Goal: Task Accomplishment & Management: Use online tool/utility

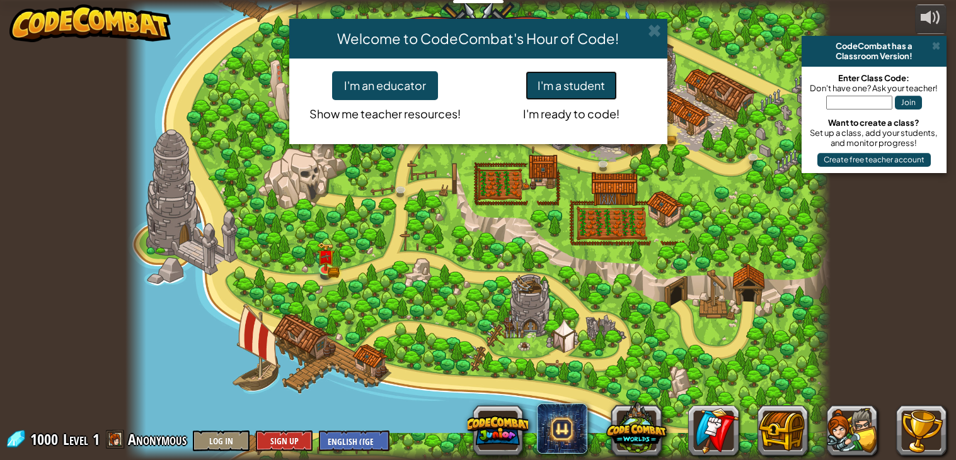
click at [561, 88] on button "I'm a student" at bounding box center [570, 85] width 91 height 29
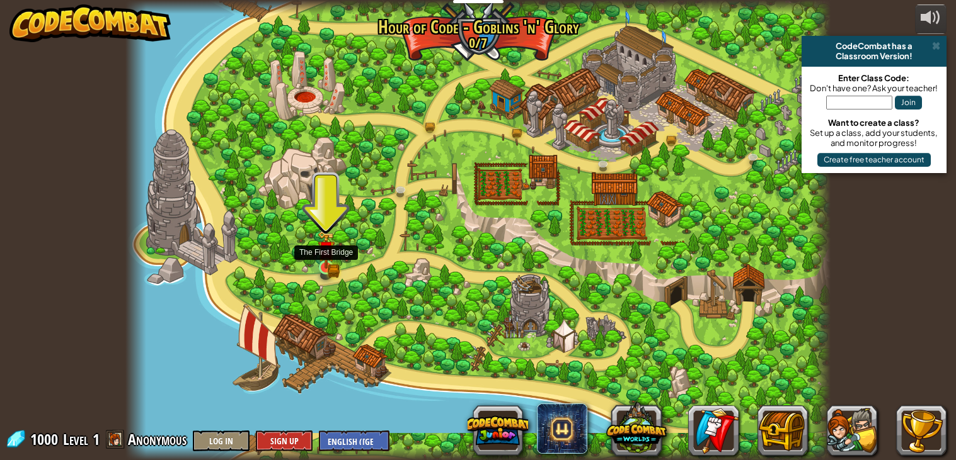
click at [325, 265] on img at bounding box center [326, 250] width 18 height 38
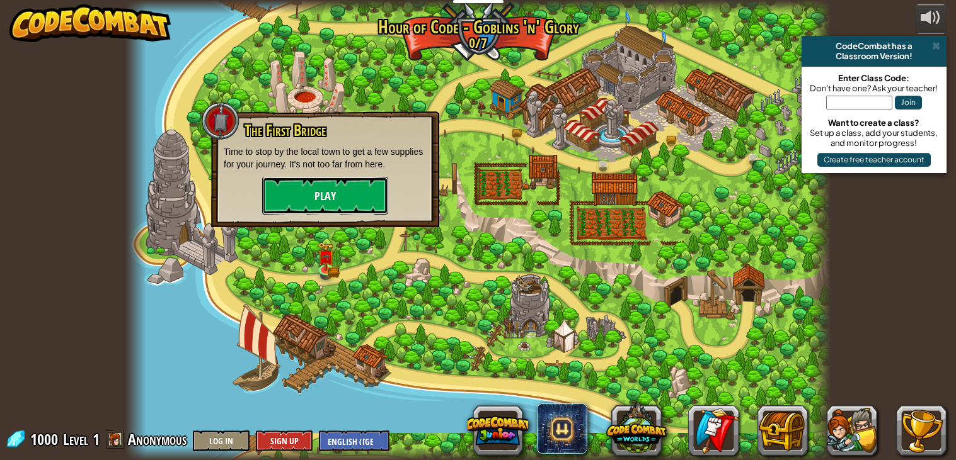
click at [350, 200] on button "Play" at bounding box center [325, 196] width 126 height 38
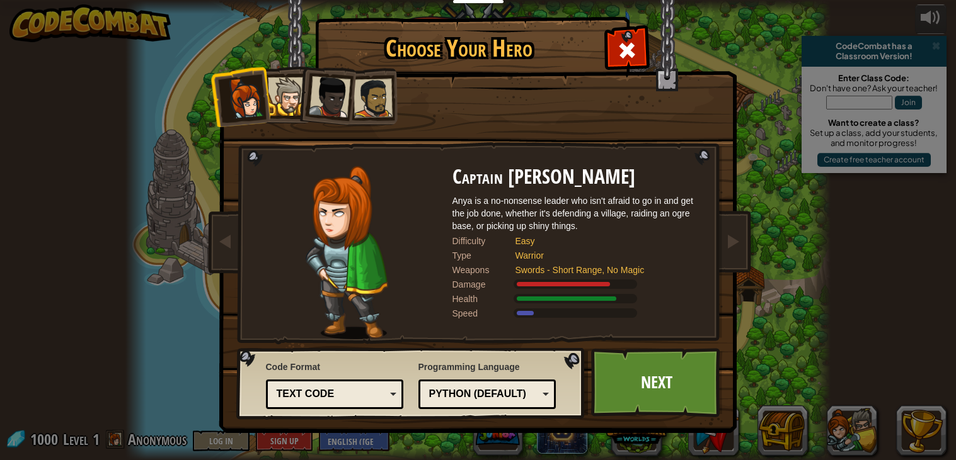
click at [292, 102] on div at bounding box center [287, 96] width 38 height 38
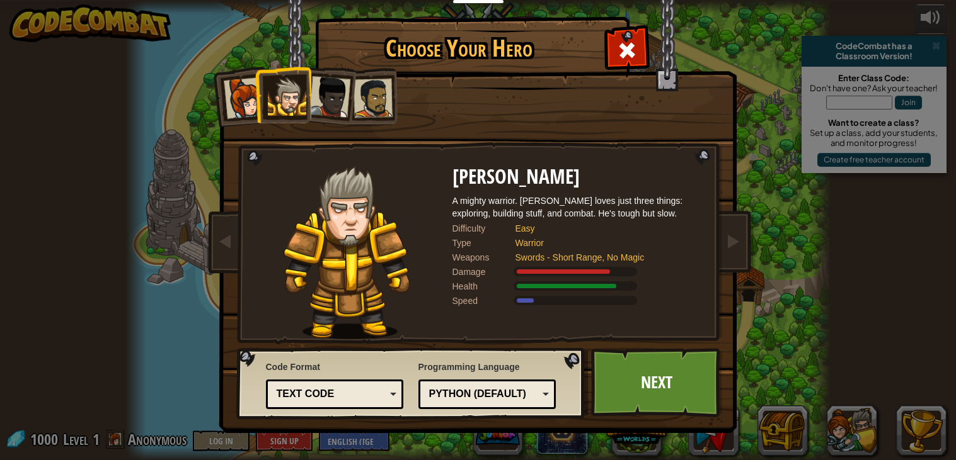
click at [334, 91] on div at bounding box center [330, 97] width 42 height 42
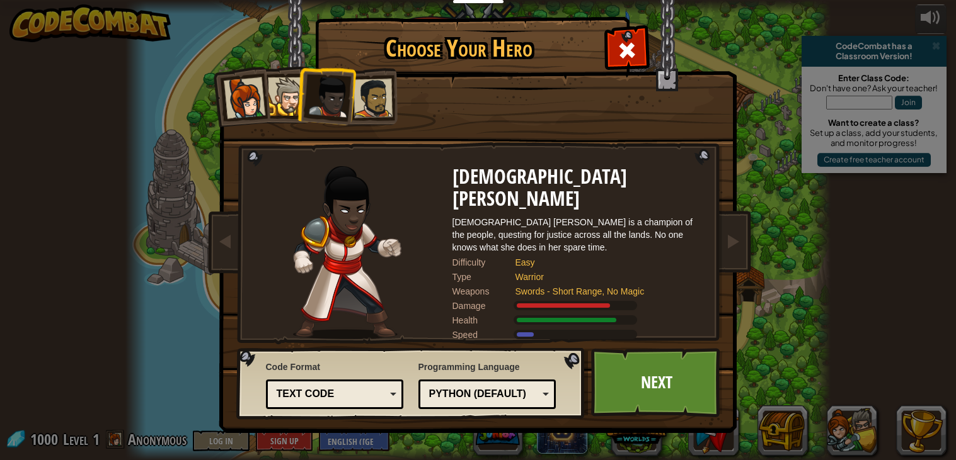
click at [375, 91] on div at bounding box center [372, 98] width 39 height 39
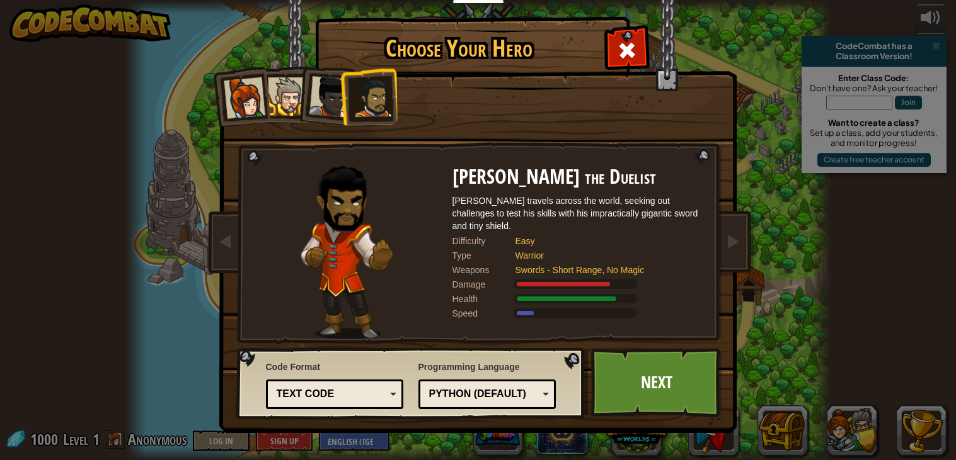
click at [260, 98] on div at bounding box center [244, 98] width 42 height 42
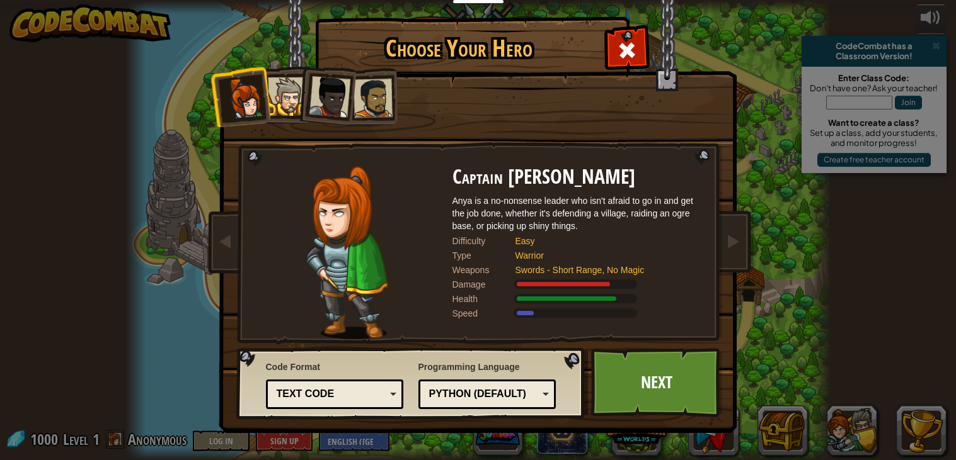
click at [283, 94] on div at bounding box center [287, 96] width 38 height 38
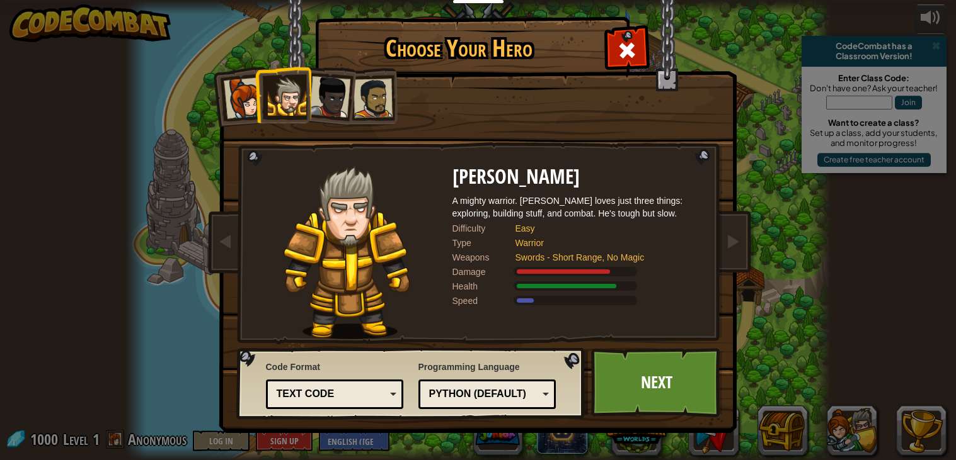
click at [525, 393] on div "Python (Default)" at bounding box center [483, 394] width 109 height 14
click at [510, 390] on div "JavaScript" at bounding box center [483, 394] width 109 height 14
click at [365, 385] on div "Text code" at bounding box center [335, 395] width 122 height 20
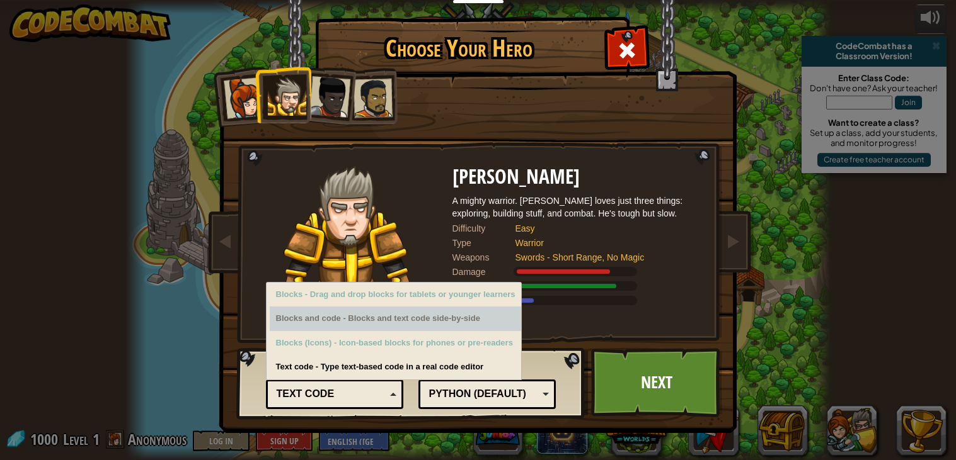
click at [425, 318] on div "Blocks and code - Blocks and text code side-by-side" at bounding box center [396, 319] width 252 height 25
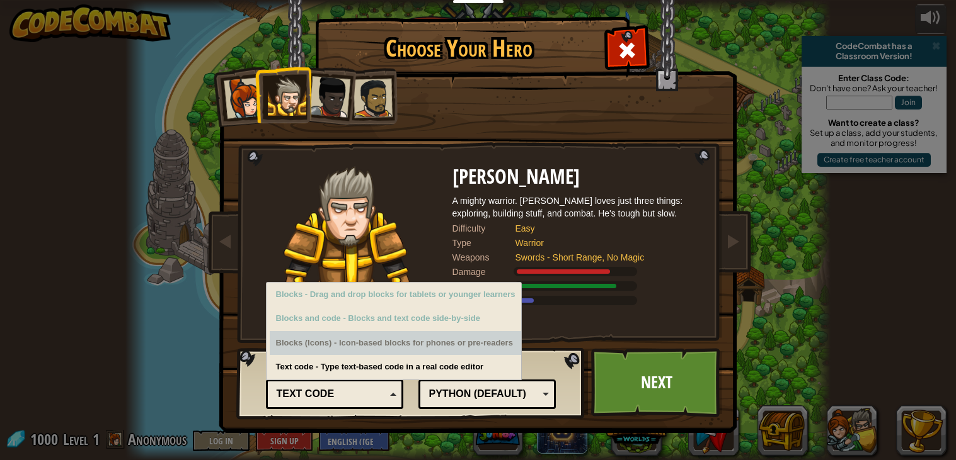
click at [430, 348] on div "Blocks (Icons) - Icon-based blocks for phones or pre-readers" at bounding box center [396, 343] width 252 height 25
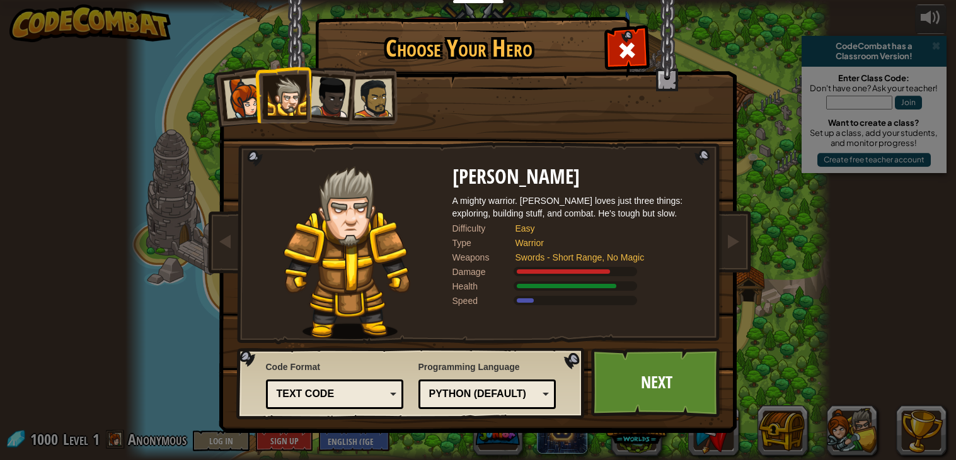
click at [434, 360] on div "Code Format Text code Blocks and code Blocks Blocks (Icons) Text code Blocks - …" at bounding box center [411, 383] width 341 height 64
click at [373, 110] on div at bounding box center [372, 98] width 39 height 39
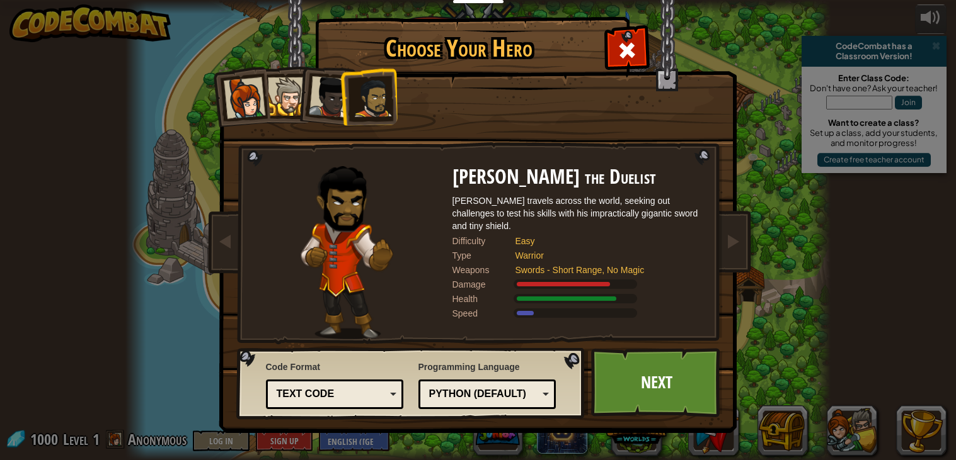
click at [324, 96] on div at bounding box center [330, 97] width 42 height 42
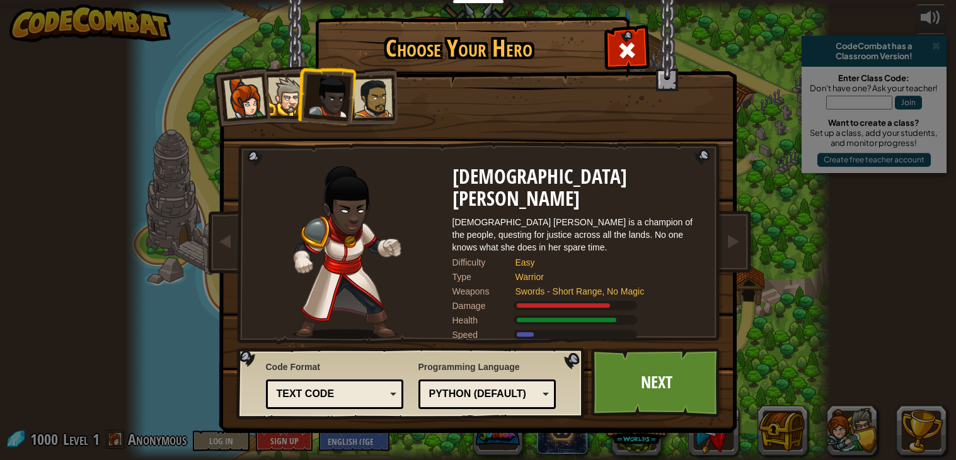
click at [240, 83] on div at bounding box center [244, 98] width 42 height 42
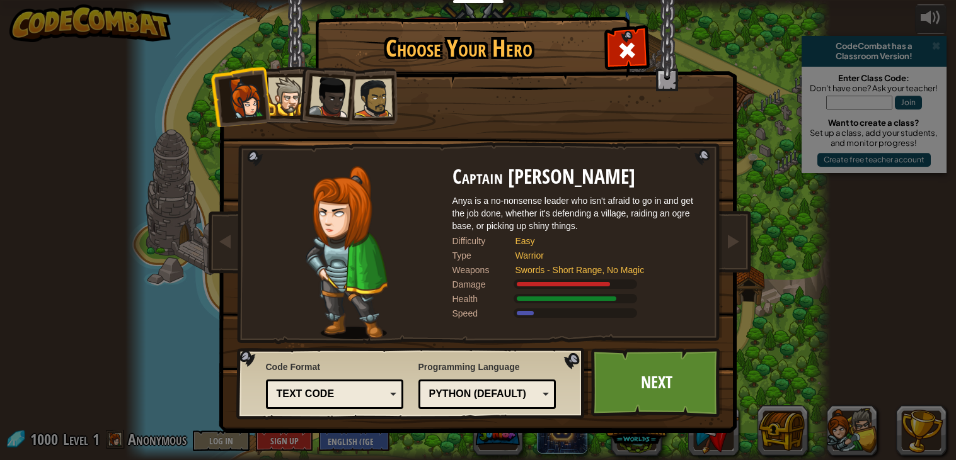
click at [297, 109] on li at bounding box center [326, 95] width 62 height 62
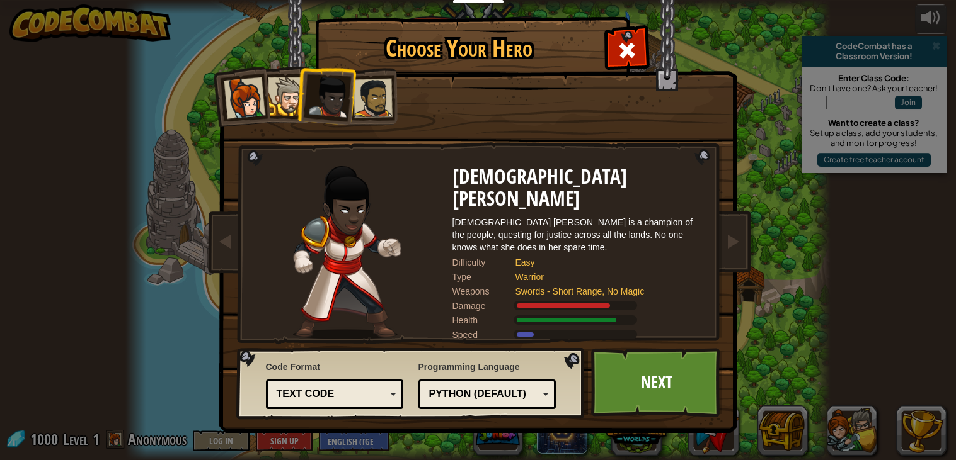
click at [288, 100] on div at bounding box center [287, 96] width 38 height 38
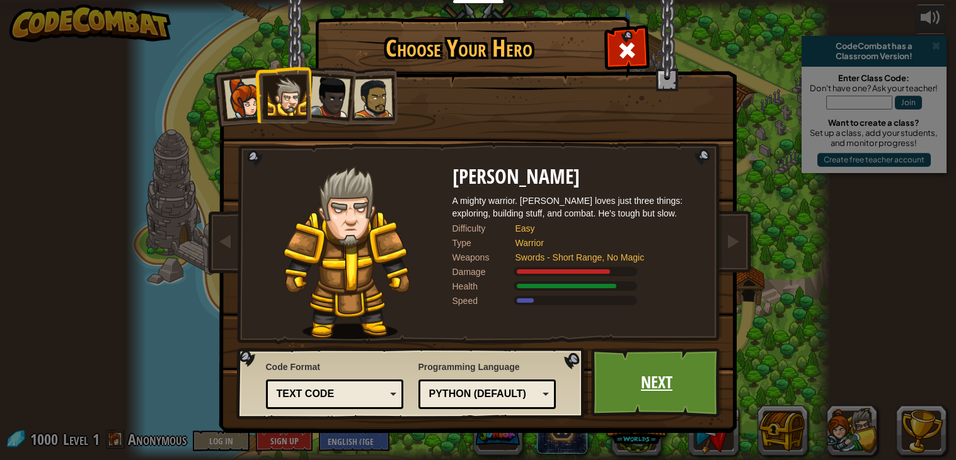
click at [658, 391] on link "Next" at bounding box center [657, 382] width 132 height 69
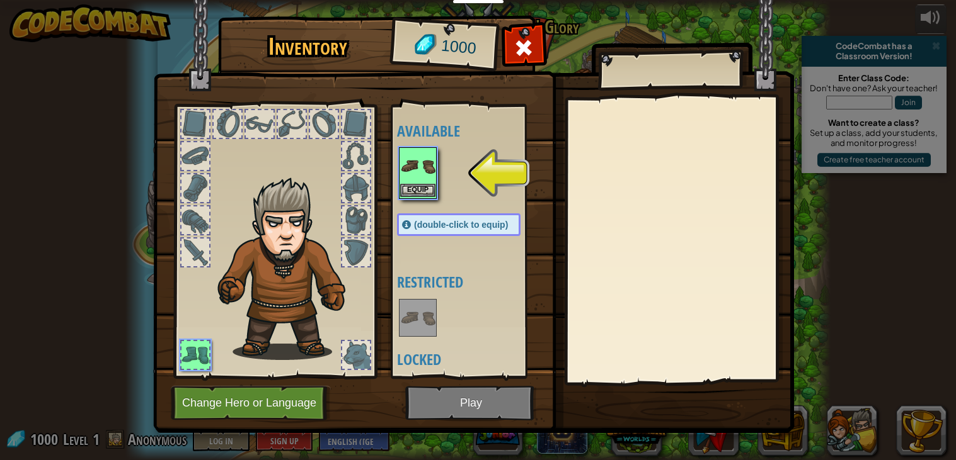
click at [411, 178] on img at bounding box center [417, 166] width 35 height 35
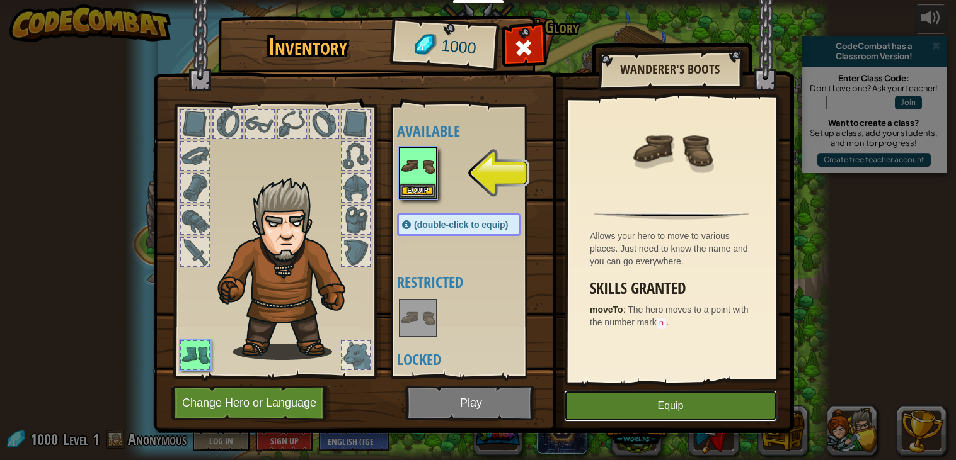
click at [698, 409] on button "Equip" at bounding box center [670, 406] width 213 height 31
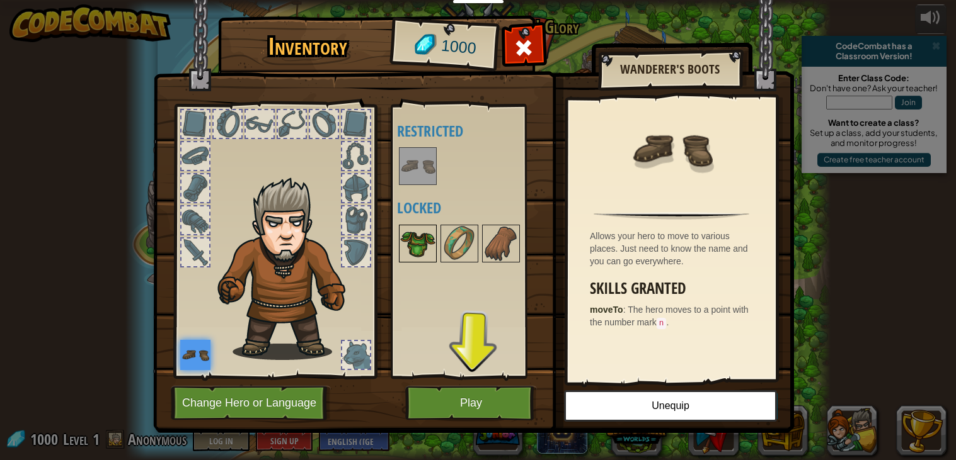
click at [410, 258] on img at bounding box center [417, 243] width 35 height 35
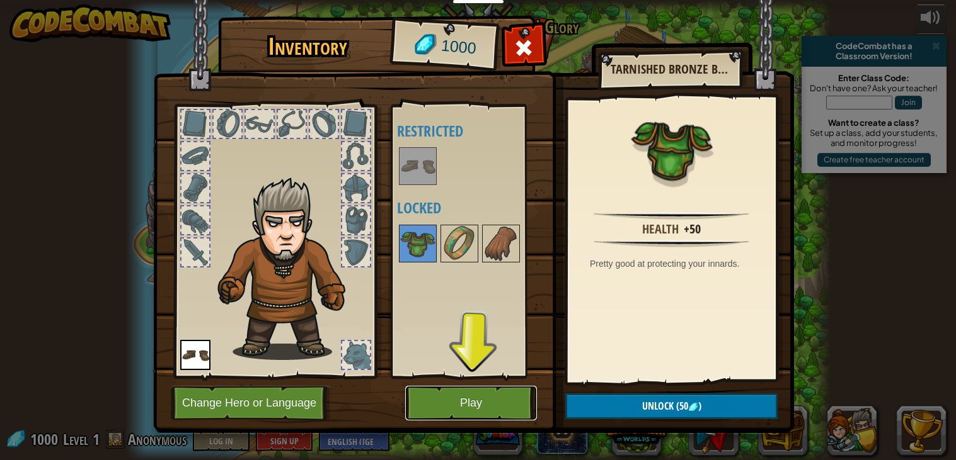
click at [496, 409] on button "Play" at bounding box center [471, 403] width 132 height 35
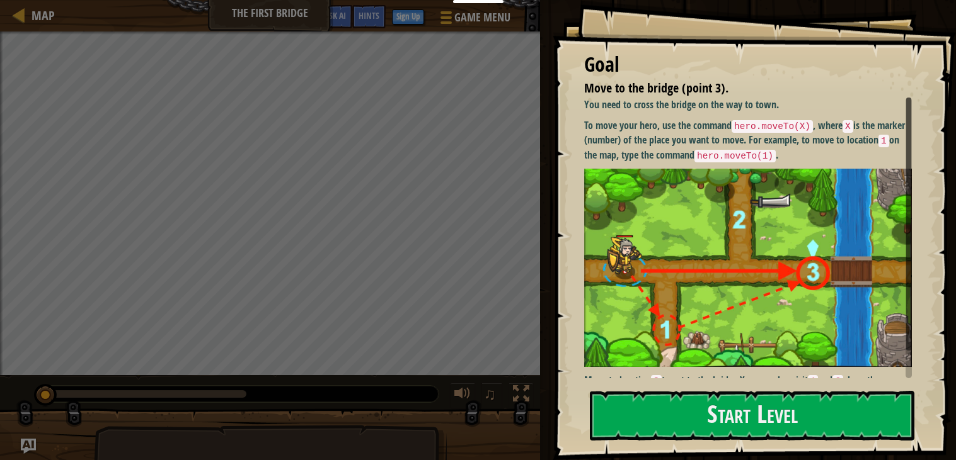
click at [711, 215] on img at bounding box center [748, 268] width 328 height 198
click at [695, 397] on button "Start Level" at bounding box center [752, 416] width 324 height 50
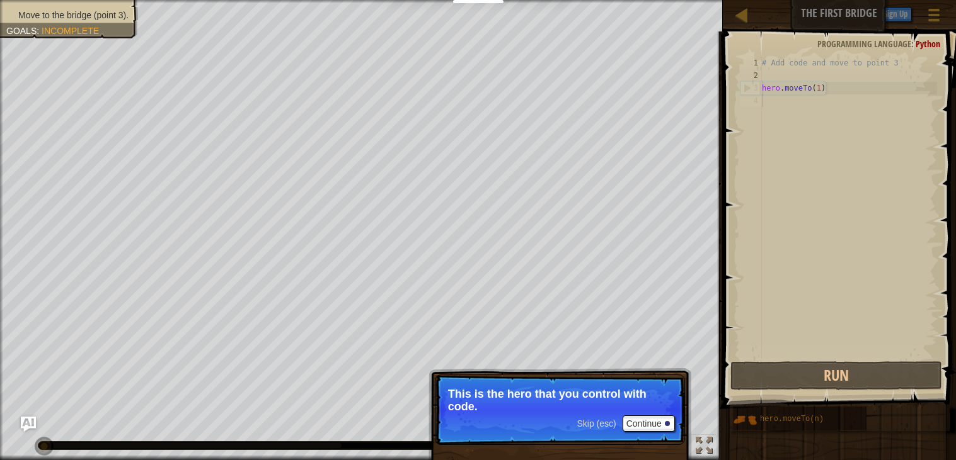
click at [841, 97] on div "# Add code and move to point 3 hero . moveTo ( 1 )" at bounding box center [848, 221] width 178 height 328
click at [639, 428] on button "Continue" at bounding box center [648, 424] width 52 height 16
click at [645, 430] on button "Continue" at bounding box center [648, 425] width 52 height 16
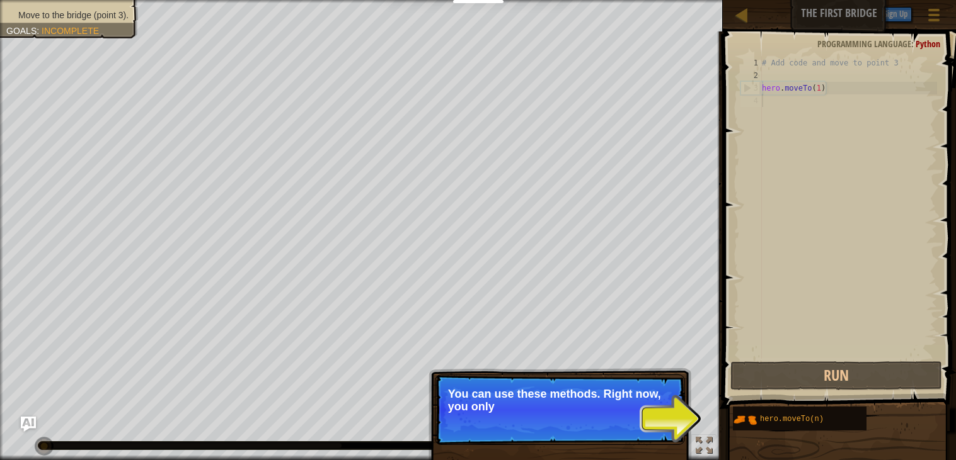
click at [823, 88] on div "# Add code and move to point 3 hero . moveTo ( 1 )" at bounding box center [848, 221] width 178 height 328
click at [647, 434] on p "Skip (esc) Continue You can use these methods. Right now, you only need moveTo ." at bounding box center [560, 411] width 250 height 72
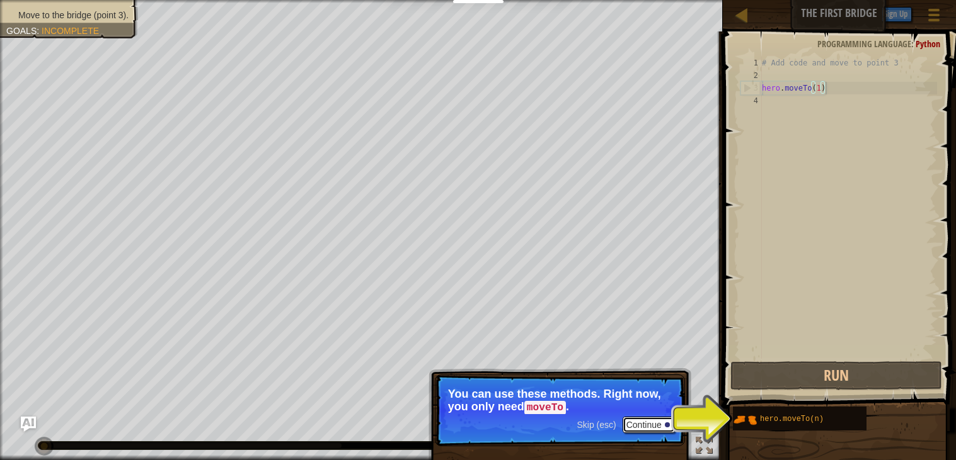
click at [643, 430] on button "Continue" at bounding box center [648, 425] width 52 height 16
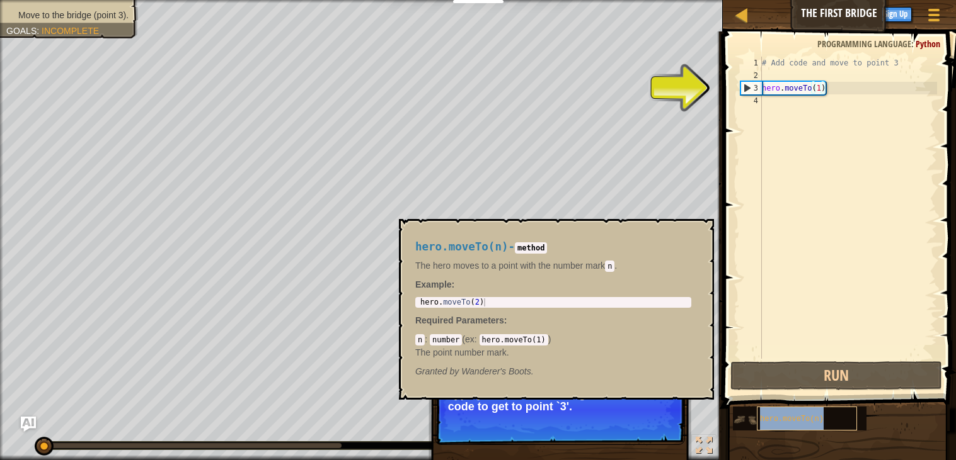
click at [835, 428] on div "hero.moveTo(n)" at bounding box center [806, 419] width 100 height 24
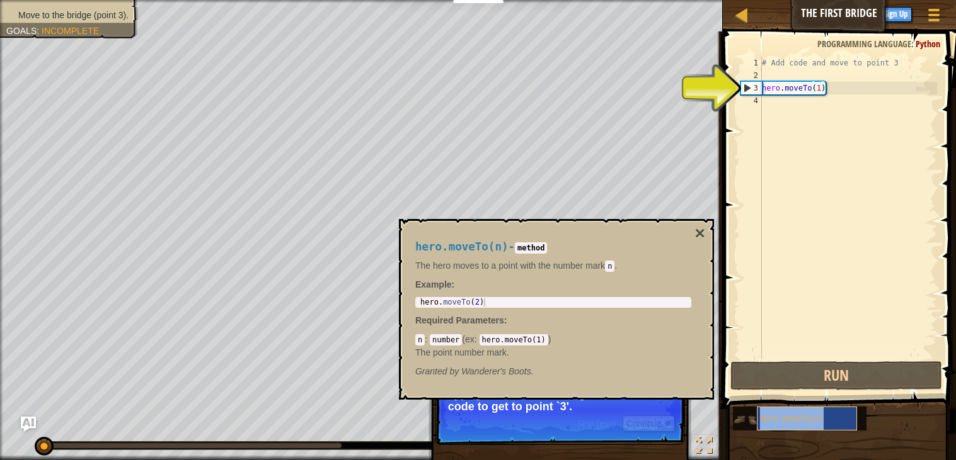
click at [835, 428] on div "hero.moveTo(n)" at bounding box center [806, 419] width 100 height 24
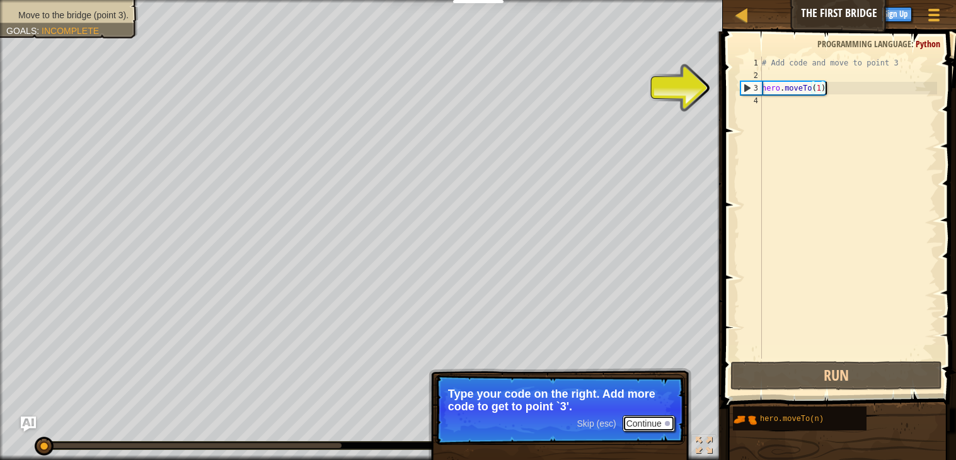
click at [648, 424] on button "Continue" at bounding box center [648, 424] width 52 height 16
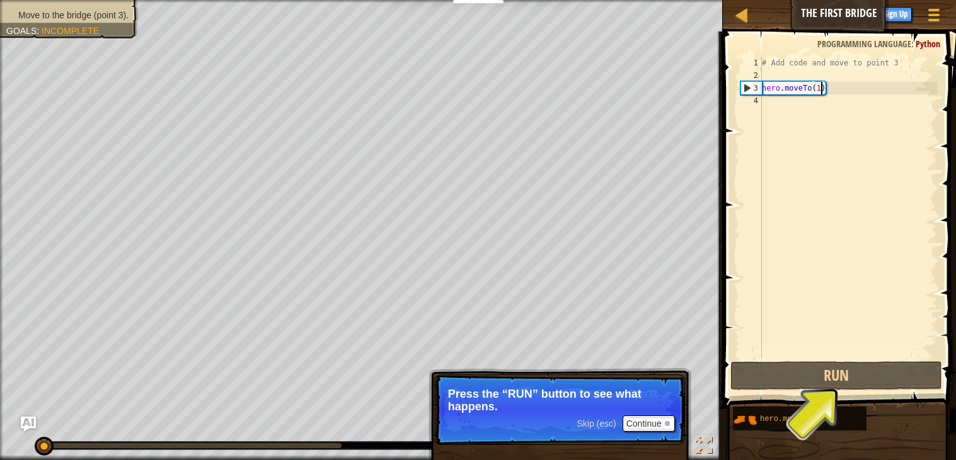
click at [818, 88] on div "# Add code and move to point 3 hero . moveTo ( 1 )" at bounding box center [848, 221] width 178 height 328
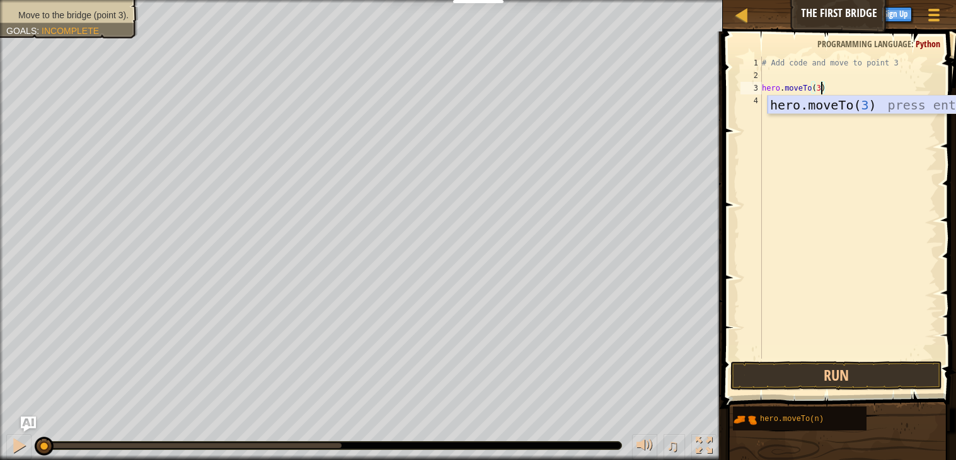
click at [839, 110] on div "hero.moveTo( 3 ) press enter" at bounding box center [886, 124] width 238 height 57
type textarea "hero.moveTo(3)"
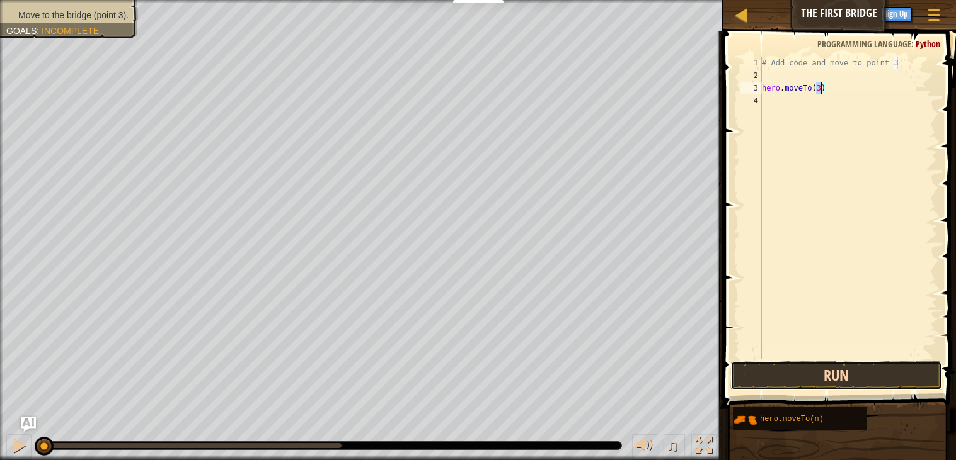
click at [799, 382] on button "Run" at bounding box center [836, 376] width 212 height 29
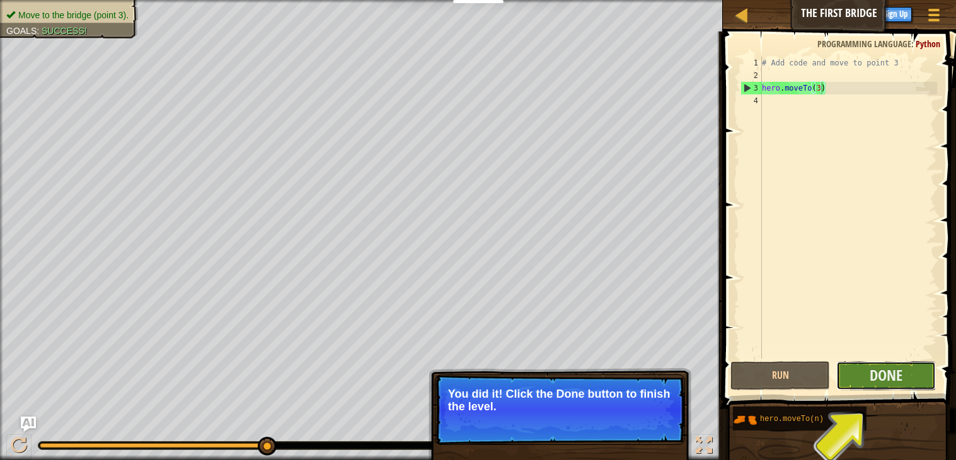
click at [862, 384] on button "Done" at bounding box center [886, 376] width 100 height 29
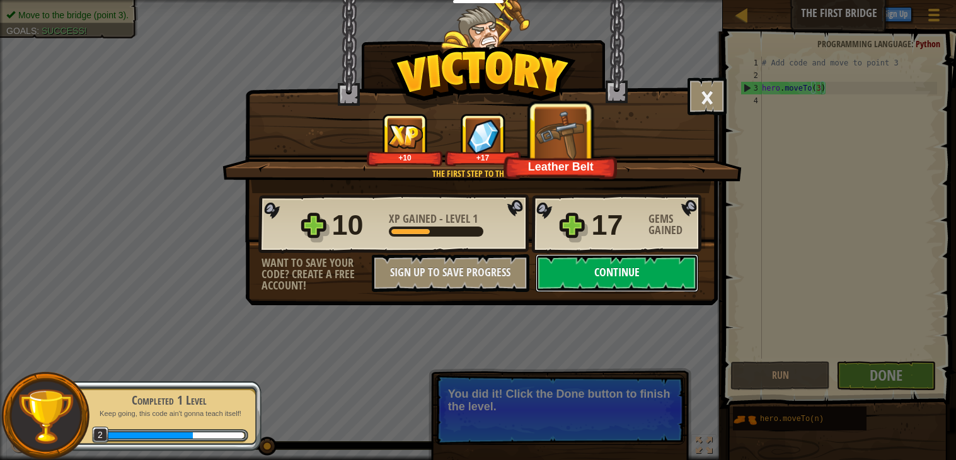
click at [604, 292] on button "Continue" at bounding box center [616, 273] width 163 height 38
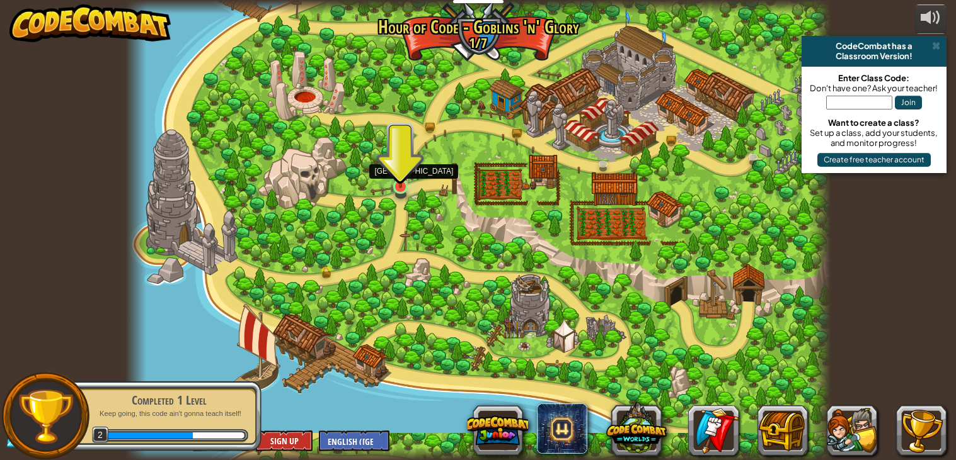
click at [397, 186] on img at bounding box center [401, 168] width 18 height 40
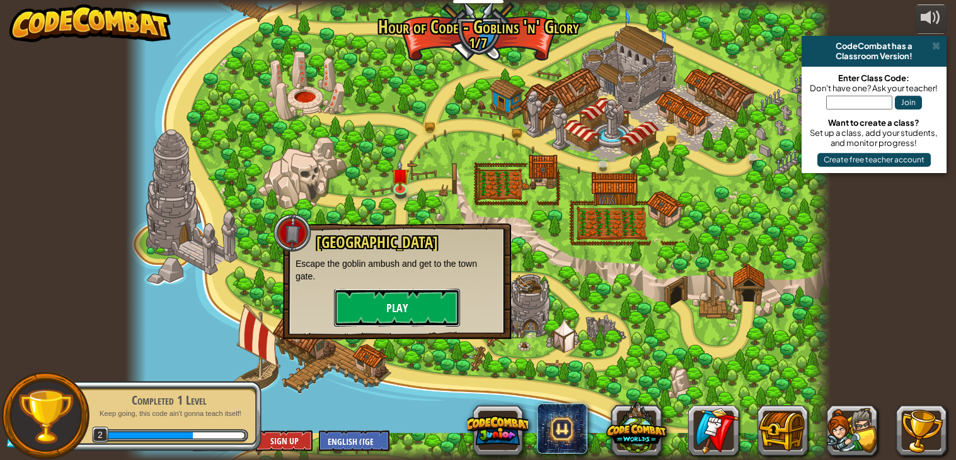
click at [423, 295] on button "Play" at bounding box center [397, 308] width 126 height 38
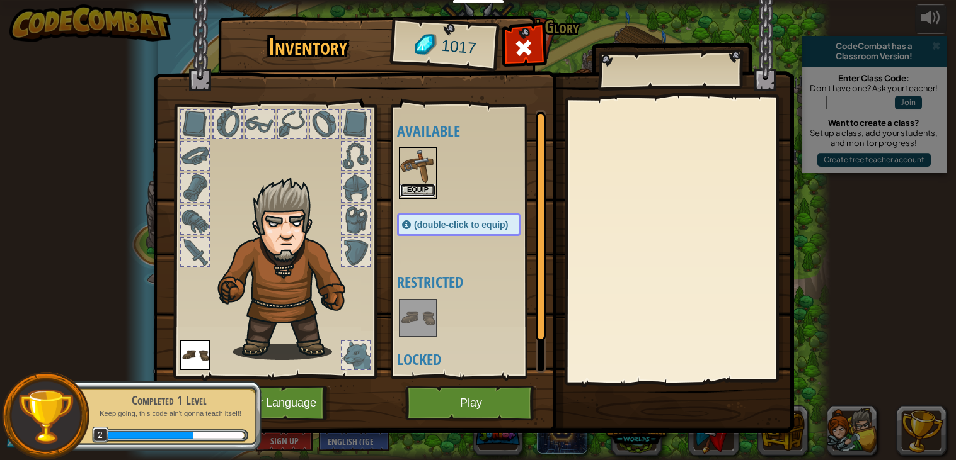
click at [427, 185] on button "Equip" at bounding box center [417, 190] width 35 height 13
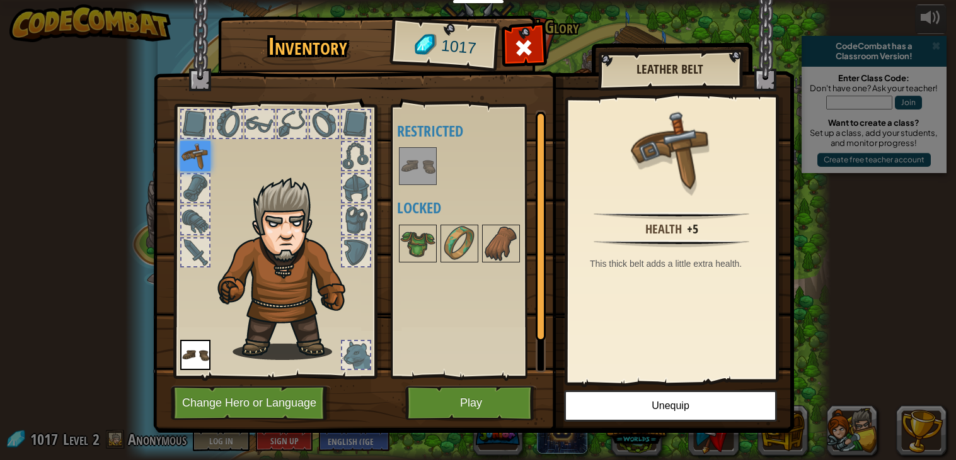
click at [366, 187] on div at bounding box center [356, 188] width 28 height 28
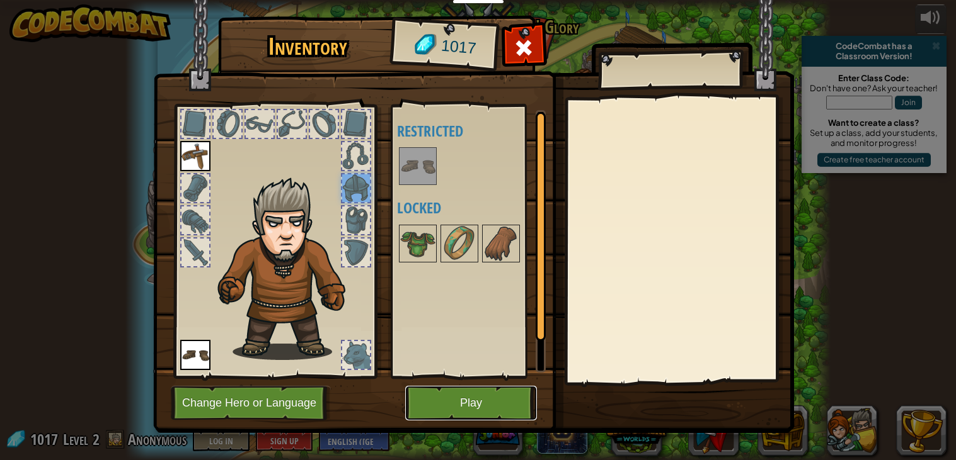
click at [491, 415] on button "Play" at bounding box center [471, 403] width 132 height 35
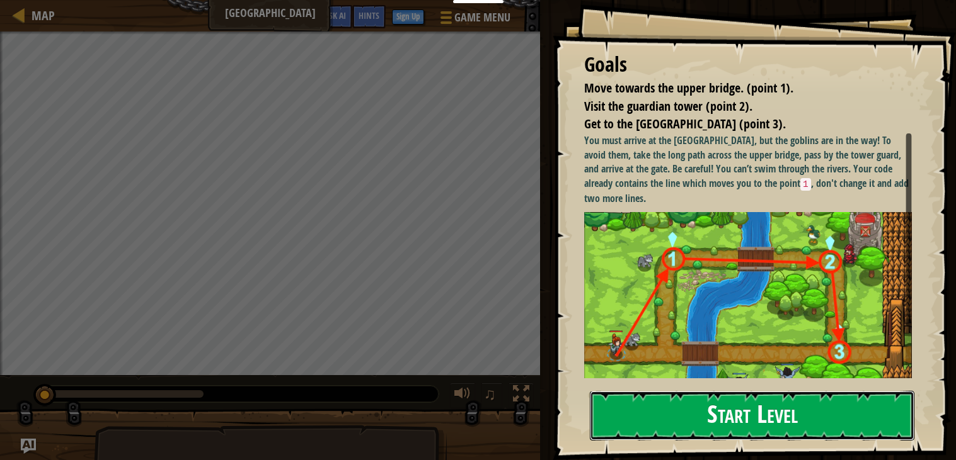
click at [699, 420] on button "Start Level" at bounding box center [752, 416] width 324 height 50
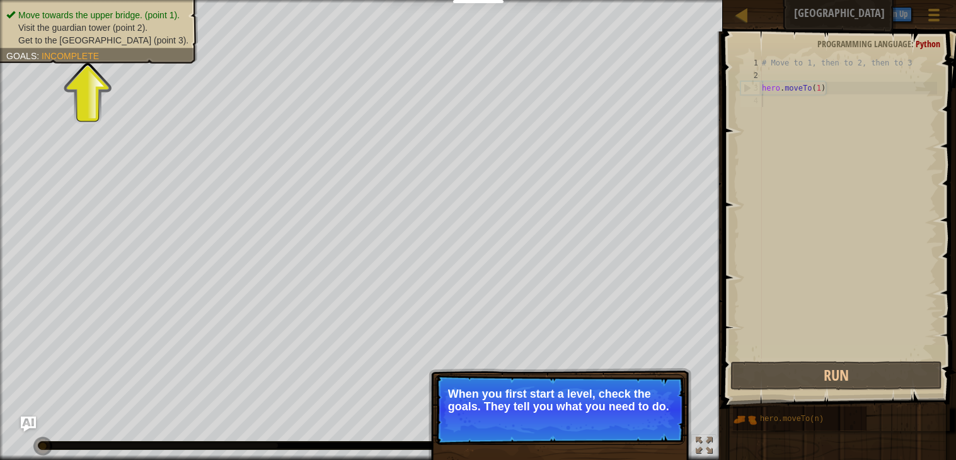
click at [585, 409] on p "When you first start a level, check the goals. They tell you what you need to d…" at bounding box center [560, 400] width 224 height 25
click at [636, 425] on button "Continue" at bounding box center [648, 424] width 52 height 16
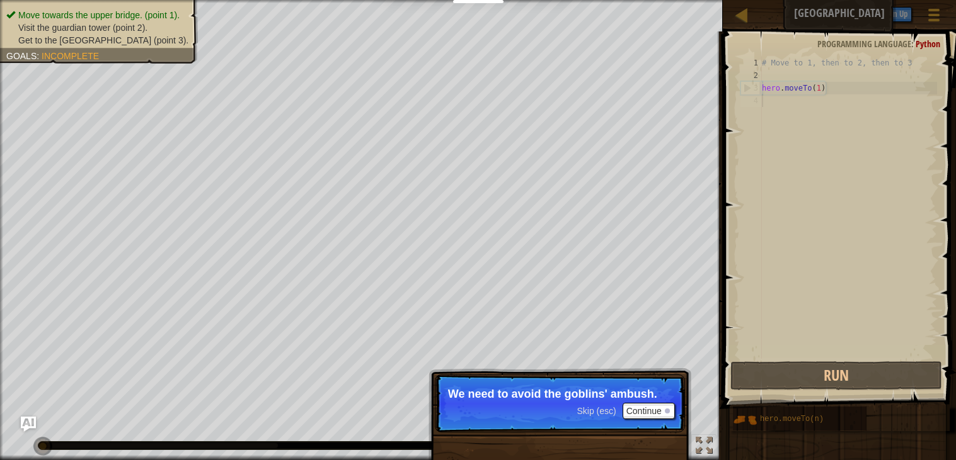
click at [641, 420] on p "Skip (esc) Continue We need to avoid the goblins' ambush." at bounding box center [560, 404] width 250 height 58
click at [641, 414] on button "Continue" at bounding box center [648, 411] width 52 height 16
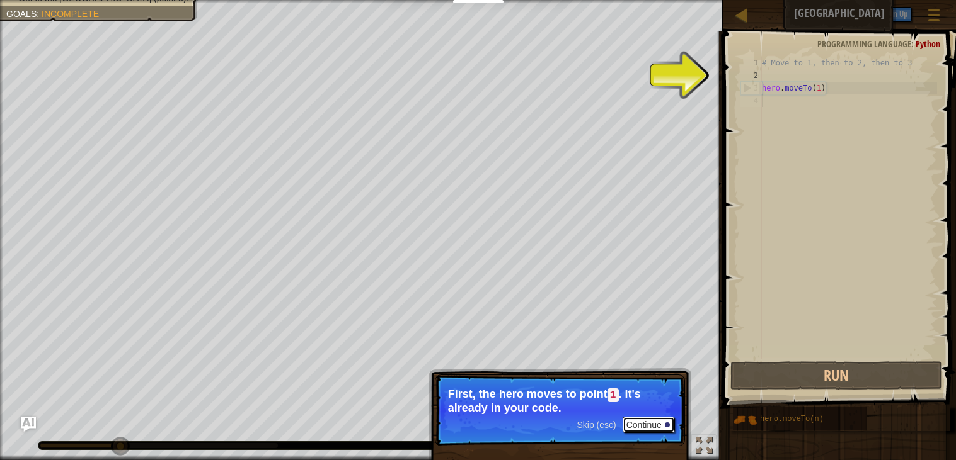
click at [645, 424] on button "Continue" at bounding box center [648, 425] width 52 height 16
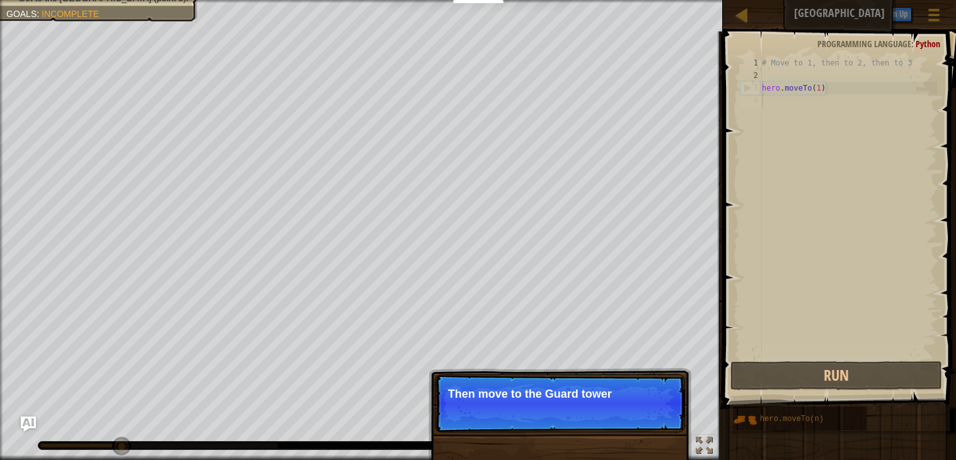
click at [637, 425] on p "Skip (esc) Continue Then move to the Guard tower" at bounding box center [560, 404] width 250 height 58
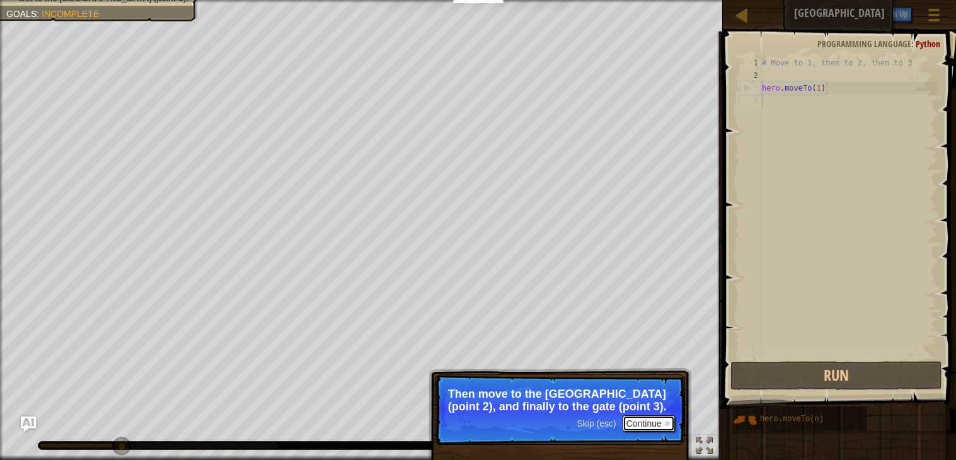
click at [637, 421] on button "Continue" at bounding box center [648, 424] width 52 height 16
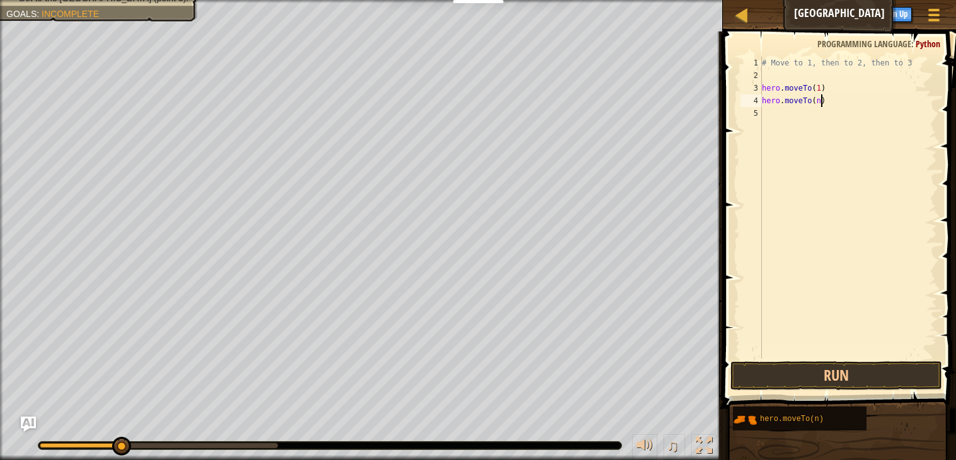
click at [819, 101] on div "# Move to 1, then to 2, then to 3 hero . moveTo ( 1 ) hero . moveTo ( n )" at bounding box center [848, 221] width 178 height 328
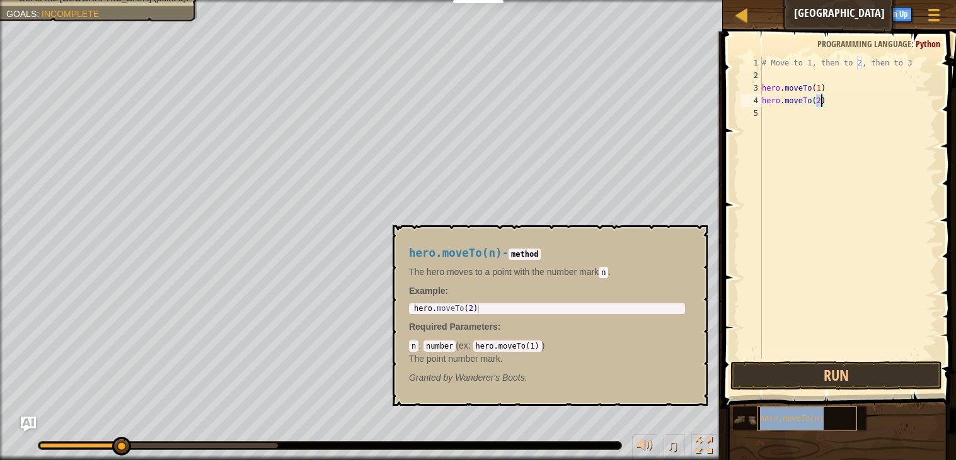
click at [855, 417] on div "hero.moveTo(n)" at bounding box center [806, 419] width 100 height 24
click at [853, 418] on div "hero.moveTo(n)" at bounding box center [806, 419] width 100 height 24
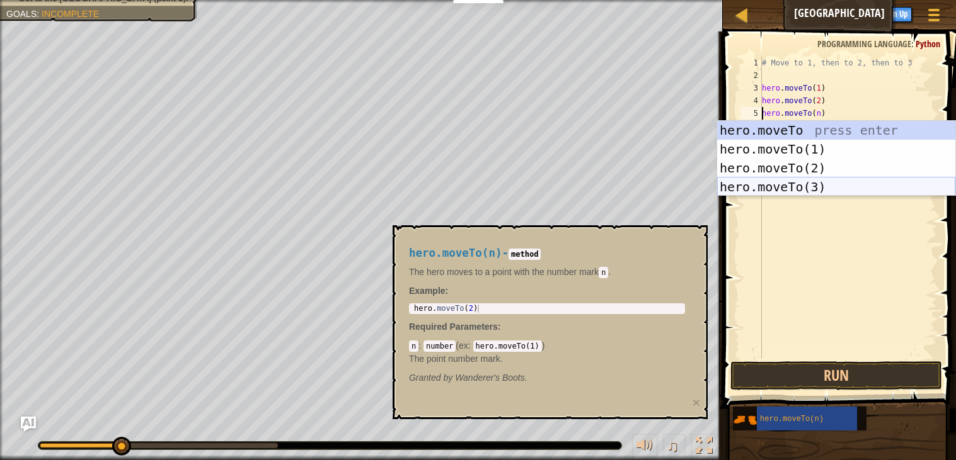
click at [838, 188] on div "hero.moveTo press enter hero.moveTo(1) press enter hero.moveTo(2) press enter h…" at bounding box center [836, 177] width 238 height 113
type textarea "hero.moveTo(3).moveTo(n)"
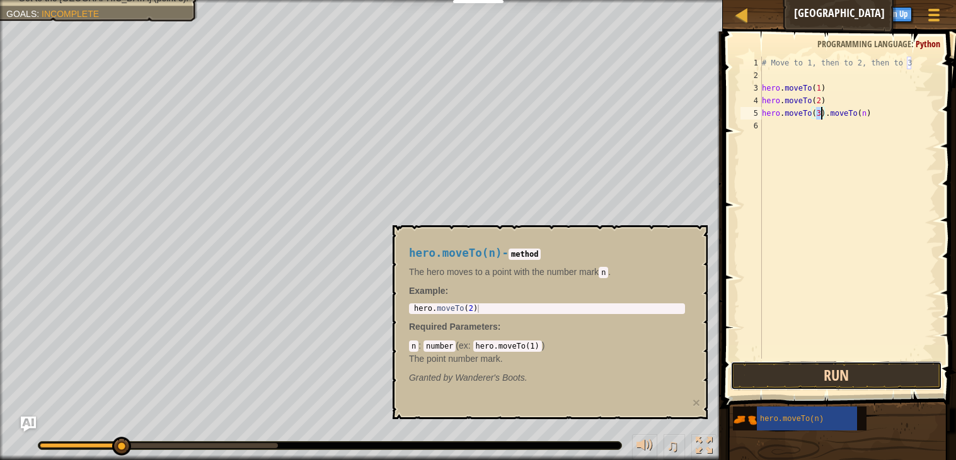
click at [862, 382] on button "Run" at bounding box center [836, 376] width 212 height 29
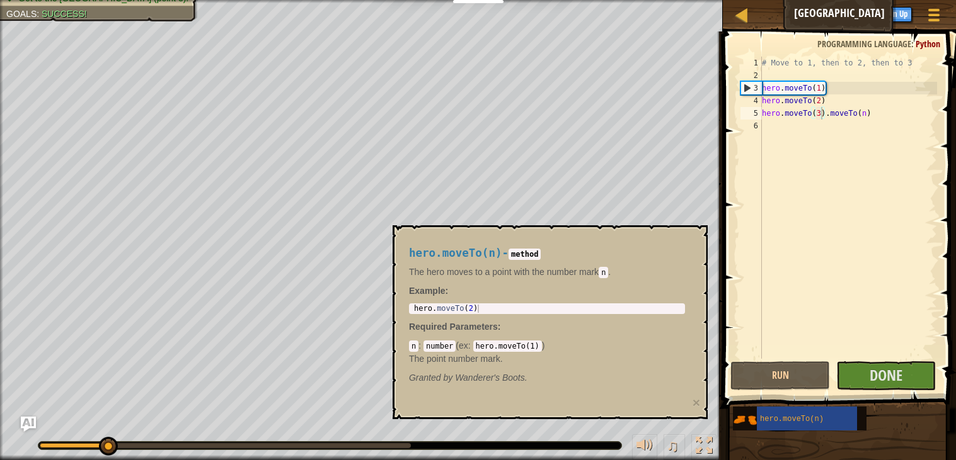
click at [594, 353] on p "The point number mark." at bounding box center [547, 359] width 276 height 13
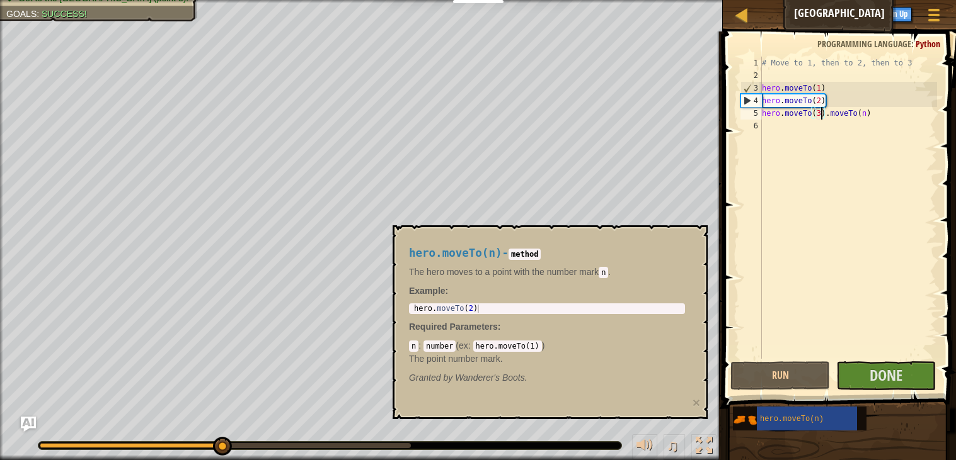
click at [569, 419] on div "hero.moveTo(n) - method The hero moves to a point with the number [PERSON_NAME]…" at bounding box center [549, 322] width 315 height 194
click at [821, 423] on span "hero.moveTo(n)" at bounding box center [792, 419] width 64 height 9
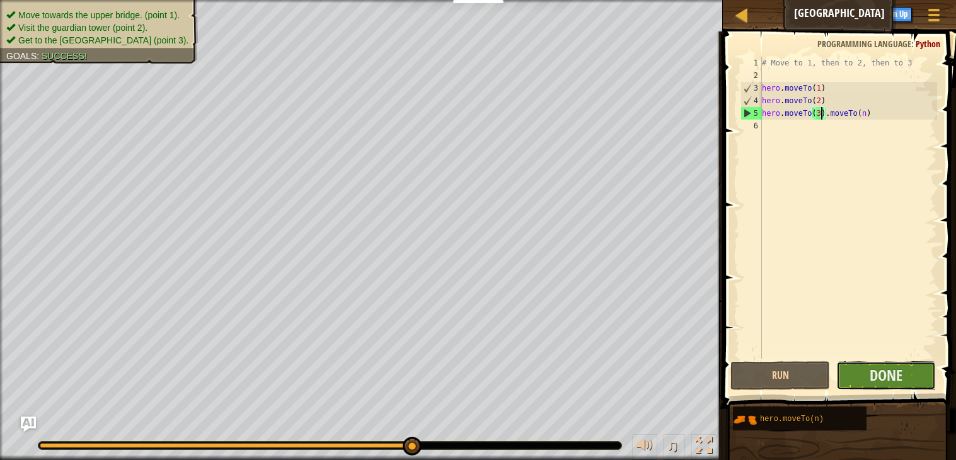
click at [869, 385] on button "Done" at bounding box center [886, 376] width 100 height 29
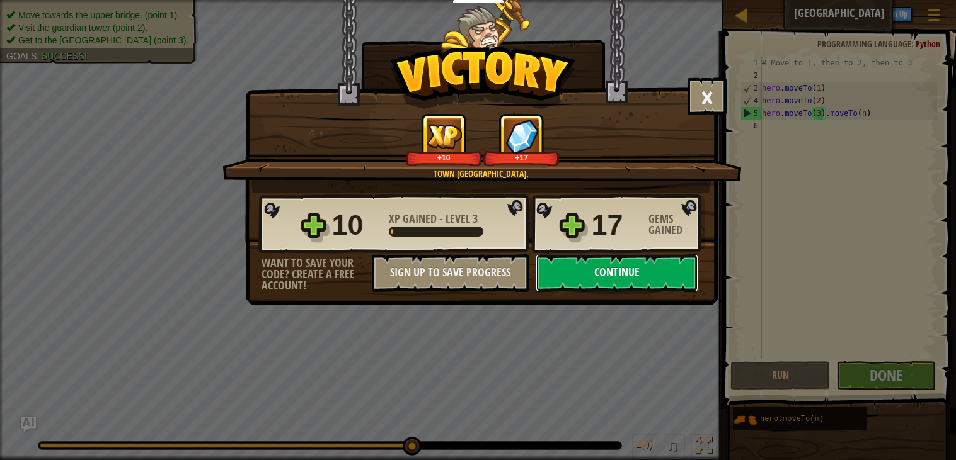
click at [569, 292] on button "Continue" at bounding box center [616, 273] width 163 height 38
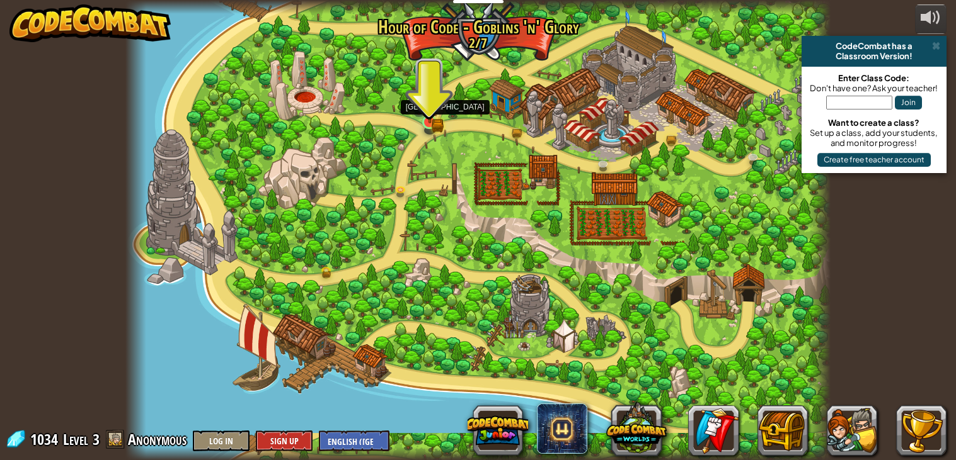
click at [431, 120] on img at bounding box center [430, 104] width 18 height 38
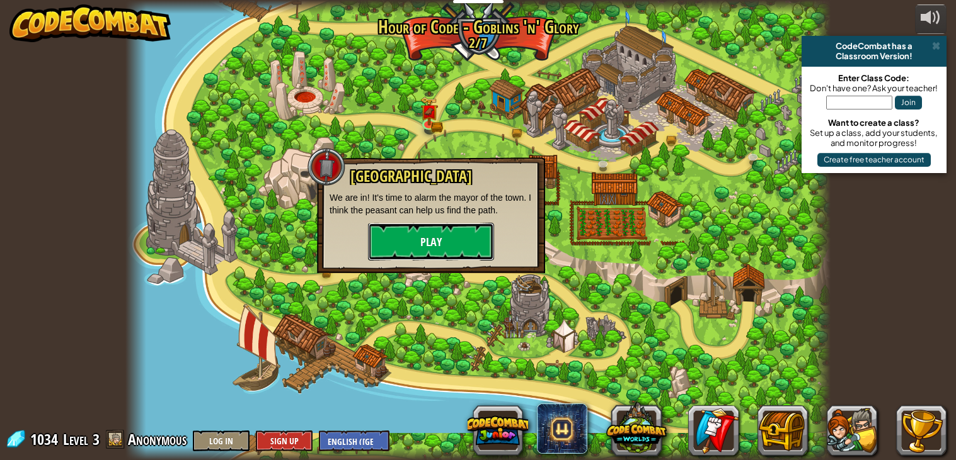
click at [428, 227] on button "Play" at bounding box center [431, 242] width 126 height 38
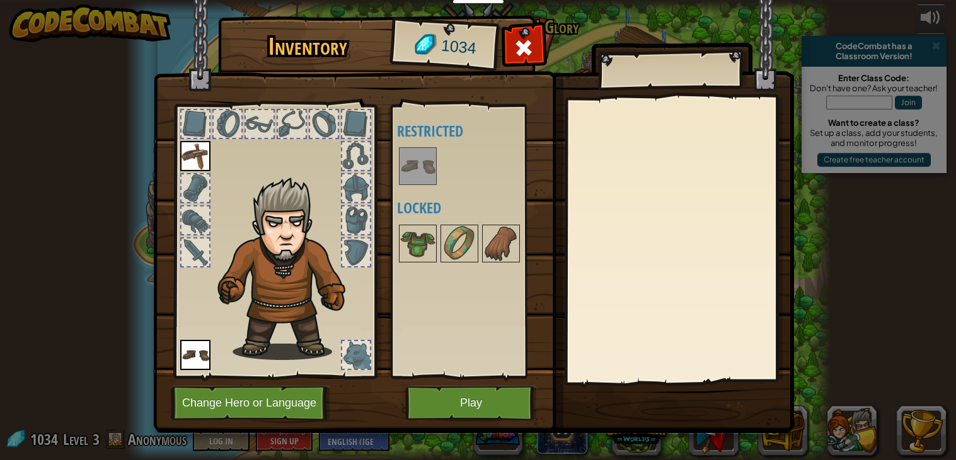
click at [418, 172] on img at bounding box center [417, 166] width 35 height 35
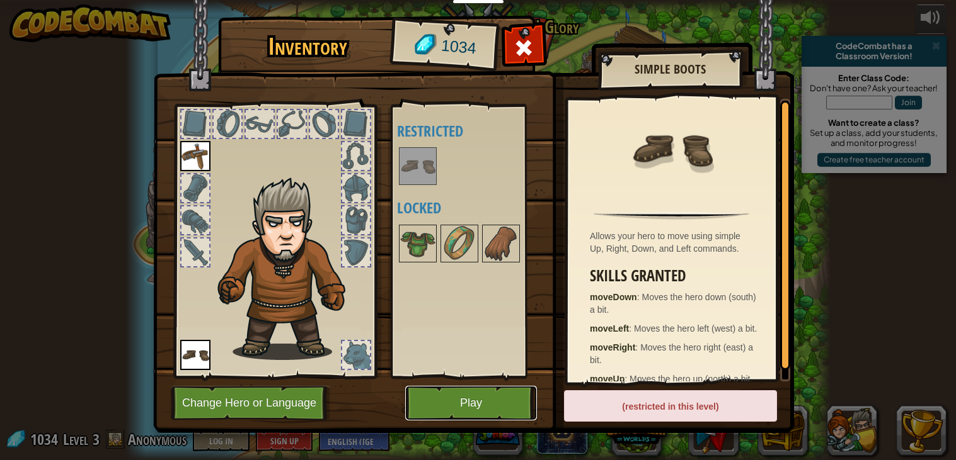
click at [458, 389] on button "Play" at bounding box center [471, 403] width 132 height 35
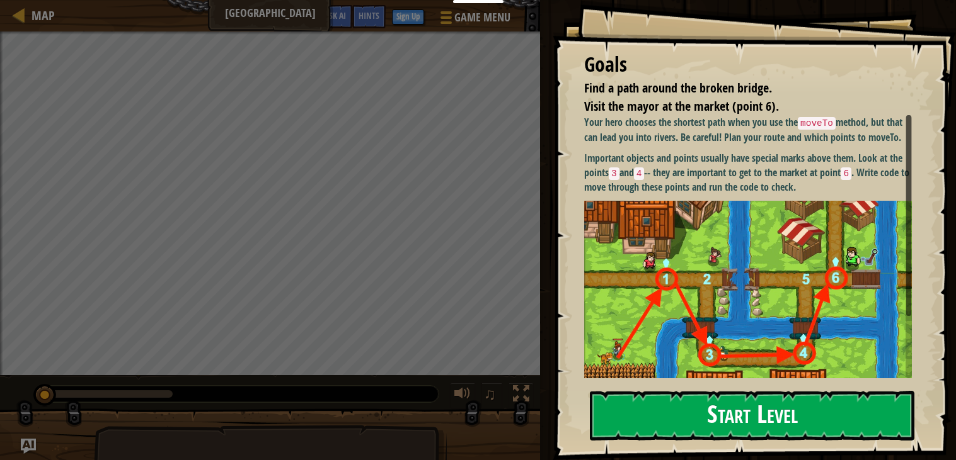
click at [758, 199] on div "Your hero chooses the shortest path when you use the moveTo method, but that ca…" at bounding box center [748, 284] width 328 height 338
click at [716, 399] on button "Start Level" at bounding box center [752, 416] width 324 height 50
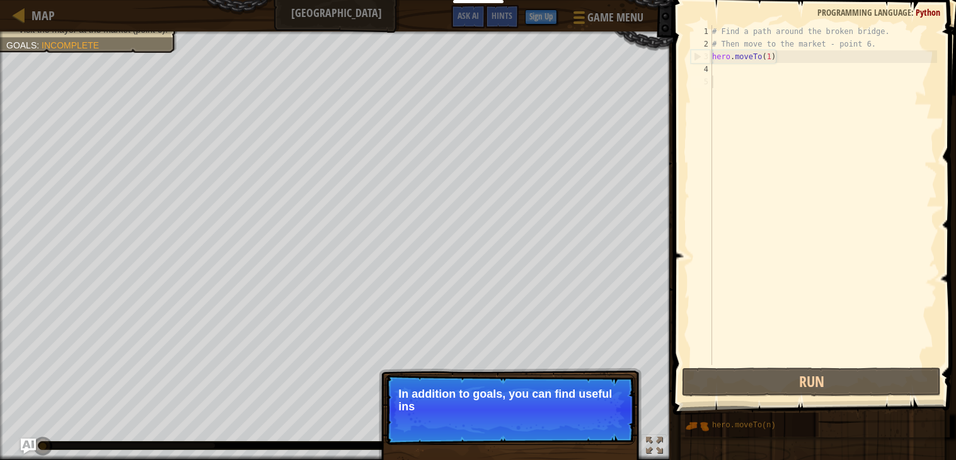
click at [508, 386] on p "Skip (esc) Continue In addition to goals, you can find useful ins" at bounding box center [510, 410] width 250 height 71
click at [508, 386] on p "Skip (esc) Continue In addition to goals, you can find useful instructi" at bounding box center [510, 410] width 250 height 71
click at [545, 426] on span "Skip (esc)" at bounding box center [546, 424] width 39 height 10
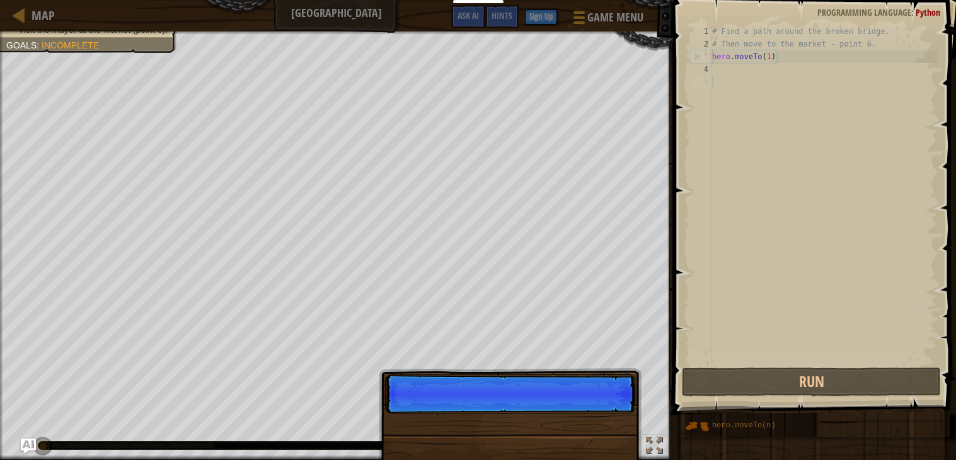
scroll to position [6, 0]
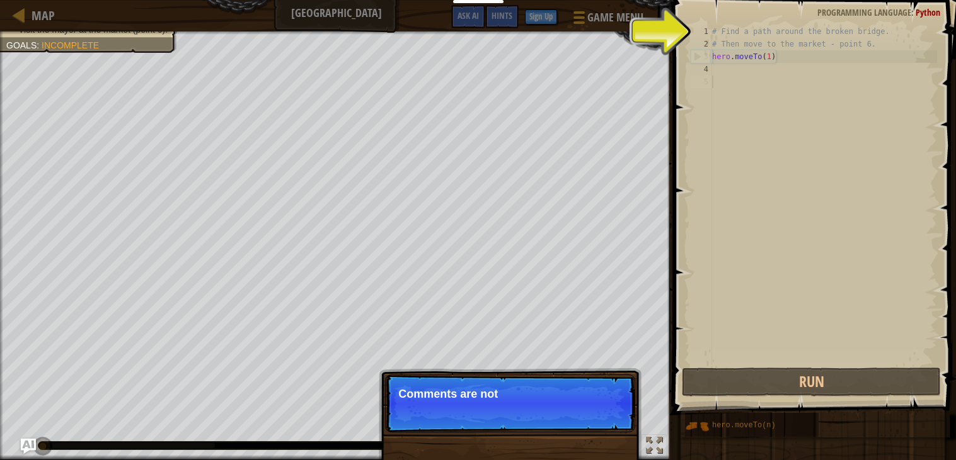
click at [604, 411] on p "Skip (esc) Continue Comments are not" at bounding box center [510, 404] width 250 height 58
click at [604, 411] on p "Skip (esc) Continue Comments are notes and tips. T" at bounding box center [510, 404] width 250 height 58
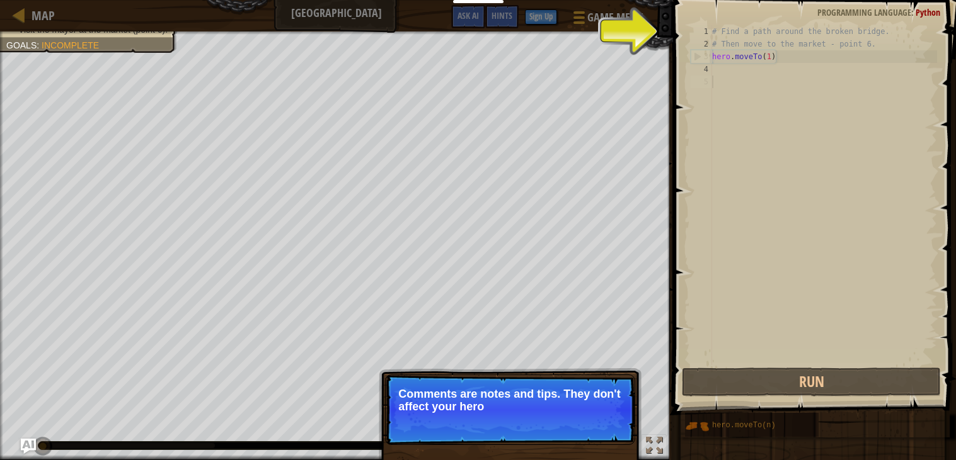
click at [600, 421] on p "Skip (esc) Continue Comments are notes and tips. They don't affect your hero" at bounding box center [510, 410] width 250 height 71
click at [602, 432] on p "Skip (esc) Continue Comments are notes and tips. They don't affect your hero bu…" at bounding box center [510, 410] width 250 height 71
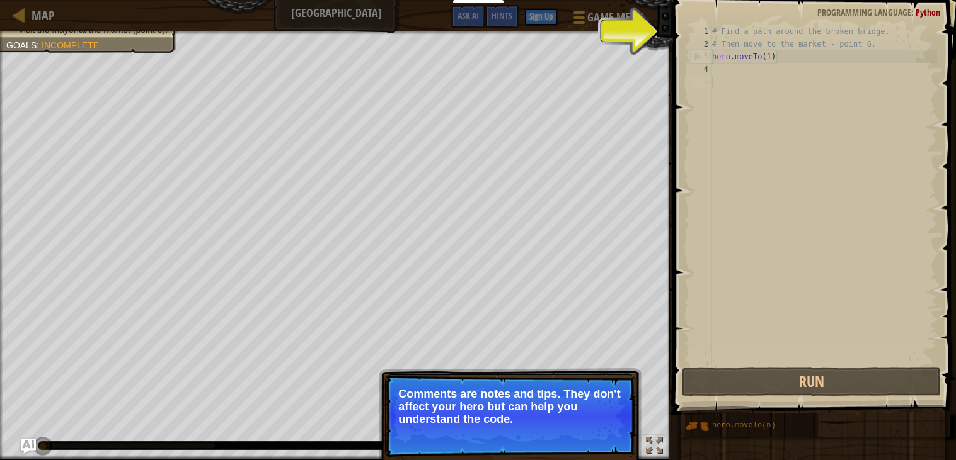
click at [597, 440] on button "Continue" at bounding box center [599, 436] width 52 height 16
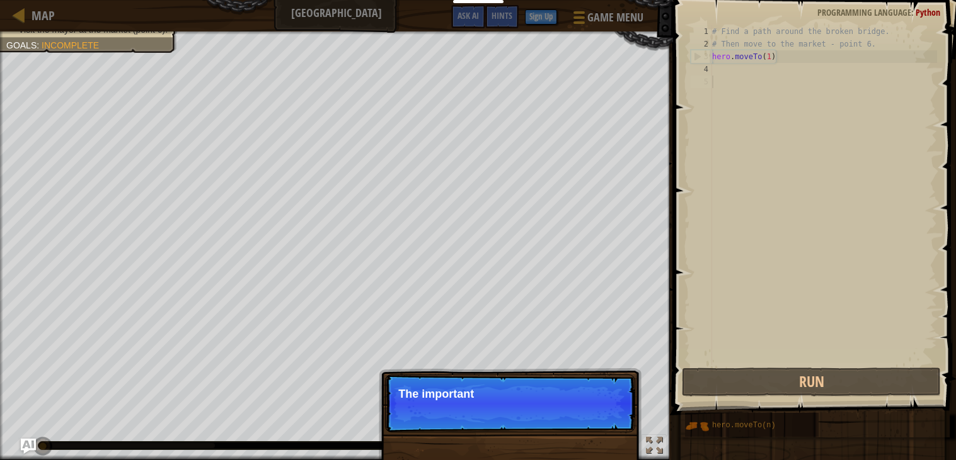
click at [590, 424] on p "Skip (esc) Continue The important" at bounding box center [510, 404] width 250 height 58
click at [591, 424] on p "Skip (esc) Continue The important objects and points usually" at bounding box center [510, 404] width 250 height 58
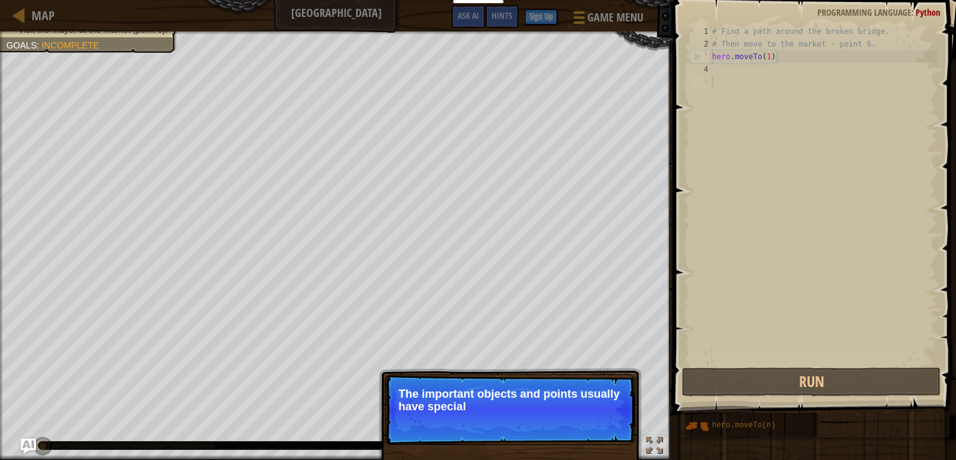
click at [591, 422] on p "Skip (esc) Continue The important objects and points usually have special" at bounding box center [510, 410] width 250 height 71
click at [596, 431] on button "Continue" at bounding box center [599, 424] width 52 height 16
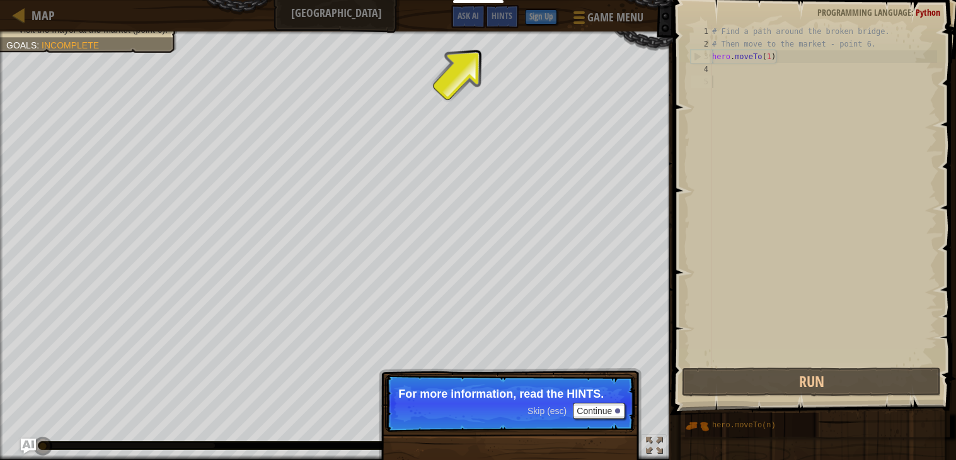
click at [591, 422] on p "Skip (esc) Continue For more information, read the HINTS." at bounding box center [510, 404] width 250 height 58
click at [591, 414] on button "Continue" at bounding box center [599, 411] width 52 height 16
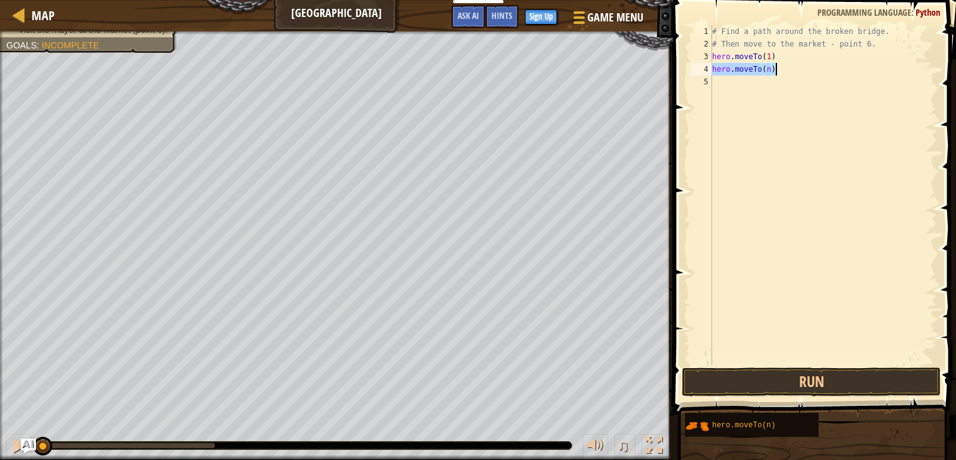
click at [768, 71] on div "# Find a path around the broken bridge. # Then move to the market - point 6. he…" at bounding box center [822, 195] width 227 height 340
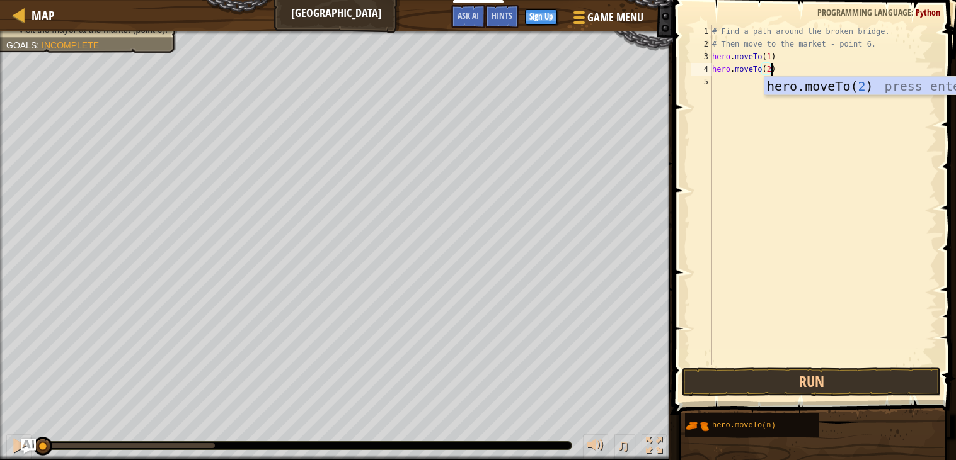
scroll to position [6, 4]
type textarea "hero.moveTo(2)"
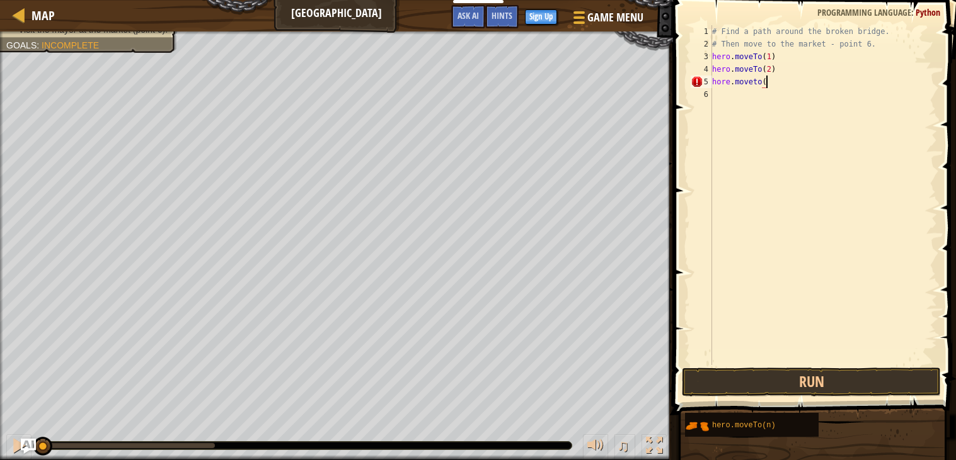
scroll to position [6, 4]
click at [711, 83] on div "5" at bounding box center [700, 82] width 21 height 13
click at [692, 78] on div "5" at bounding box center [700, 82] width 21 height 13
click at [695, 80] on div "5" at bounding box center [700, 82] width 21 height 13
type textarea "hore.moveto(hero.moveTo(3)"
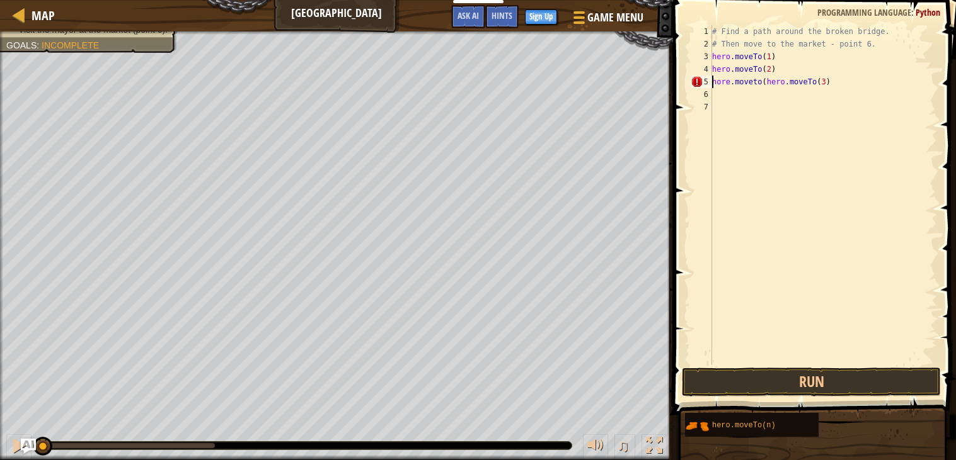
click at [733, 86] on div "# Find a path around the broken bridge. # Then move to the market - point 6. he…" at bounding box center [822, 207] width 227 height 365
drag, startPoint x: 838, startPoint y: 83, endPoint x: 712, endPoint y: 82, distance: 126.0
click at [712, 82] on div "# Find a path around the broken bridge. # Then move to the market - point 6. he…" at bounding box center [822, 207] width 227 height 365
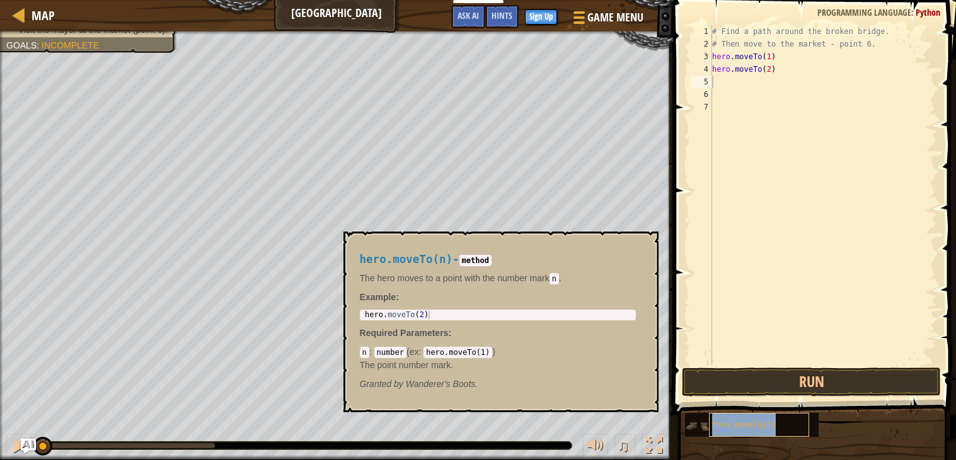
click at [764, 432] on div "hero.moveTo(n)" at bounding box center [759, 425] width 100 height 24
click at [770, 80] on div "# Find a path around the broken bridge. # Then move to the market - point 6. he…" at bounding box center [822, 195] width 227 height 340
click at [770, 80] on div "# Find a path around the broken bridge. # Then move to the market - point 6. he…" at bounding box center [822, 207] width 227 height 365
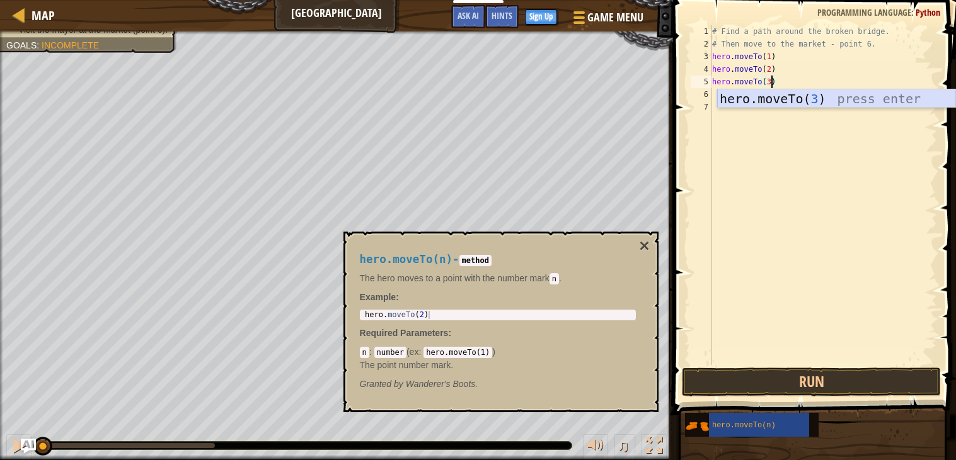
click at [864, 103] on div "hero.moveTo( 3 ) press enter" at bounding box center [836, 117] width 238 height 57
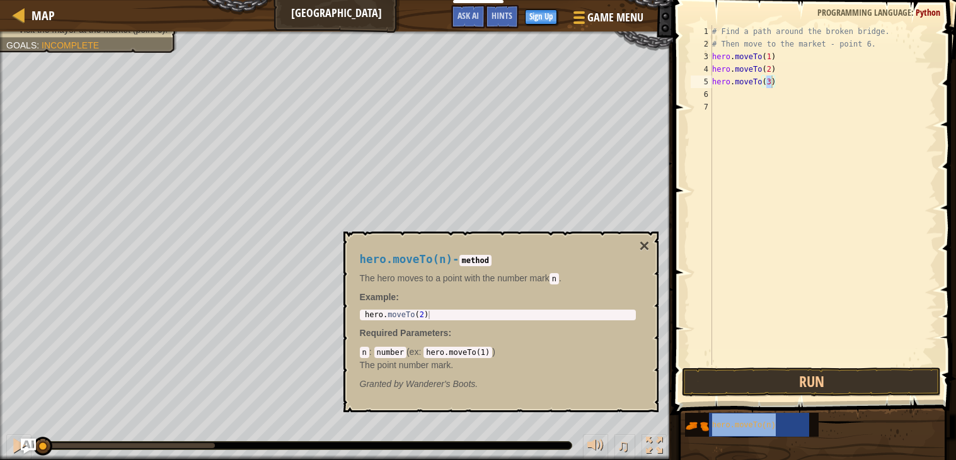
type textarea "hero.moveTo(n)"
click at [788, 290] on div "# Find a path around the broken bridge. # Then move to the market - point 6. he…" at bounding box center [822, 207] width 227 height 365
click at [747, 106] on div "# Find a path around the broken bridge. # Then move to the market - point 6. he…" at bounding box center [822, 207] width 227 height 365
type textarea "hero.moveTo(n)"
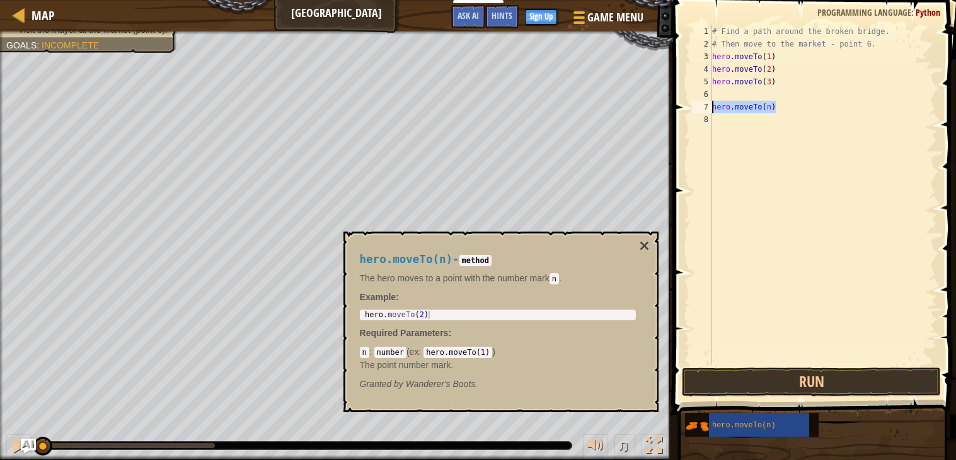
drag, startPoint x: 792, startPoint y: 106, endPoint x: 711, endPoint y: 110, distance: 81.3
click at [711, 110] on div "hero.moveTo(n) 1 2 3 4 5 6 7 8 # Find a path around the broken bridge. # Then m…" at bounding box center [812, 195] width 249 height 340
type textarea "h"
paste textarea "hero.moveTo(n)"
type textarea "h"
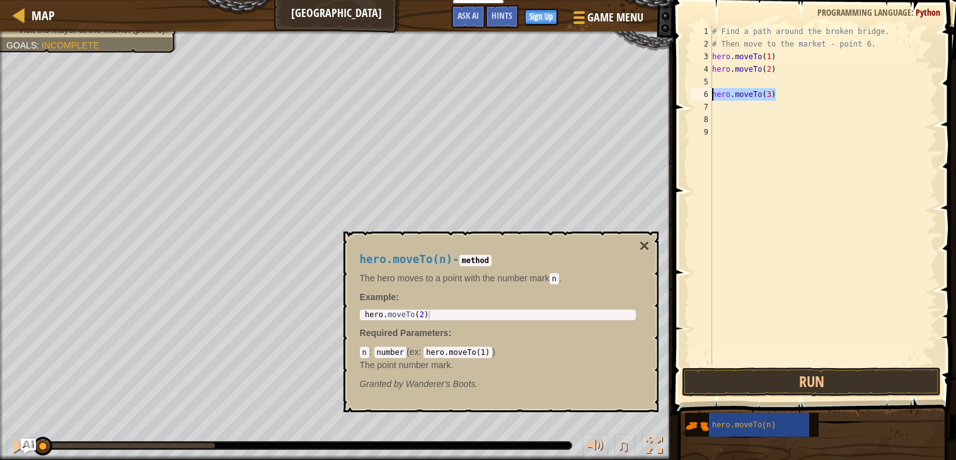
drag, startPoint x: 794, startPoint y: 91, endPoint x: 710, endPoint y: 92, distance: 84.4
click at [710, 92] on div "# Find a path around the broken bridge. 1 2 3 4 5 6 7 8 9 # Find a path around …" at bounding box center [812, 195] width 249 height 340
type textarea "hero.moveTo(3)"
click at [717, 83] on div "# Find a path around the broken bridge. # Then move to the market - point 6. he…" at bounding box center [822, 207] width 227 height 365
click at [769, 81] on div "# Find a path around the broken bridge. # Then move to the market - point 6. he…" at bounding box center [822, 195] width 227 height 340
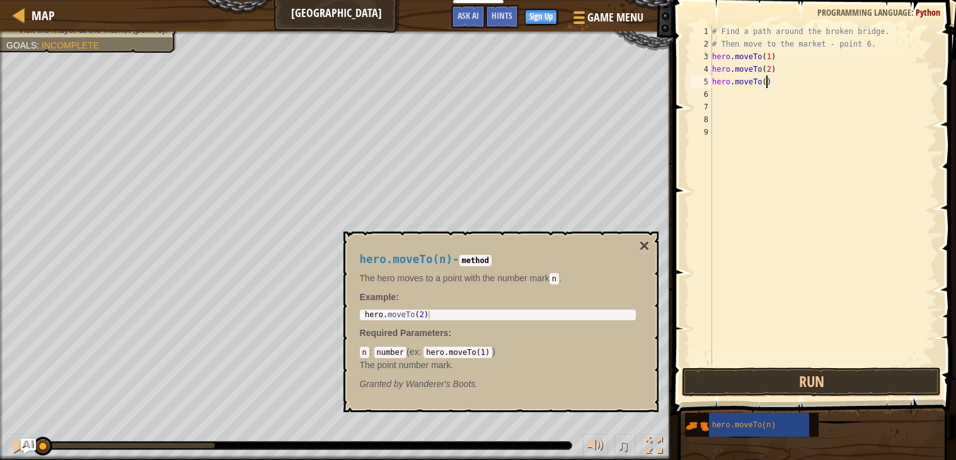
type textarea "hero.moveTo(4)"
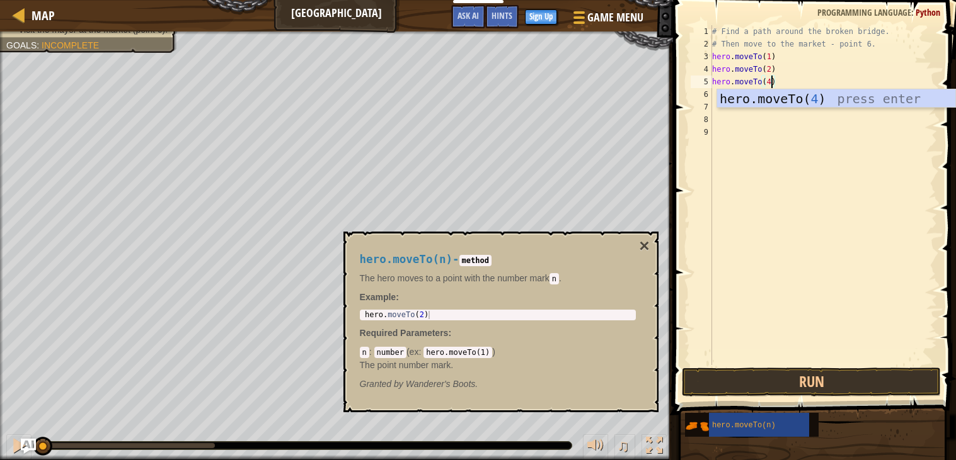
click at [811, 222] on div "# Find a path around the broken bridge. # Then move to the market - point 6. he…" at bounding box center [822, 207] width 227 height 365
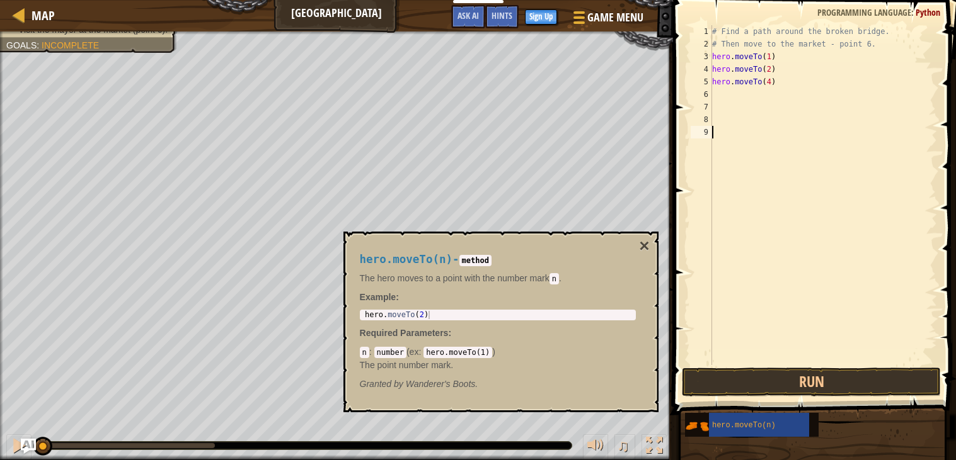
scroll to position [6, 0]
click at [770, 95] on div "# Find a path around the broken bridge. # Then move to the market - point 6. he…" at bounding box center [822, 195] width 227 height 340
click at [773, 96] on div "# Find a path around the broken bridge. # Then move to the market - point 6. he…" at bounding box center [822, 207] width 227 height 365
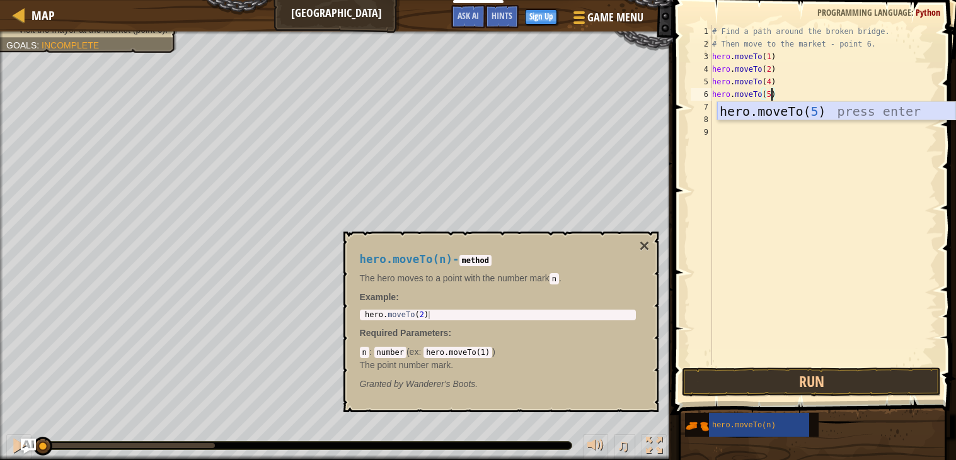
click at [861, 117] on div "hero.moveTo( 5 ) press enter" at bounding box center [836, 130] width 238 height 57
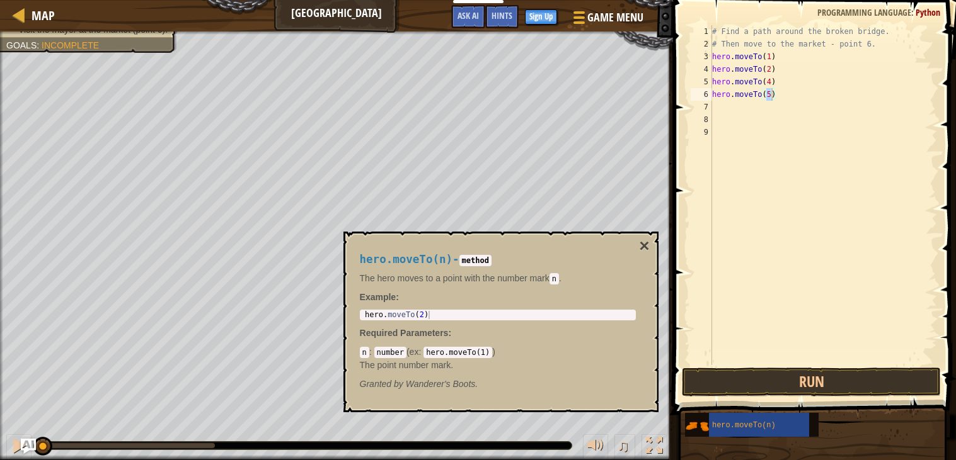
click at [830, 432] on div "hero.moveTo(n)" at bounding box center [815, 425] width 263 height 25
click at [771, 106] on div "# Find a path around the broken bridge. # Then move to the market - point 6. he…" at bounding box center [822, 195] width 227 height 340
click at [771, 106] on div "# Find a path around the broken bridge. # Then move to the market - point 6. he…" at bounding box center [822, 207] width 227 height 365
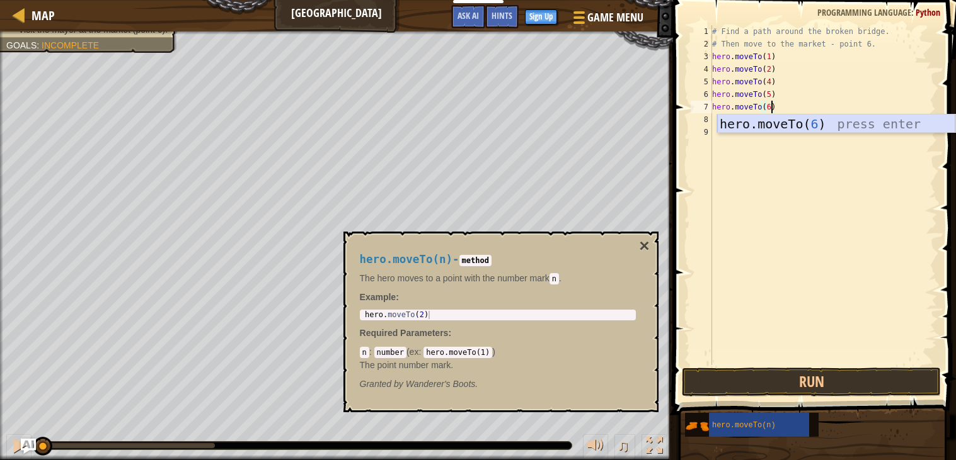
click at [778, 125] on div "hero.moveTo( 6 ) press enter" at bounding box center [836, 143] width 238 height 57
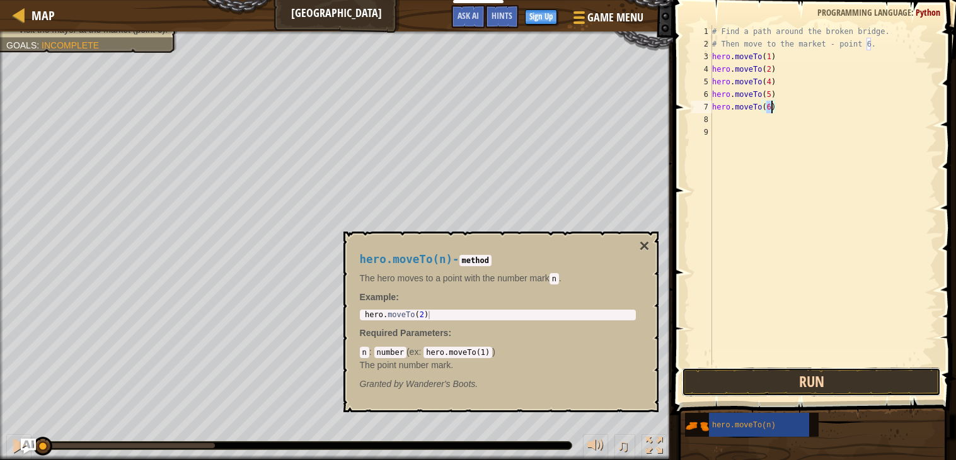
click at [794, 379] on button "Run" at bounding box center [812, 382] width 260 height 29
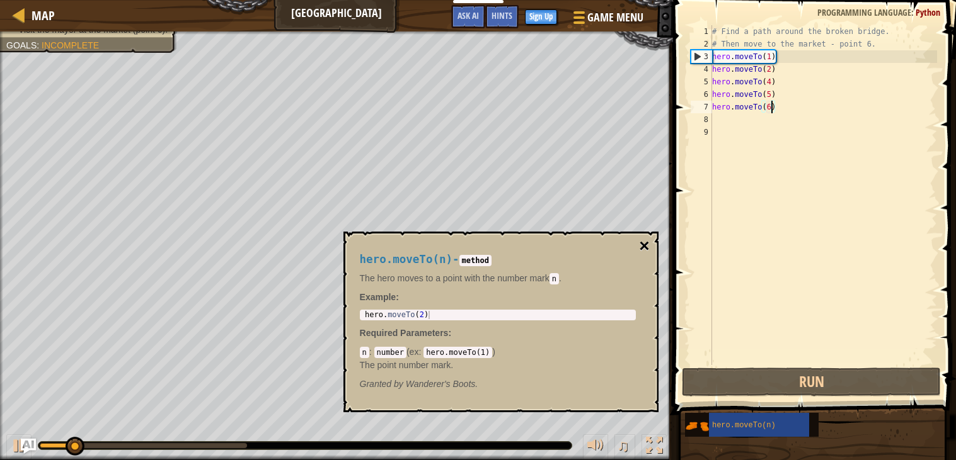
click at [642, 245] on button "×" at bounding box center [644, 246] width 10 height 18
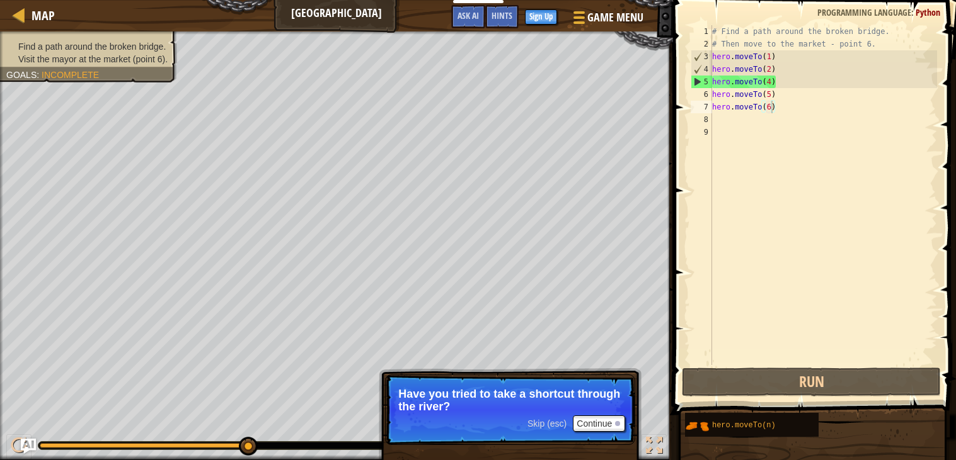
click at [560, 428] on span "Skip (esc)" at bounding box center [546, 424] width 39 height 10
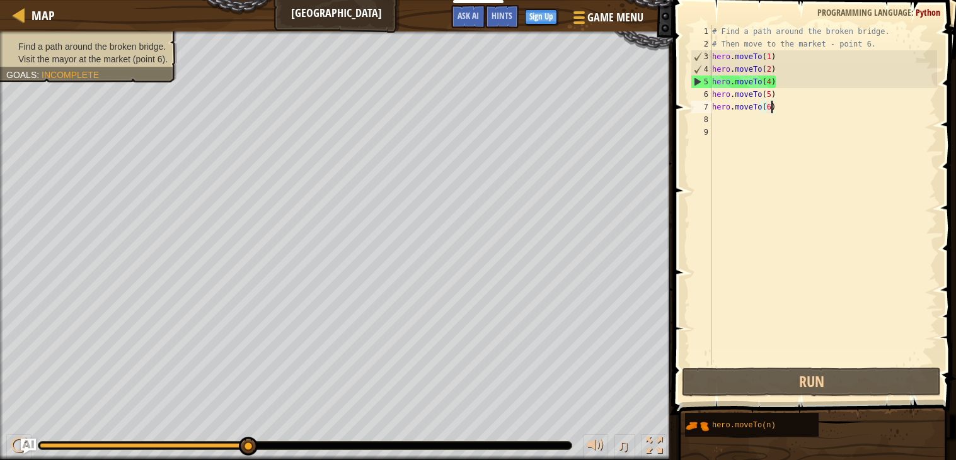
click at [770, 84] on div "# Find a path around the broken bridge. # Then move to the market - point 6. he…" at bounding box center [822, 207] width 227 height 365
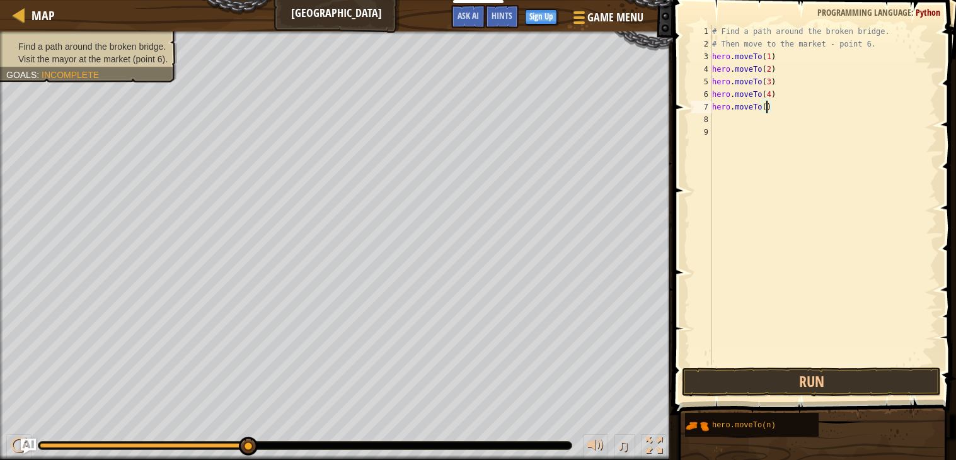
type textarea "hero.moveTo(5)"
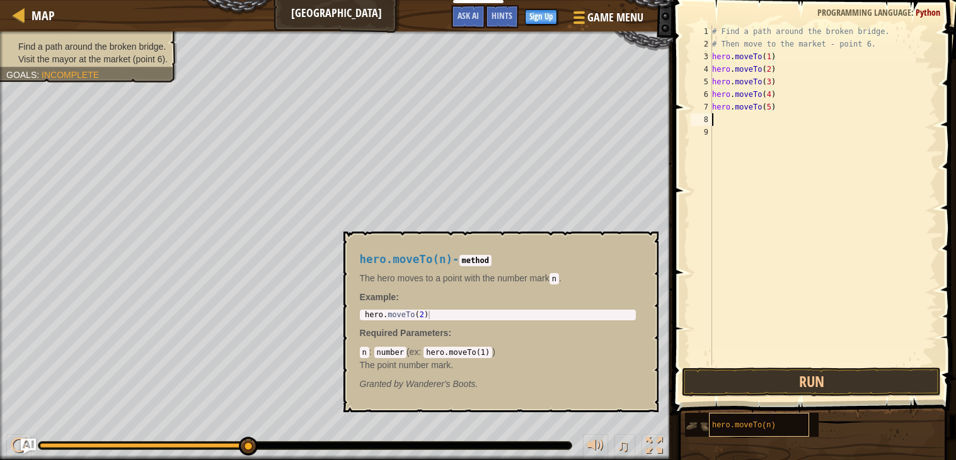
click at [751, 429] on span "hero.moveTo(n)" at bounding box center [744, 425] width 64 height 9
click at [770, 121] on div "# Find a path around the broken bridge. # Then move to the market - point 6. he…" at bounding box center [822, 195] width 227 height 340
click at [770, 121] on div "# Find a path around the broken bridge. # Then move to the market - point 6. he…" at bounding box center [822, 207] width 227 height 365
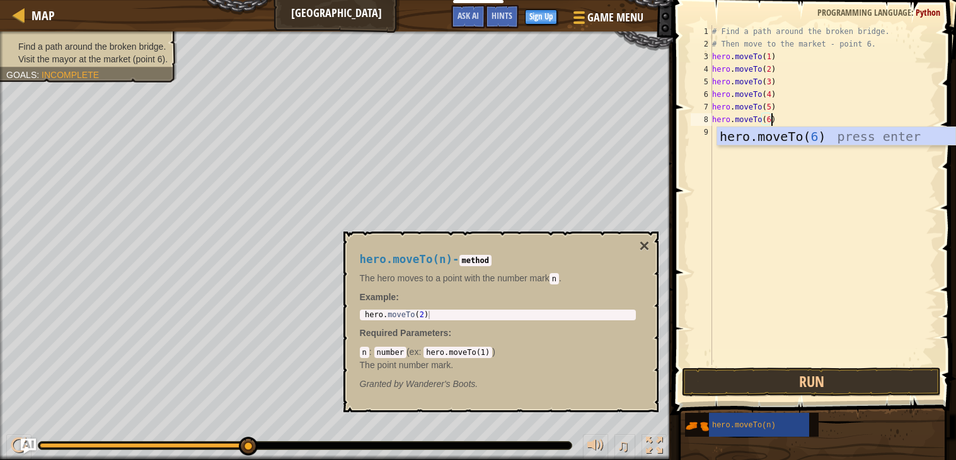
scroll to position [6, 4]
click at [846, 136] on div "hero.moveTo( 6 ) press enter" at bounding box center [836, 155] width 238 height 57
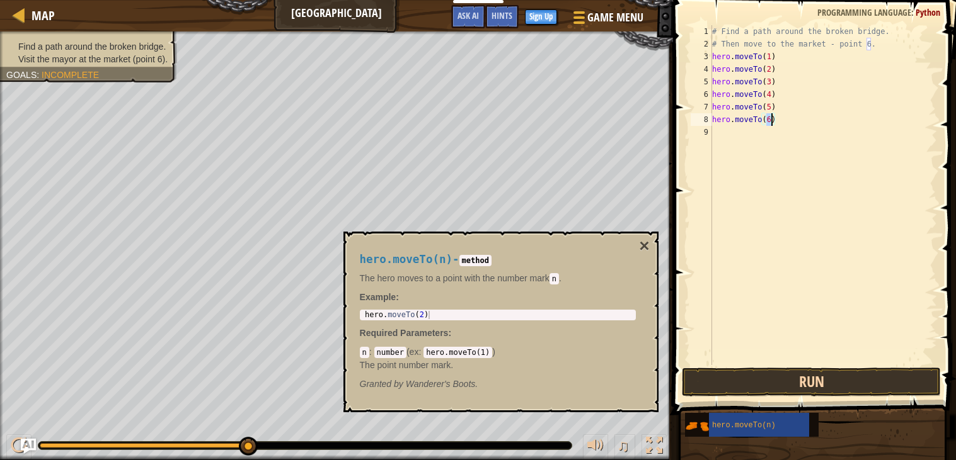
type textarea "hero.moveTo(6)"
click at [789, 377] on button "Run" at bounding box center [812, 382] width 260 height 29
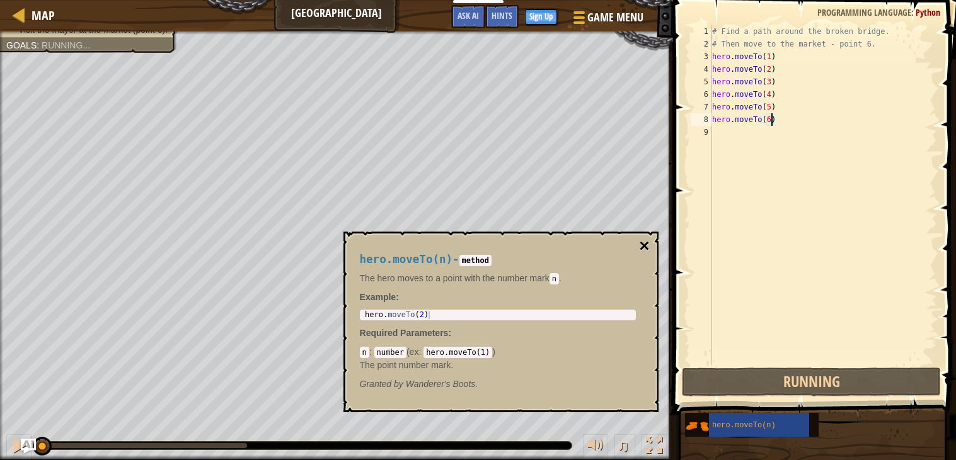
click at [643, 244] on button "×" at bounding box center [644, 246] width 10 height 18
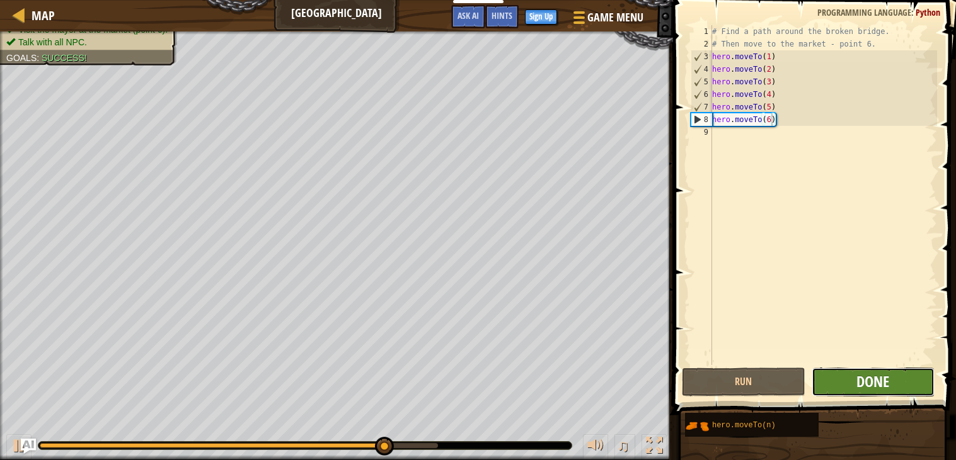
click at [869, 378] on span "Done" at bounding box center [872, 382] width 33 height 20
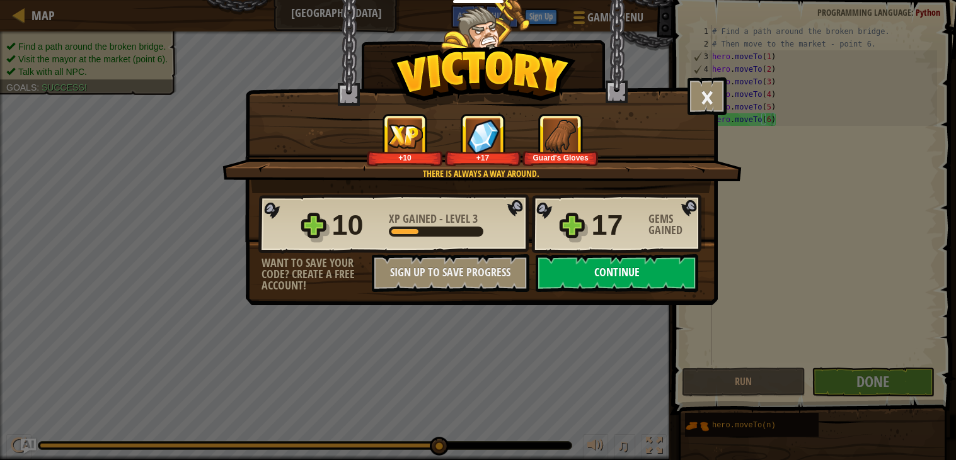
click at [640, 292] on button "Continue" at bounding box center [616, 273] width 163 height 38
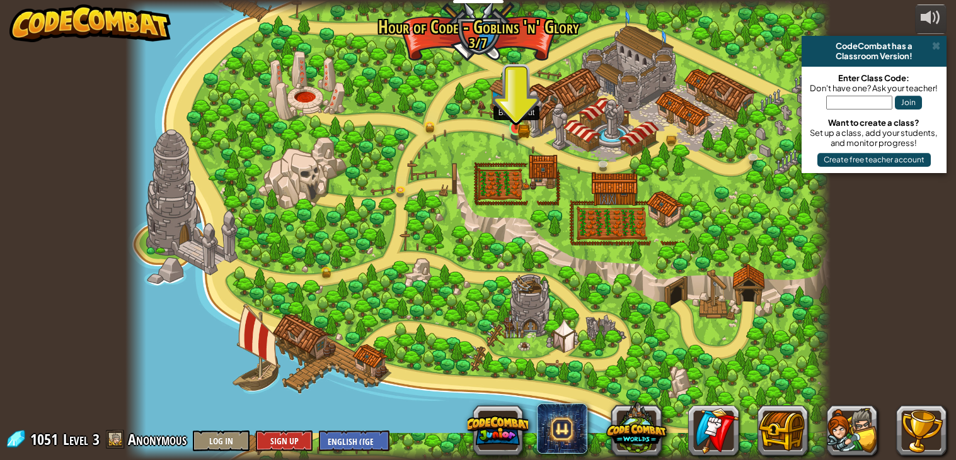
click at [510, 128] on img at bounding box center [516, 110] width 18 height 38
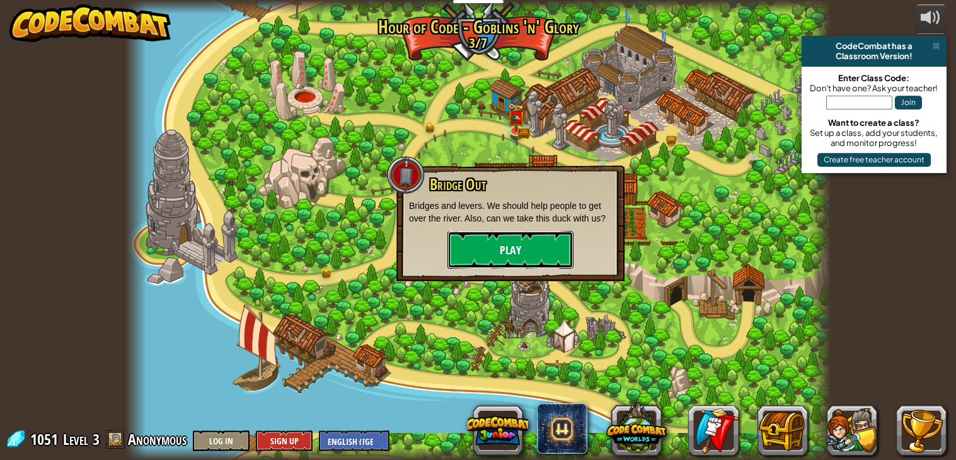
click at [521, 235] on button "Play" at bounding box center [510, 250] width 126 height 38
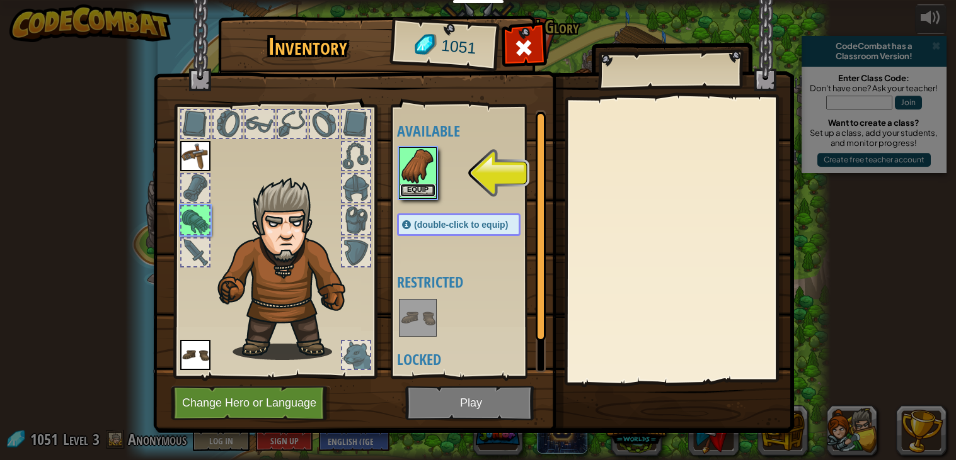
click at [413, 185] on button "Equip" at bounding box center [417, 190] width 35 height 13
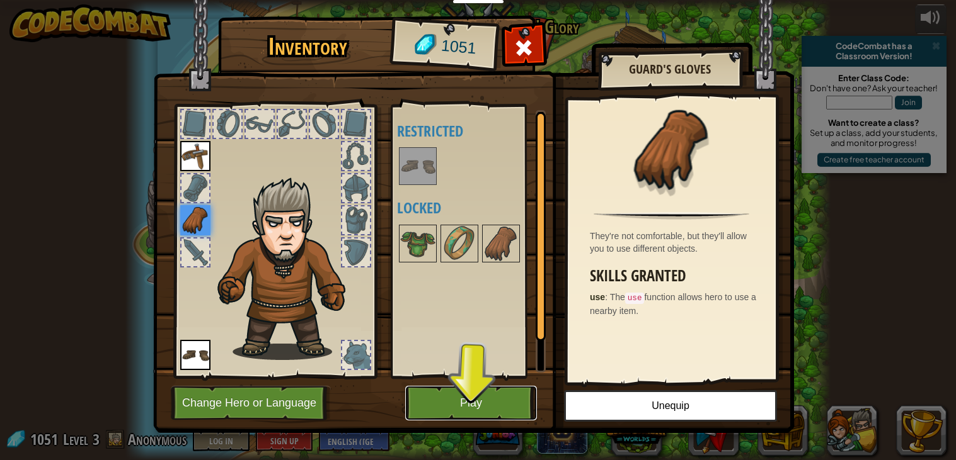
click at [488, 389] on button "Play" at bounding box center [471, 403] width 132 height 35
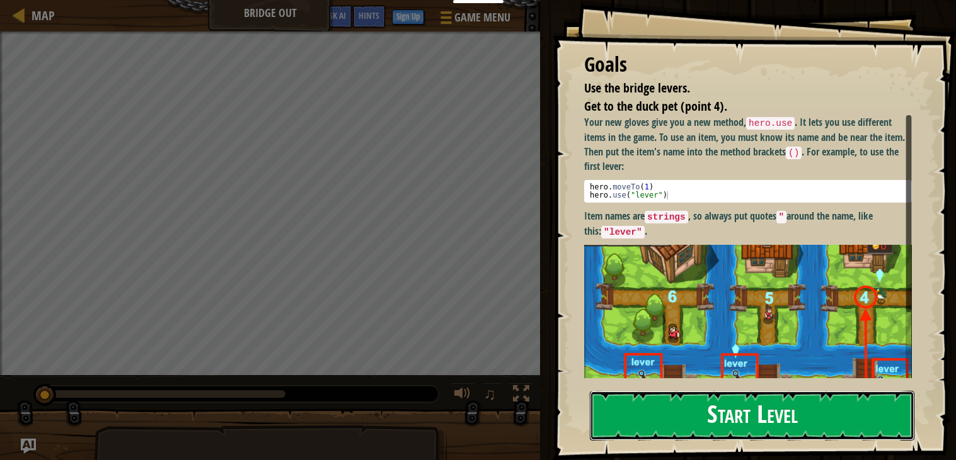
click at [682, 439] on button "Start Level" at bounding box center [752, 416] width 324 height 50
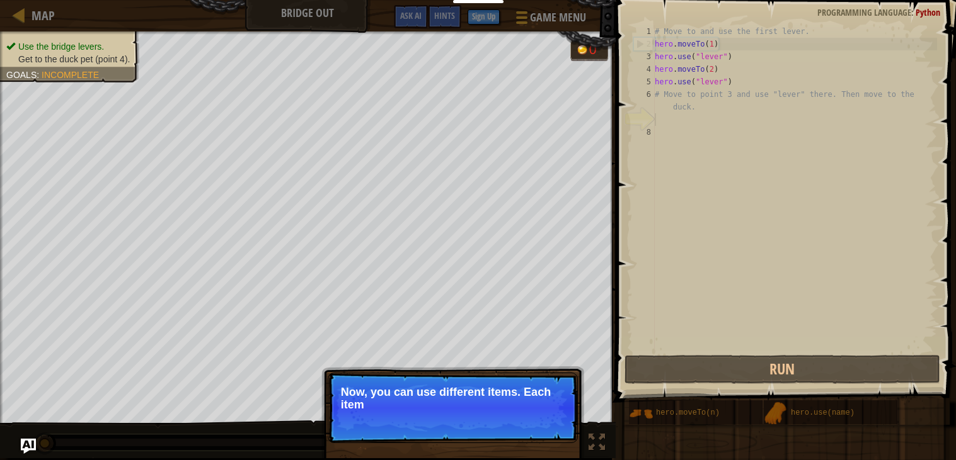
click at [503, 418] on p "Skip (esc) Continue Now, you can use different items. Each item" at bounding box center [453, 408] width 250 height 71
click at [503, 418] on p "Skip (esc) Continue Now, you can use different items. Each item has a name ab" at bounding box center [453, 408] width 250 height 71
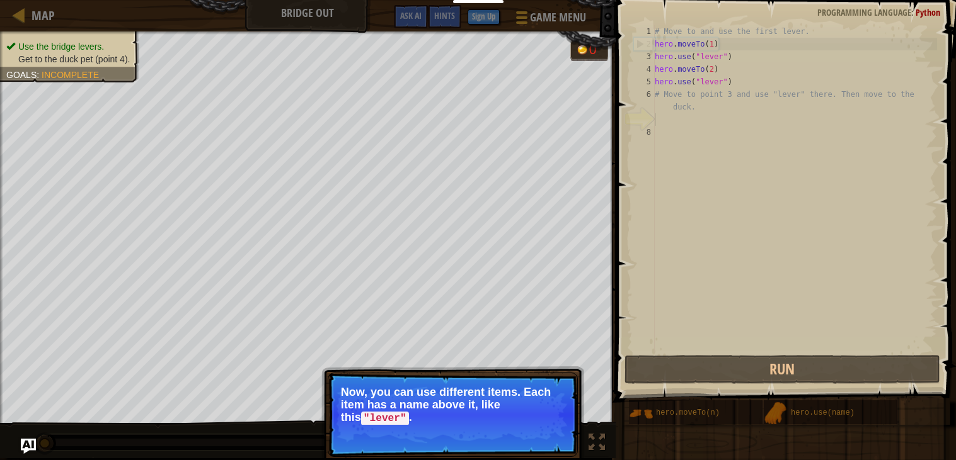
click at [564, 433] on button "Continue" at bounding box center [541, 436] width 52 height 16
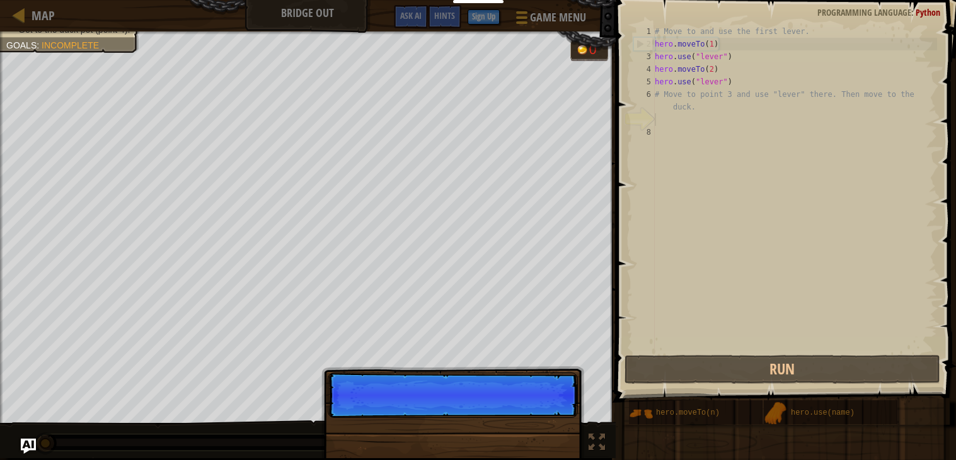
scroll to position [5, 0]
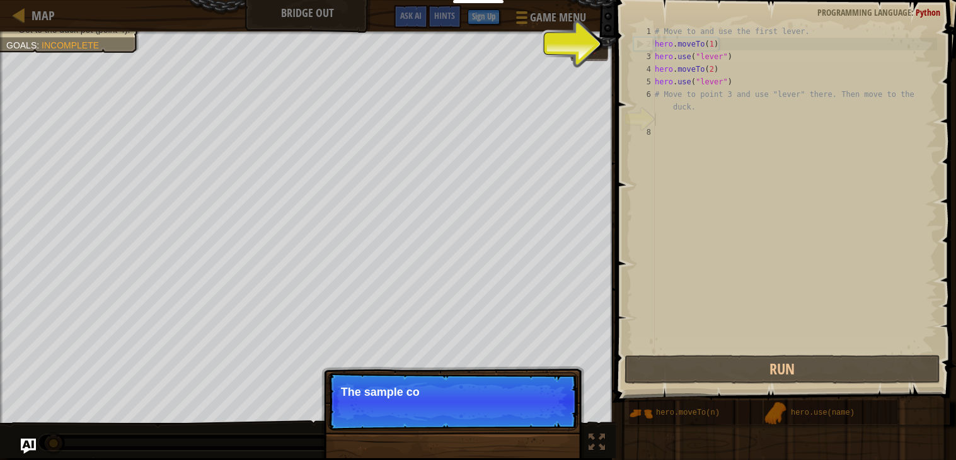
click at [559, 426] on p "Skip (esc) Continue The sample co" at bounding box center [453, 402] width 250 height 58
click at [559, 426] on p "Skip (esc) Continue The sample code help" at bounding box center [453, 402] width 250 height 58
click at [559, 426] on p "Skip (esc) Continue The sample code helps with" at bounding box center [453, 402] width 250 height 58
click at [559, 426] on p "Skip (esc) Continue The sample code helps with the first an" at bounding box center [453, 402] width 250 height 58
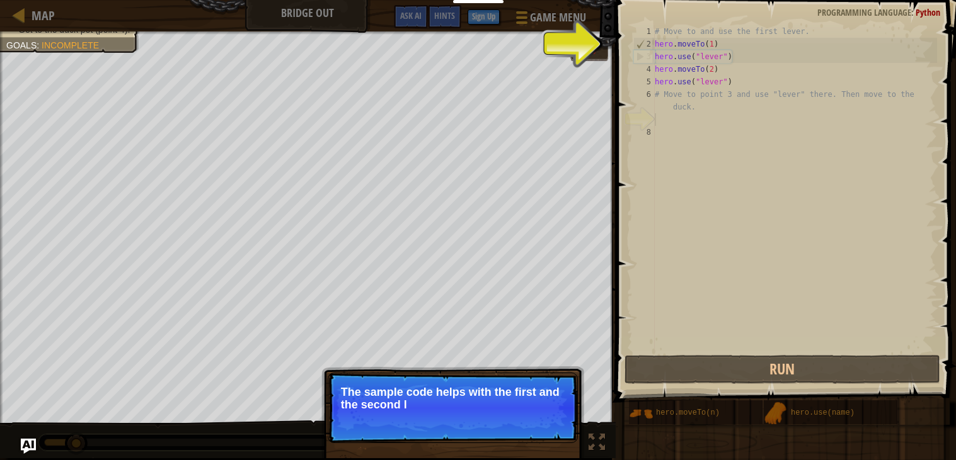
click at [555, 417] on p "Skip (esc) Continue The sample code helps with the first and the second l" at bounding box center [453, 408] width 250 height 71
click at [534, 425] on button "Continue" at bounding box center [541, 422] width 52 height 16
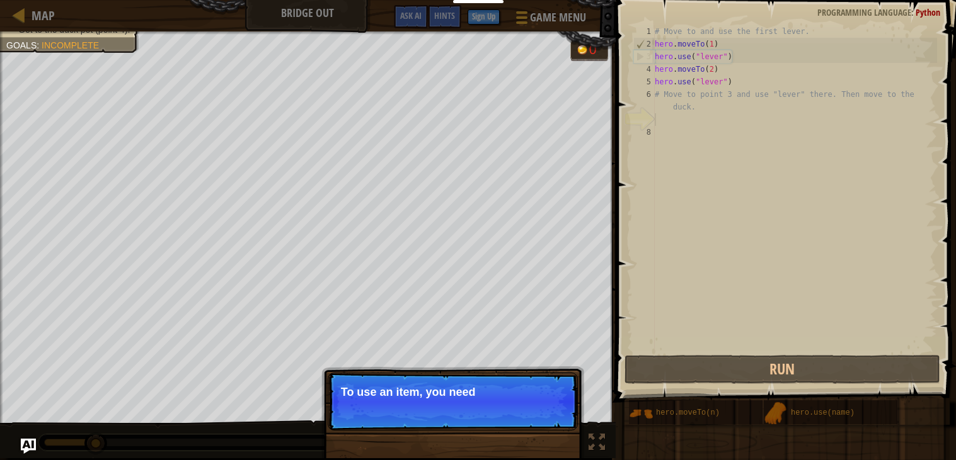
click at [535, 426] on p "Skip (esc) Continue To use an item, you need" at bounding box center [453, 402] width 250 height 58
click at [535, 426] on p "Skip (esc) Continue To use an item, you need to be" at bounding box center [453, 402] width 250 height 58
click at [535, 426] on p "Skip (esc) Continue To use an item, you need to be near i" at bounding box center [453, 402] width 250 height 58
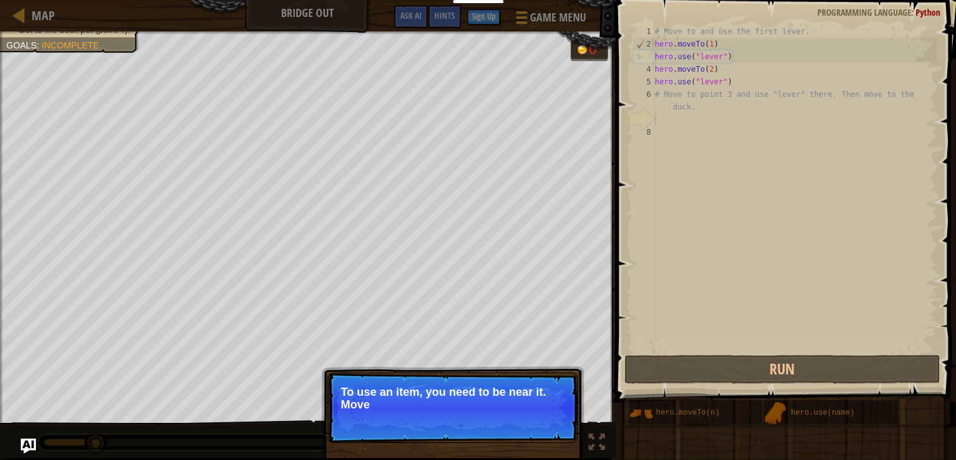
click at [535, 426] on p "Skip (esc) Continue To use an item, you need to be near it. Move" at bounding box center [453, 408] width 250 height 71
click at [535, 426] on p "Skip (esc) Continue To use an item, you need to be near it. Move to the next a" at bounding box center [453, 408] width 250 height 71
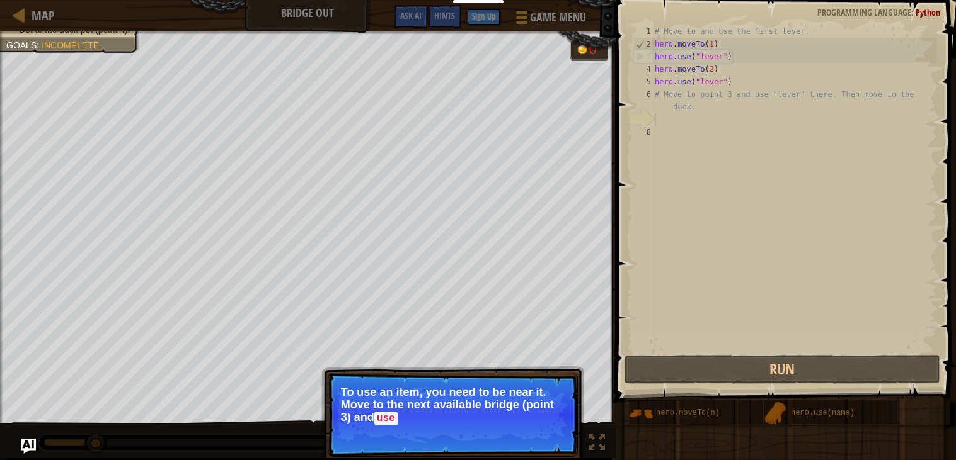
click at [544, 451] on p "Skip (esc) Continue To use an item, you need to be near it. Move to the next av…" at bounding box center [453, 415] width 250 height 84
click at [540, 438] on button "Continue" at bounding box center [541, 436] width 52 height 16
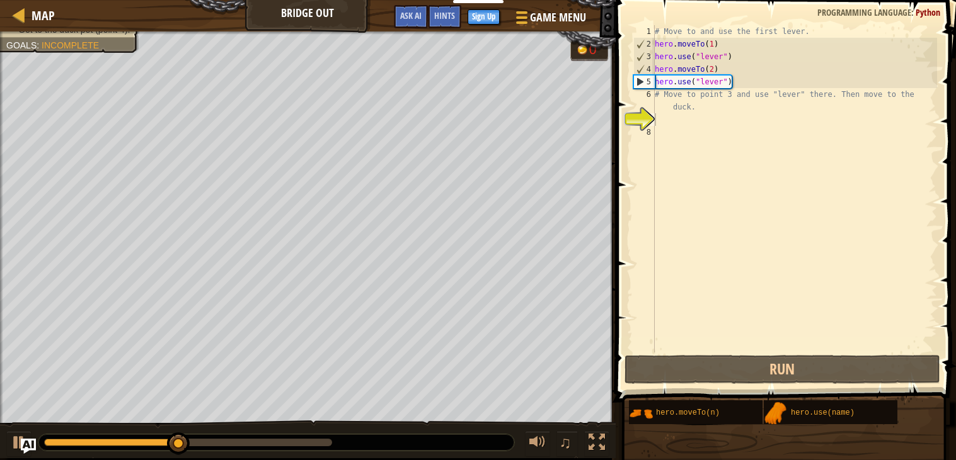
click at [508, 426] on div "♫" at bounding box center [307, 440] width 615 height 38
click at [711, 136] on div "# Move to and use the first lever. hero . moveTo ( 1 ) hero . use ( "lever" ) h…" at bounding box center [794, 201] width 285 height 353
click at [710, 124] on div "# Move to and use the first lever. hero . moveTo ( 1 ) hero . use ( "lever" ) h…" at bounding box center [794, 201] width 285 height 353
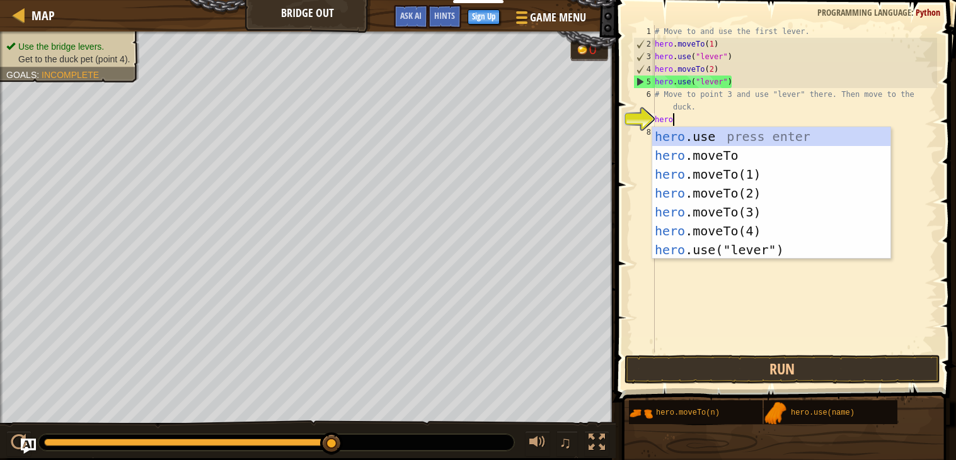
scroll to position [5, 1]
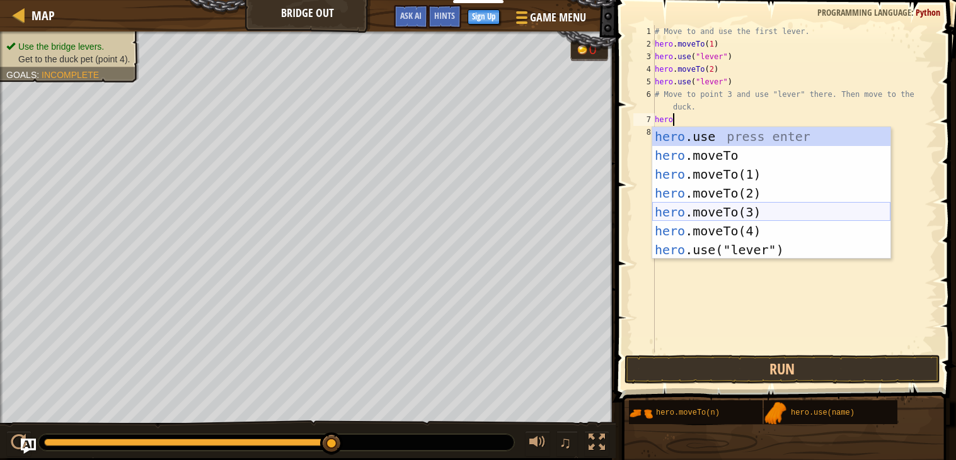
click at [732, 208] on div "hero .use press enter hero .moveTo press enter hero .moveTo(1) press enter hero…" at bounding box center [771, 212] width 238 height 170
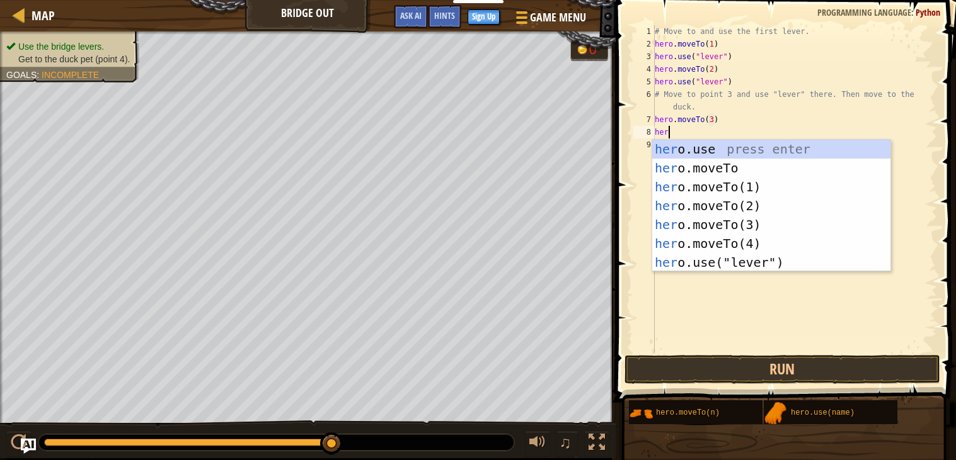
scroll to position [5, 6]
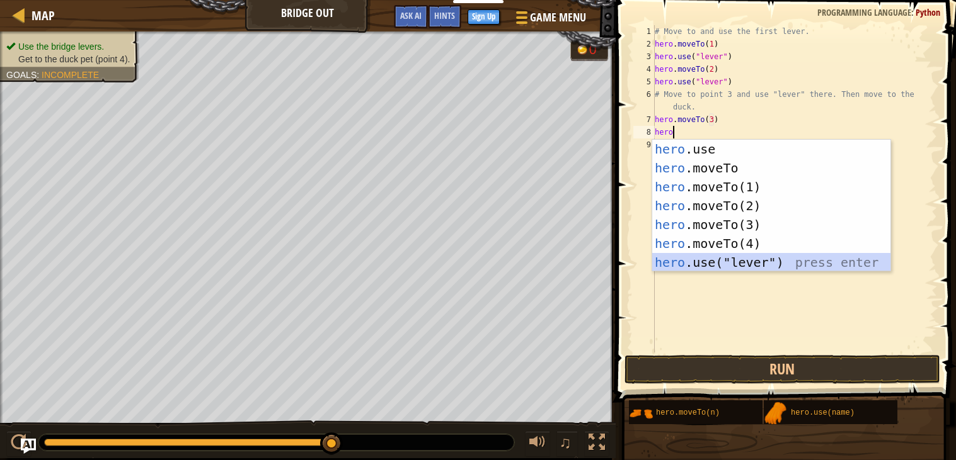
click at [716, 269] on div "hero .use press enter hero .moveTo press enter hero .moveTo(1) press enter hero…" at bounding box center [771, 225] width 238 height 170
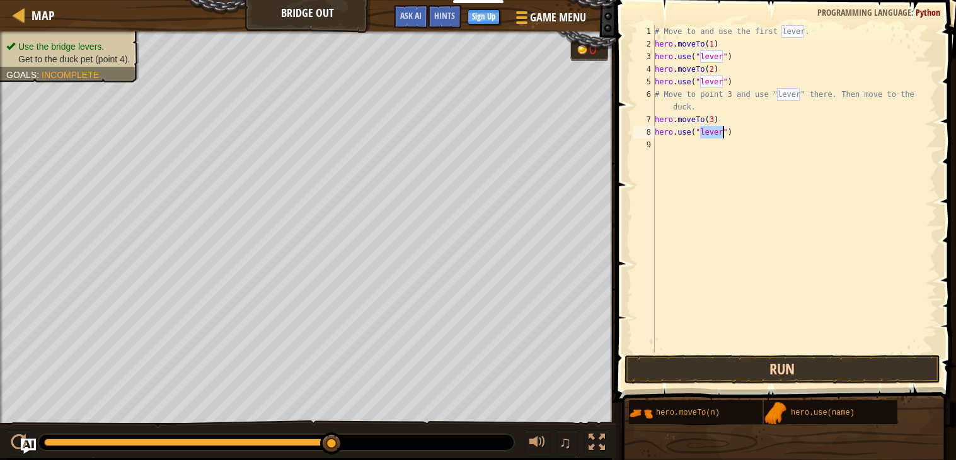
type textarea "hero.use("lever")"
click at [745, 364] on button "Run" at bounding box center [782, 369] width 316 height 29
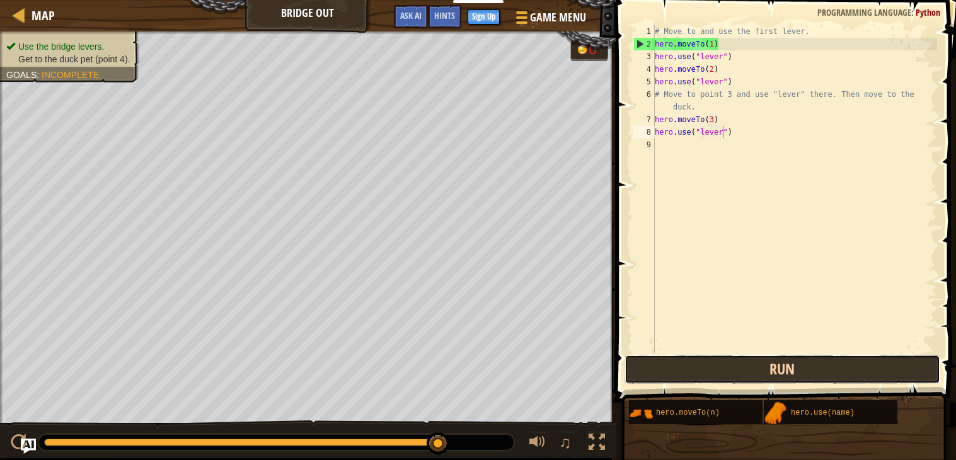
click at [745, 364] on button "Run" at bounding box center [782, 369] width 316 height 29
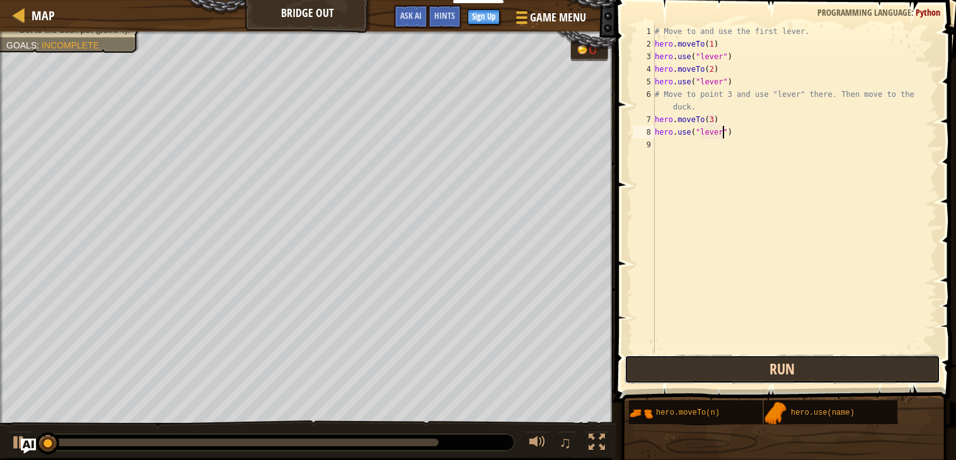
click at [745, 364] on button "Run" at bounding box center [782, 369] width 316 height 29
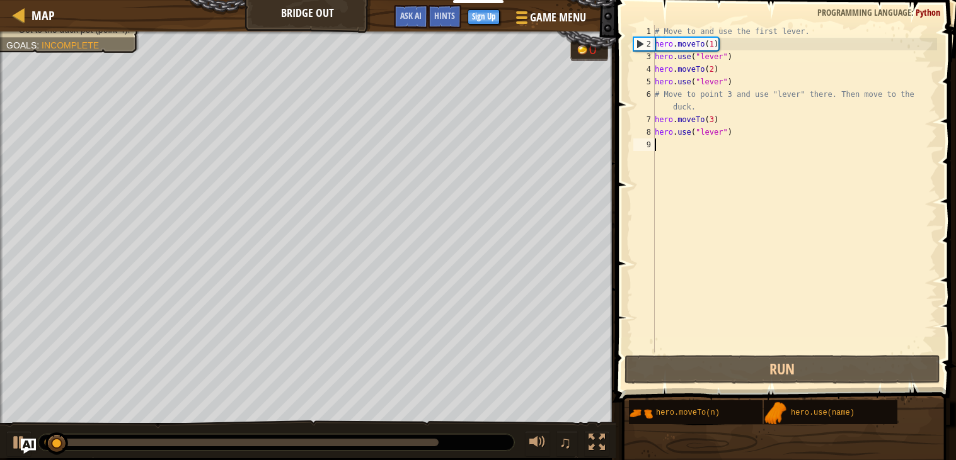
click at [728, 149] on div "# Move to and use the first lever. hero . moveTo ( 1 ) hero . use ( "lever" ) h…" at bounding box center [794, 201] width 285 height 353
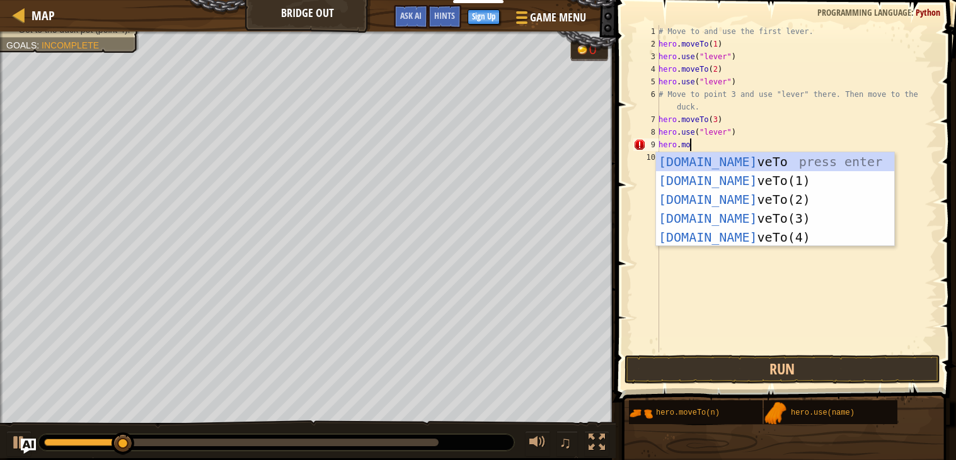
scroll to position [5, 2]
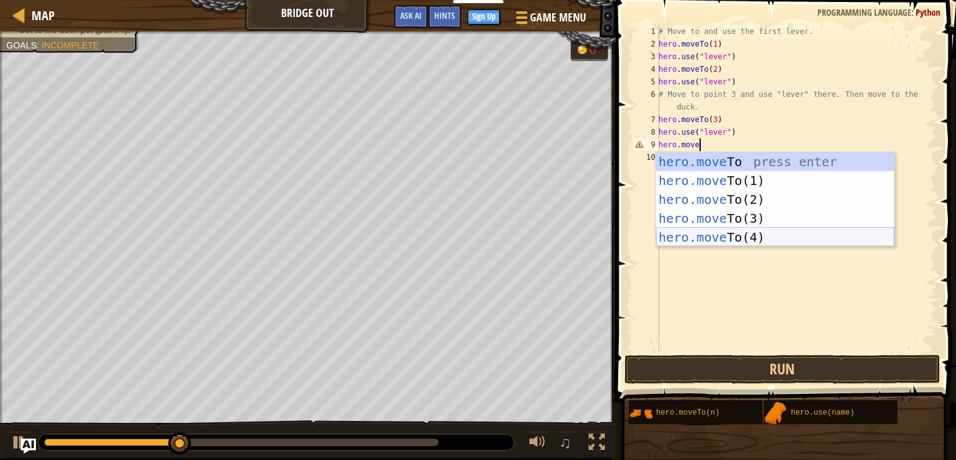
click at [739, 241] on div "hero.move To press enter hero.move To(1) press enter hero.move To(2) press ente…" at bounding box center [775, 218] width 238 height 132
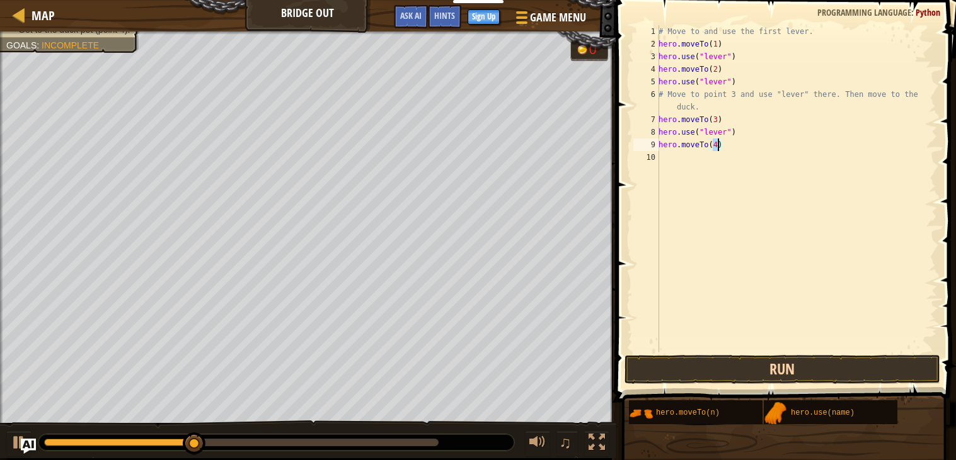
type textarea "hero.moveTo(4)"
click at [753, 363] on button "Run" at bounding box center [782, 369] width 316 height 29
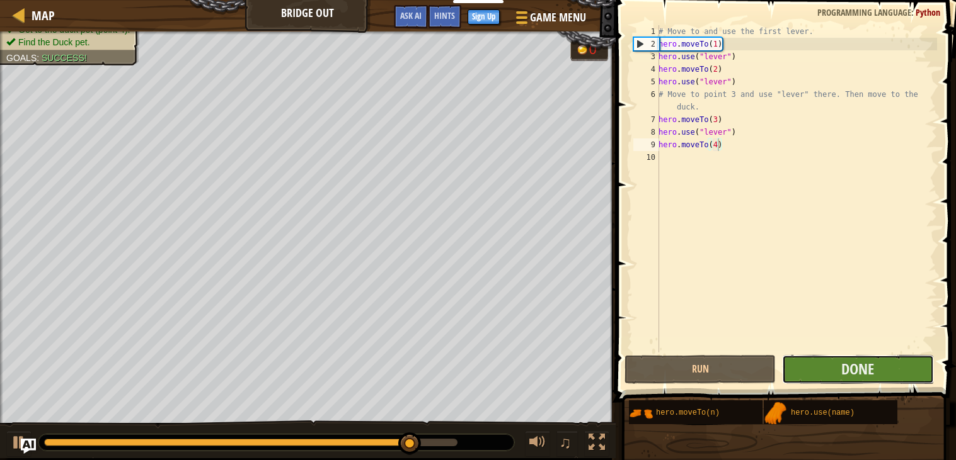
click at [826, 372] on button "Done" at bounding box center [857, 369] width 151 height 29
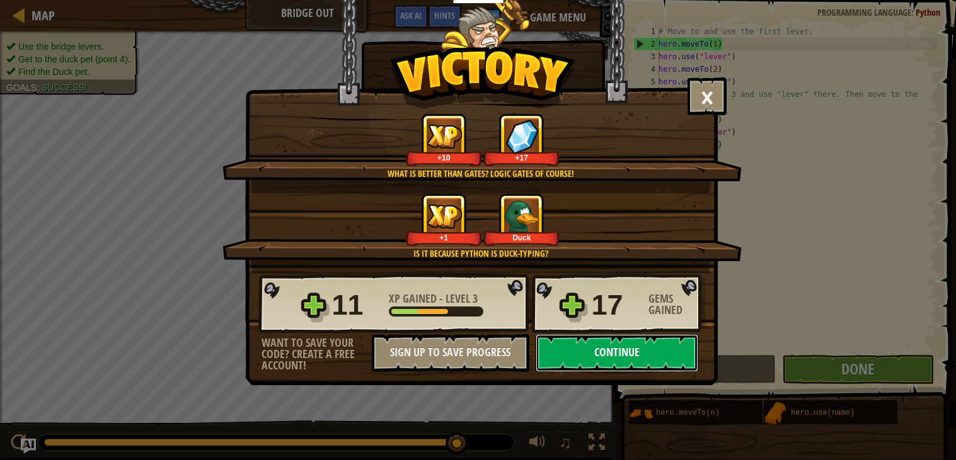
click at [618, 372] on button "Continue" at bounding box center [616, 353] width 163 height 38
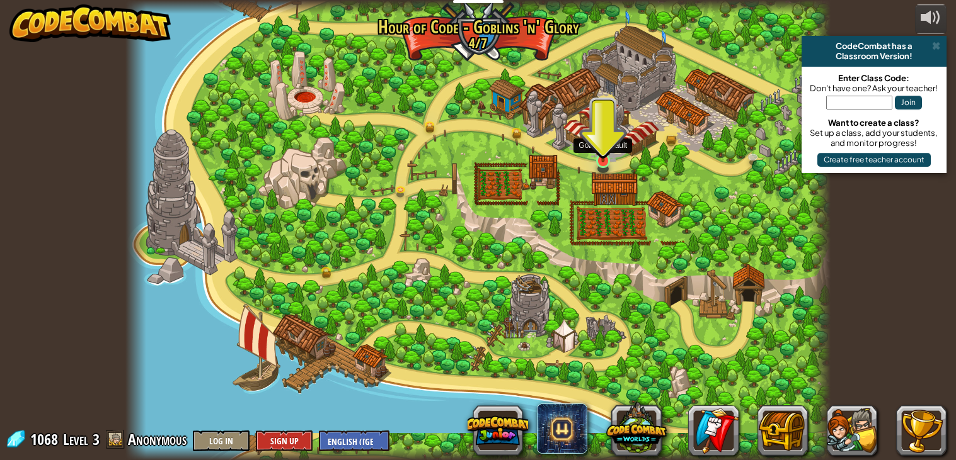
click at [599, 160] on img at bounding box center [603, 142] width 18 height 40
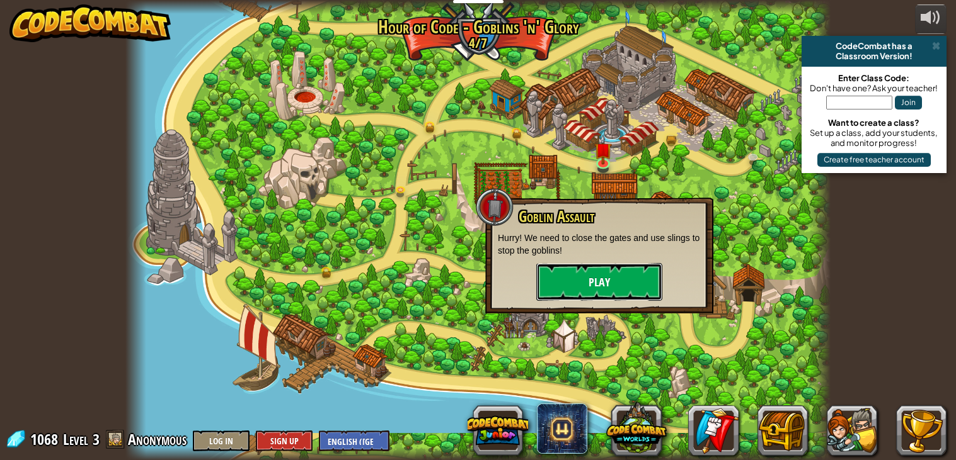
click at [640, 292] on button "Play" at bounding box center [599, 282] width 126 height 38
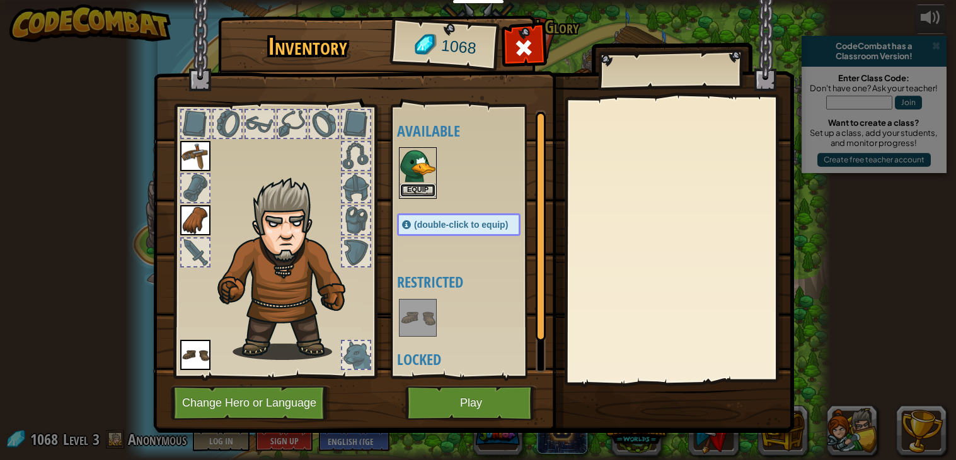
click at [423, 186] on button "Equip" at bounding box center [417, 190] width 35 height 13
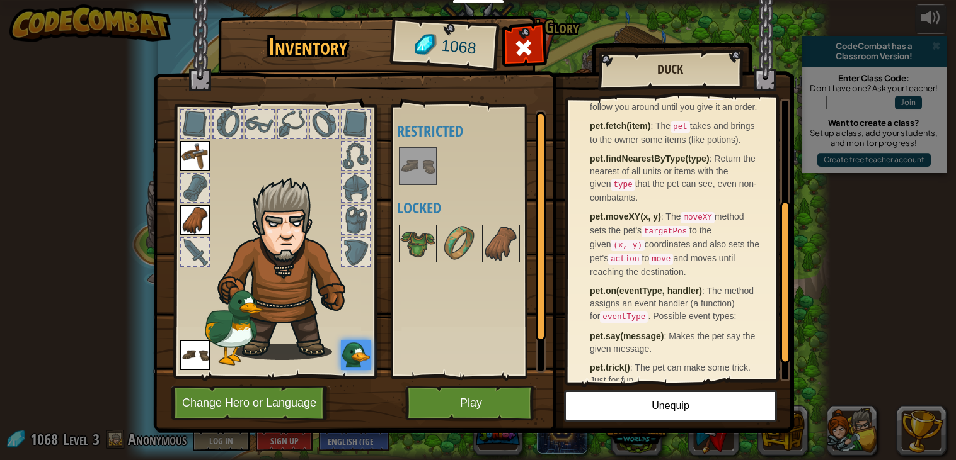
scroll to position [218, 0]
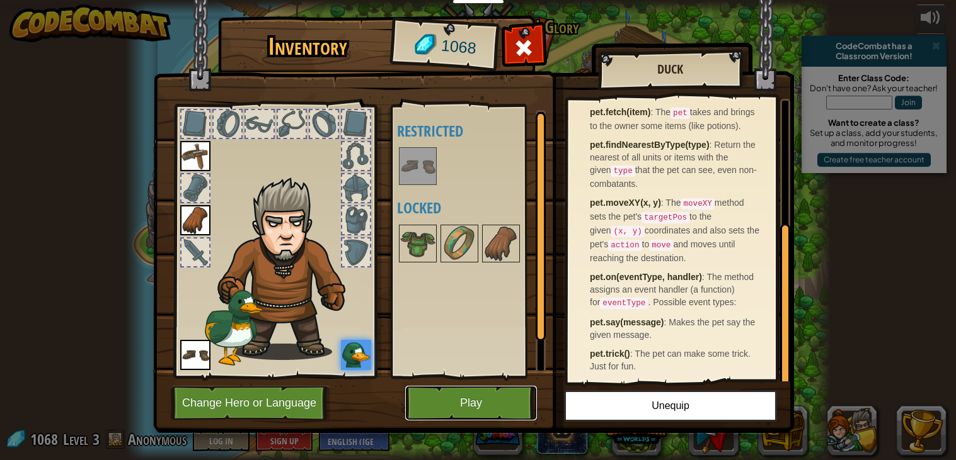
click at [457, 401] on button "Play" at bounding box center [471, 403] width 132 height 35
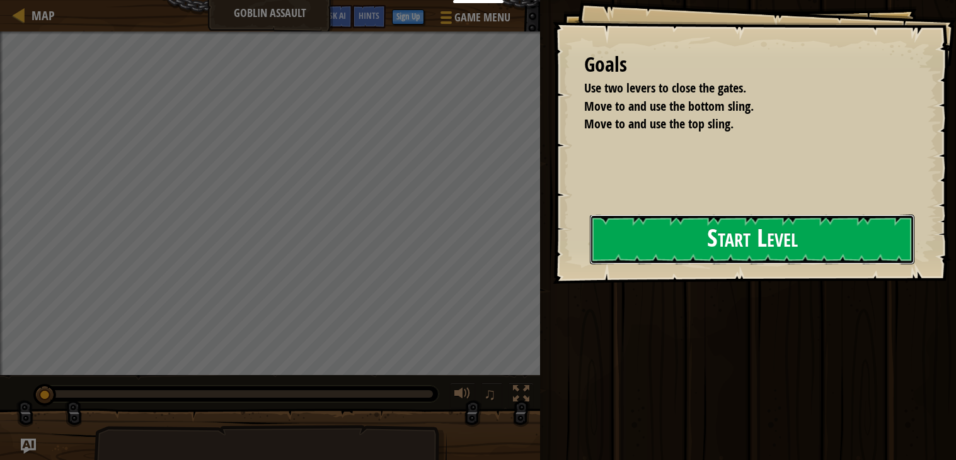
click at [649, 242] on button "Start Level" at bounding box center [752, 240] width 324 height 50
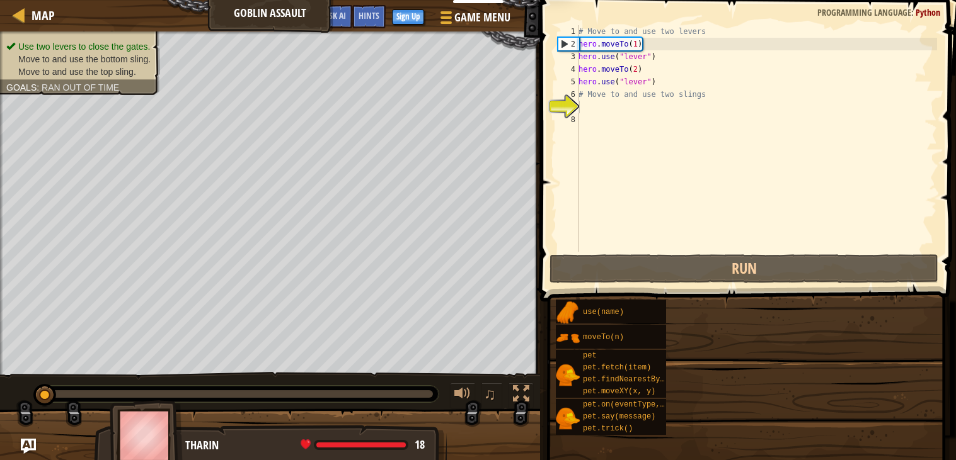
click at [650, 249] on div "# Move to and use two levers hero . moveTo ( 1 ) hero . use ( "lever" ) hero . …" at bounding box center [756, 151] width 361 height 252
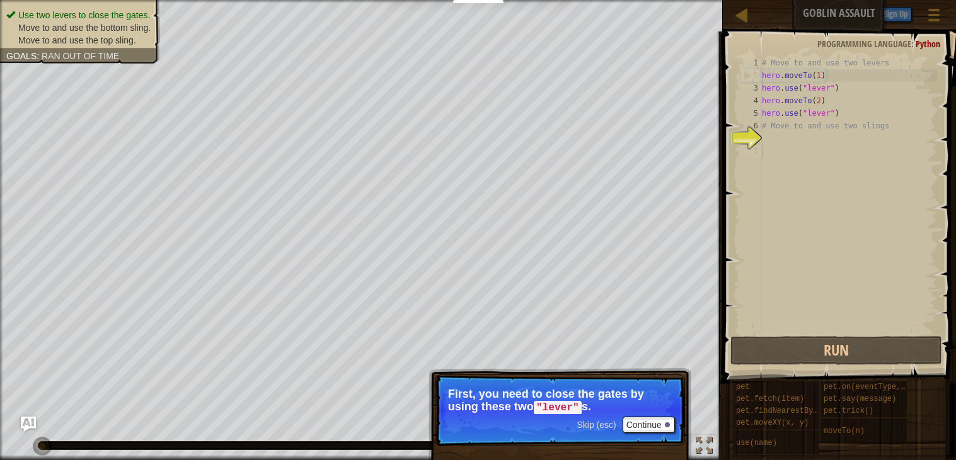
scroll to position [5, 0]
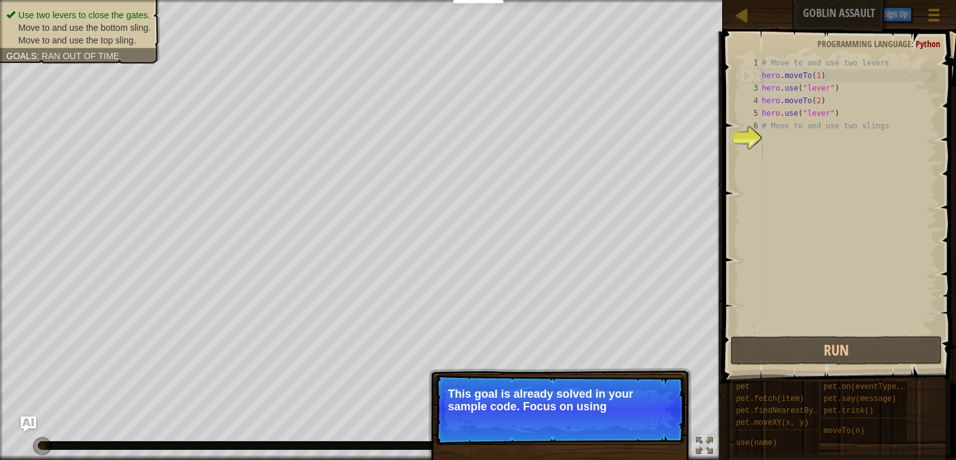
click at [600, 424] on p "Skip (esc) Continue This goal is already solved in your sample code. Focus on u…" at bounding box center [560, 410] width 250 height 71
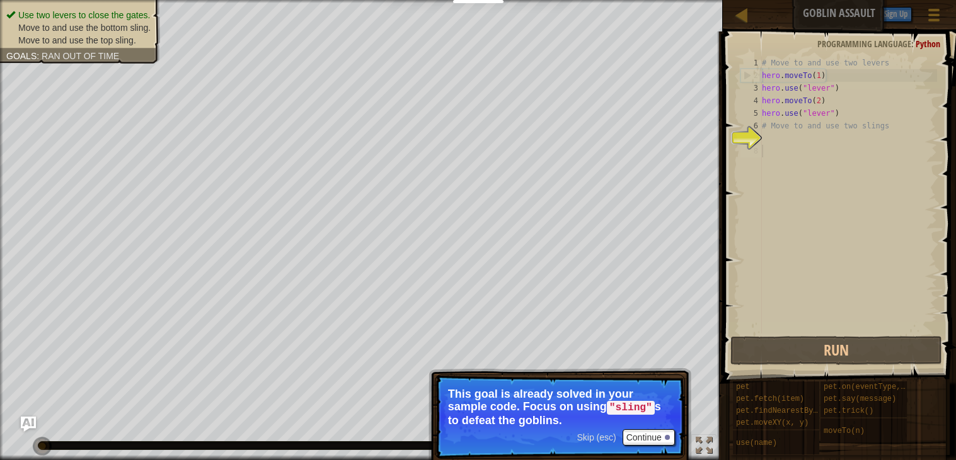
click at [602, 435] on span "Skip (esc)" at bounding box center [595, 438] width 39 height 10
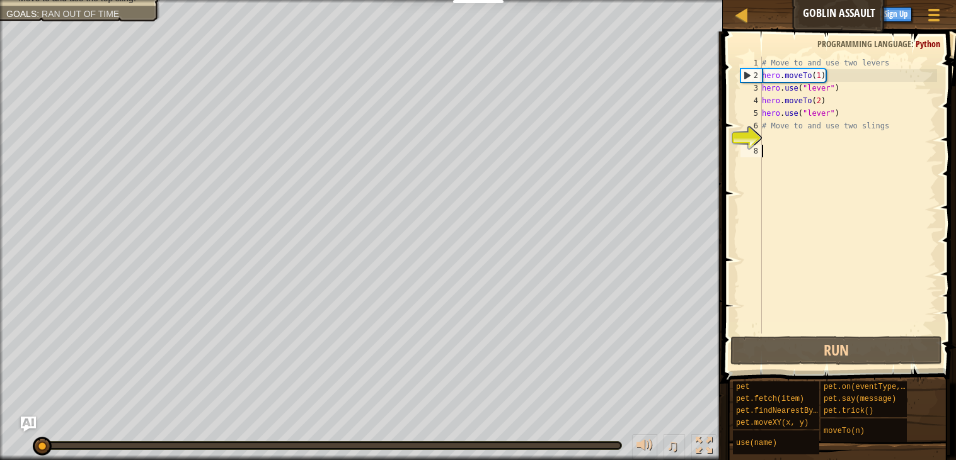
click at [806, 137] on div "# Move to and use two levers hero . moveTo ( 1 ) hero . use ( "lever" ) hero . …" at bounding box center [848, 208] width 178 height 302
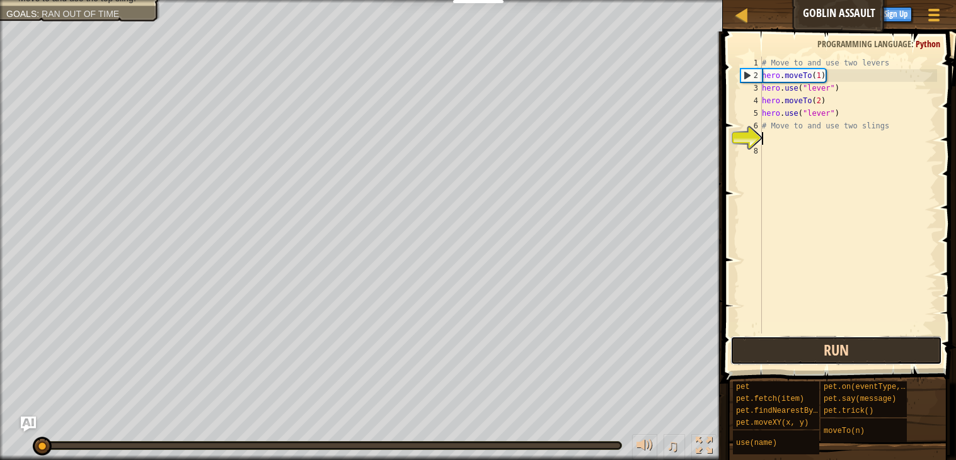
click at [840, 356] on button "Run" at bounding box center [836, 350] width 212 height 29
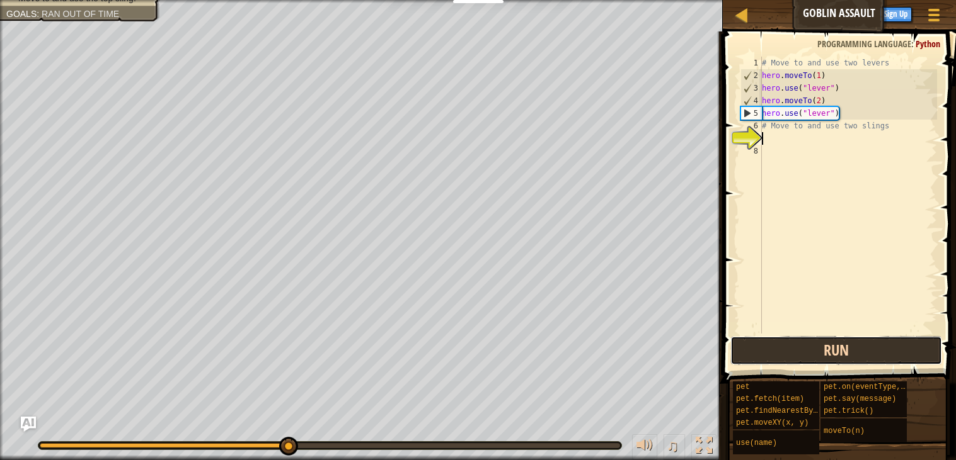
click at [870, 360] on button "Run" at bounding box center [836, 350] width 212 height 29
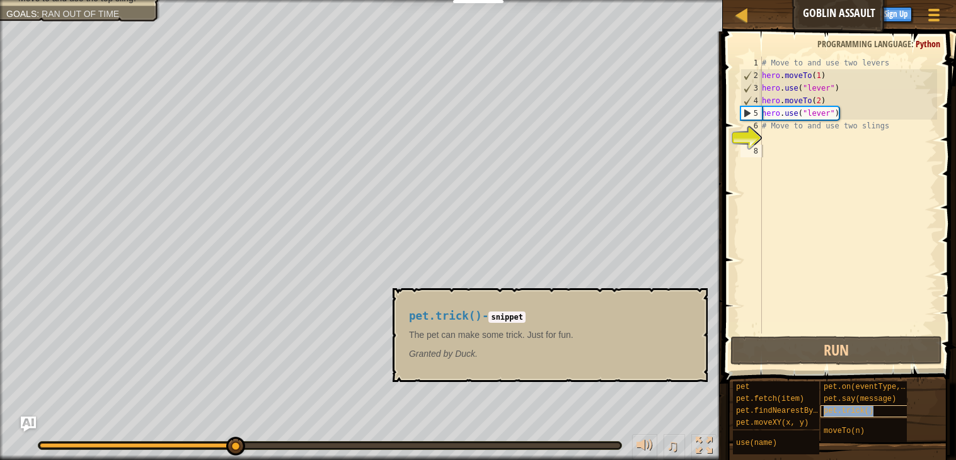
type textarea "pet.trick()"
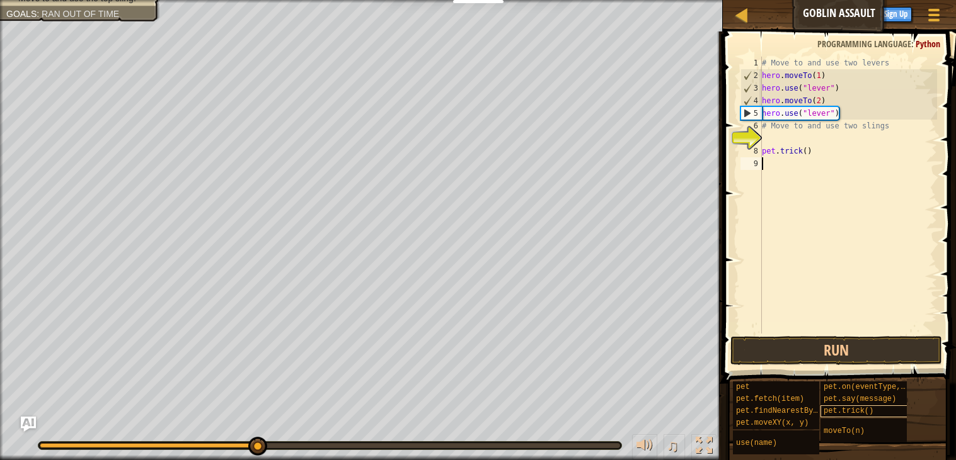
click at [788, 179] on div "# Move to and use two levers hero . moveTo ( 1 ) hero . use ( "lever" ) hero . …" at bounding box center [848, 208] width 178 height 302
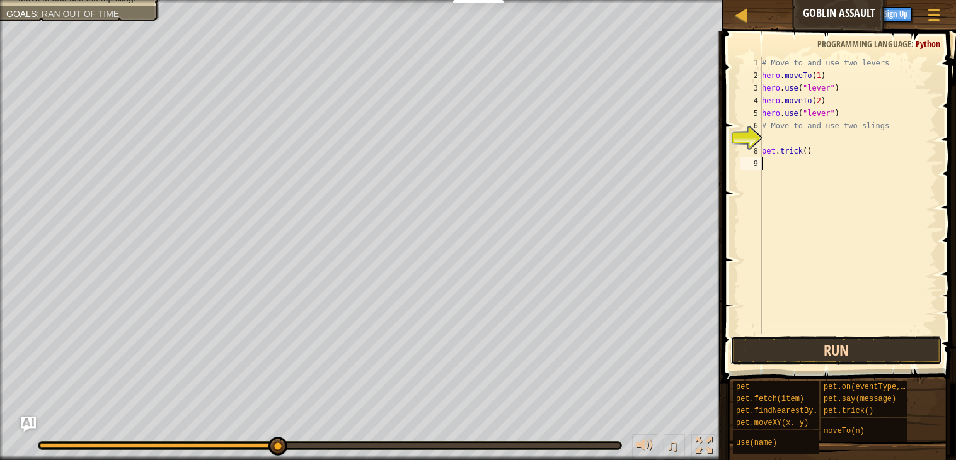
click at [766, 346] on button "Run" at bounding box center [836, 350] width 212 height 29
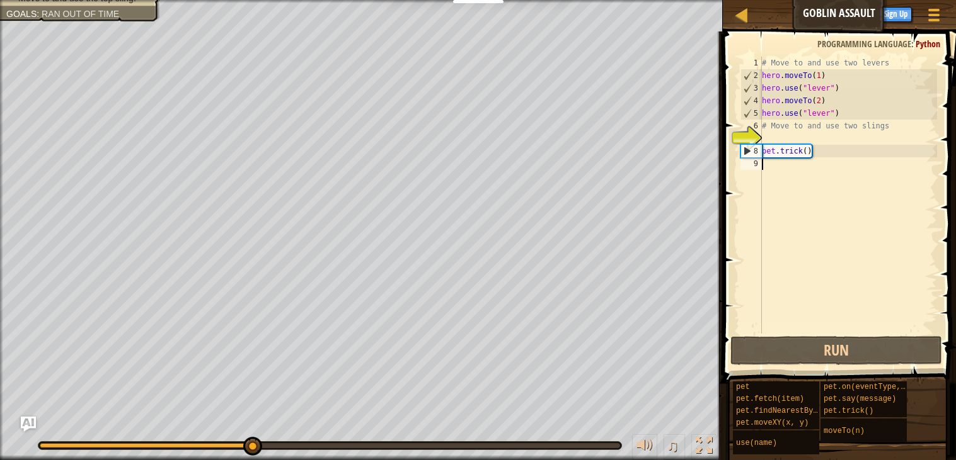
click at [785, 142] on div "# Move to and use two levers hero . moveTo ( 1 ) hero . use ( "lever" ) hero . …" at bounding box center [848, 208] width 178 height 302
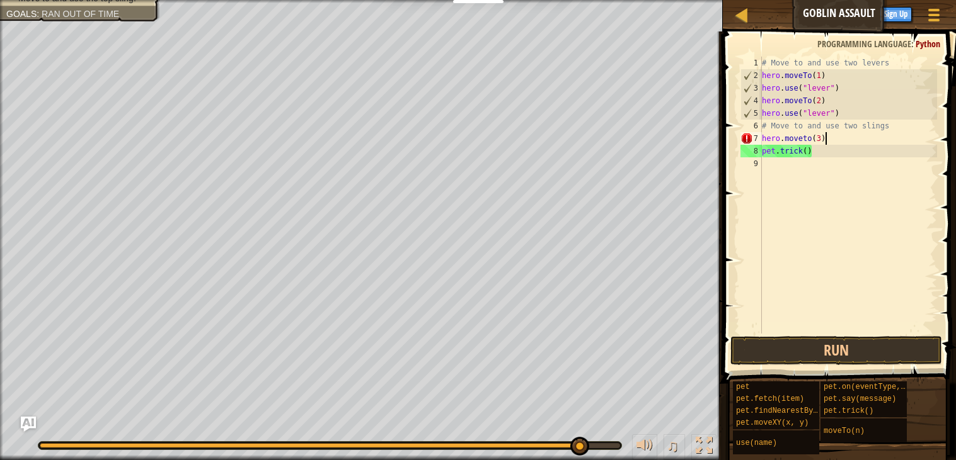
scroll to position [5, 4]
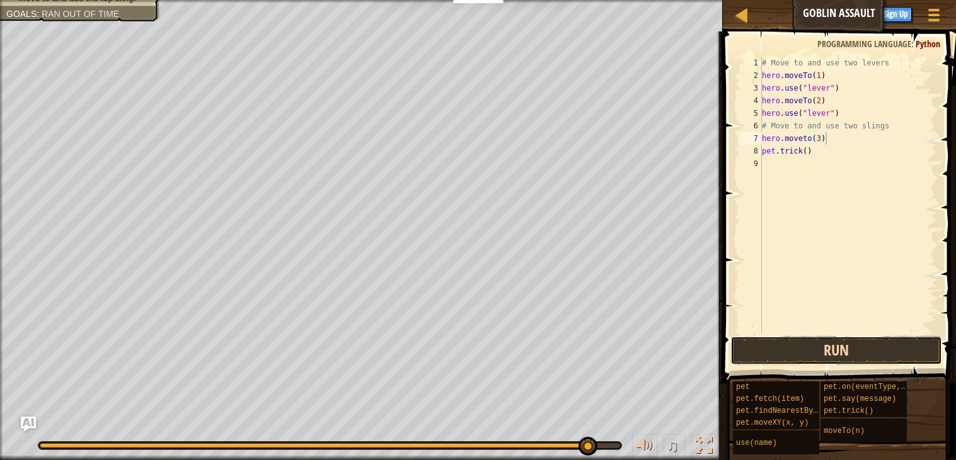
click at [835, 348] on button "Run" at bounding box center [836, 350] width 212 height 29
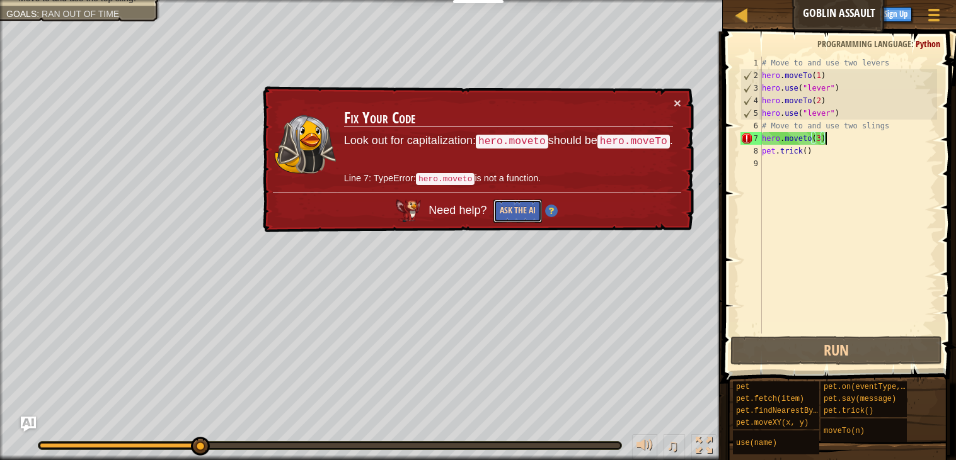
click at [510, 211] on button "Ask the AI" at bounding box center [517, 211] width 49 height 23
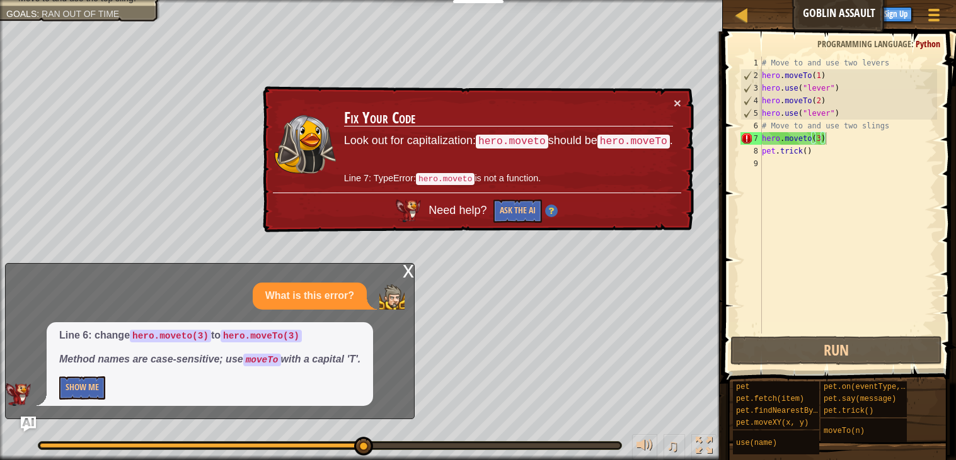
drag, startPoint x: 133, startPoint y: 336, endPoint x: 661, endPoint y: 200, distance: 545.7
click at [661, 200] on div "Map Goblin Assault Game Menu Done Sign Up Hints Ask AI 1 2 3 4 5 6 7 8 9 # Move…" at bounding box center [478, 230] width 956 height 460
click at [807, 136] on div "# Move to and use two levers hero . moveTo ( 1 ) hero . use ( "lever" ) hero . …" at bounding box center [848, 208] width 178 height 302
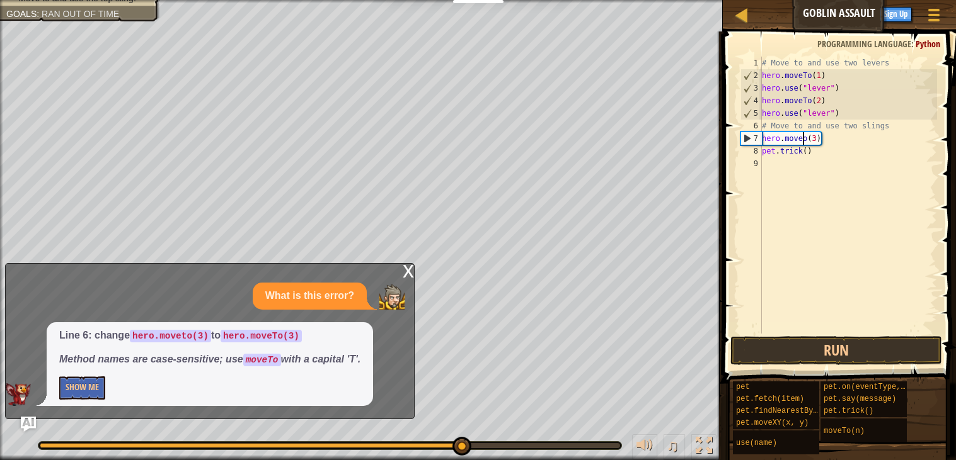
scroll to position [5, 3]
type textarea "hero.moveTo()(3)"
click at [850, 157] on div "# Move to and use two levers hero . moveTo ( 1 ) hero . use ( "lever" ) hero . …" at bounding box center [848, 208] width 178 height 302
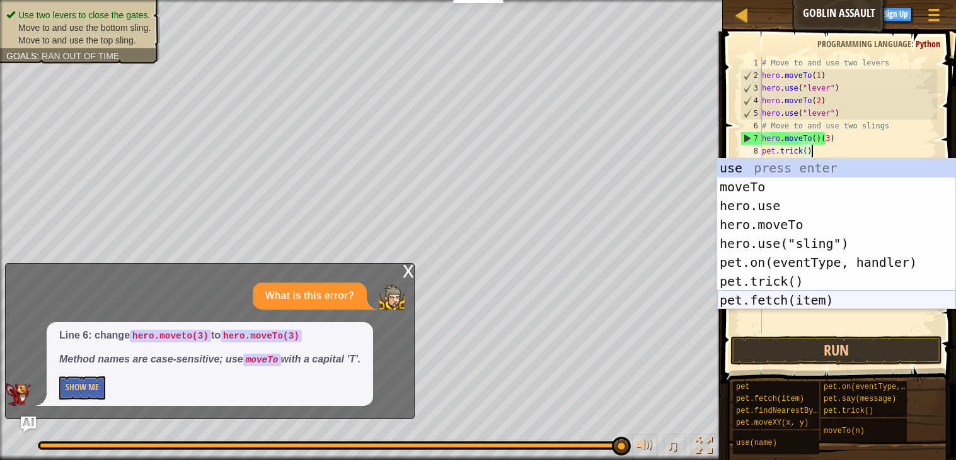
click at [814, 303] on div "use press enter moveTo press enter hero.use press enter hero.moveTo press enter…" at bounding box center [836, 253] width 238 height 189
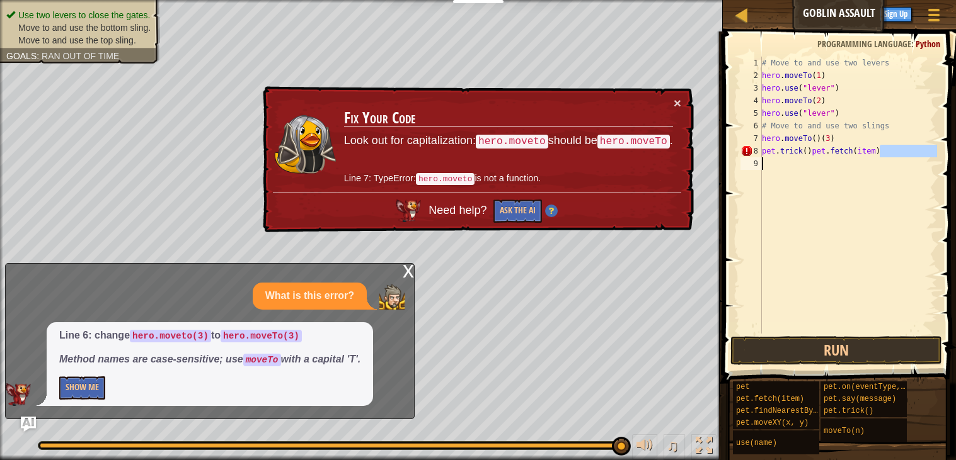
drag, startPoint x: 894, startPoint y: 149, endPoint x: 767, endPoint y: 157, distance: 126.9
click at [767, 157] on div "# Move to and use two levers hero . moveTo ( 1 ) hero . use ( "lever" ) hero . …" at bounding box center [848, 208] width 178 height 302
type textarea "pet.trick()pet.fetch(item)"
